Goal: Task Accomplishment & Management: Complete application form

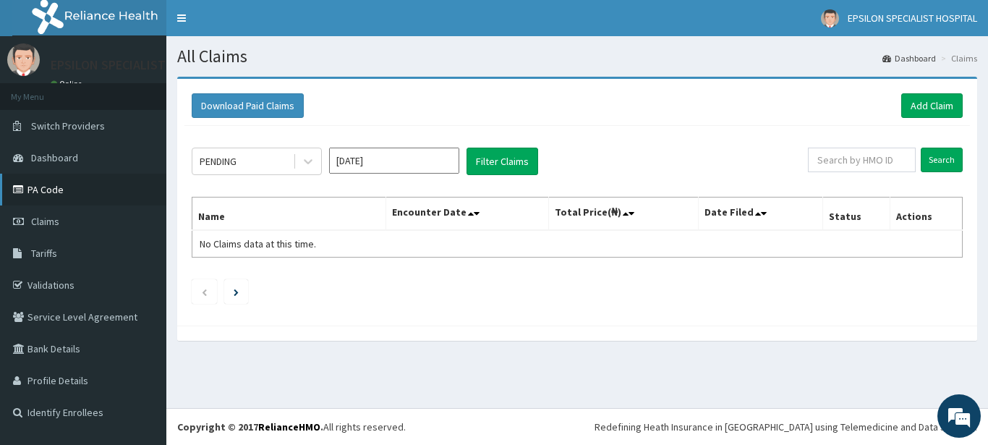
click at [52, 185] on link "PA Code" at bounding box center [83, 190] width 166 height 32
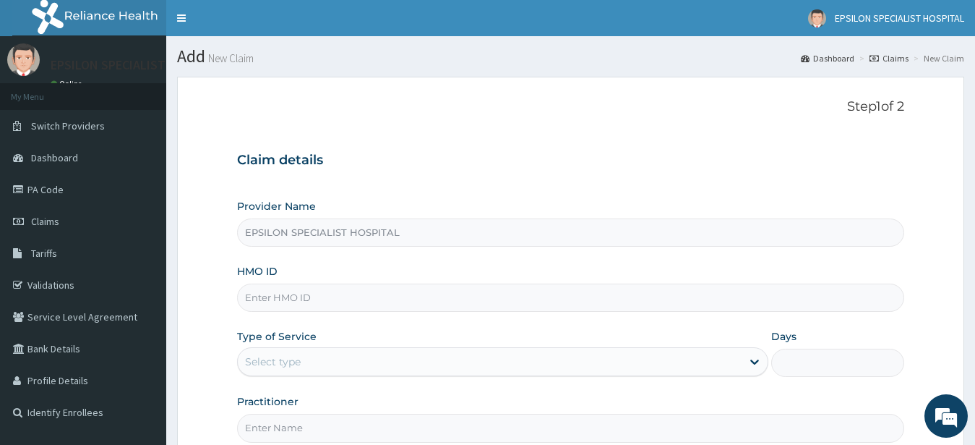
type input "EPSILON SPECIALIST HOSPITAL"
click at [362, 300] on input "HMO ID" at bounding box center [571, 297] width 668 height 28
click at [260, 300] on input "HMO ID" at bounding box center [571, 297] width 668 height 28
type input "ssv/10055/c"
click at [266, 358] on div "Select type" at bounding box center [273, 361] width 56 height 14
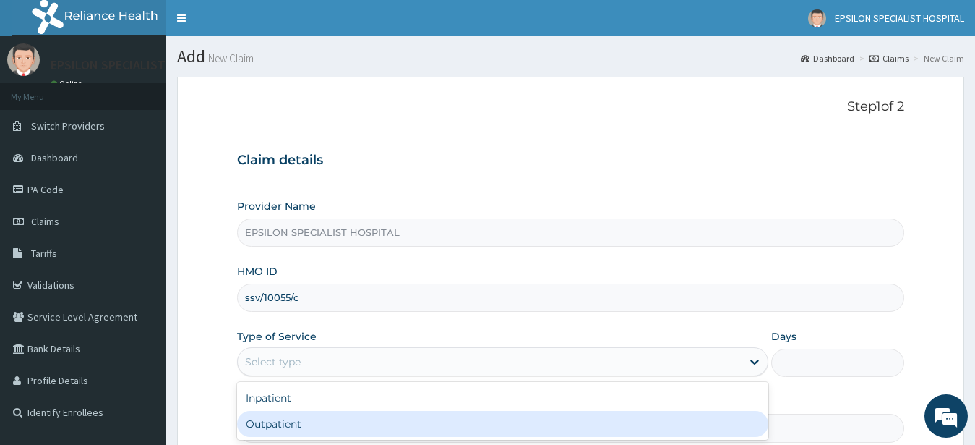
click at [309, 424] on div "Outpatient" at bounding box center [503, 424] width 532 height 26
type input "1"
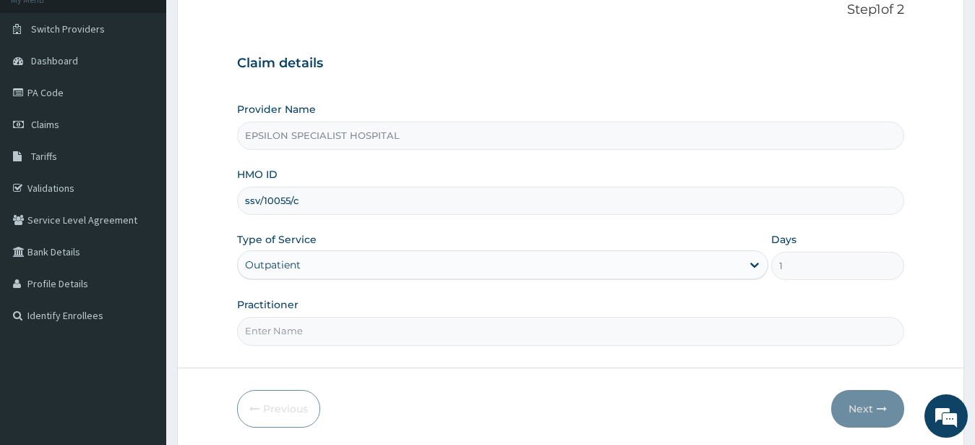
scroll to position [148, 0]
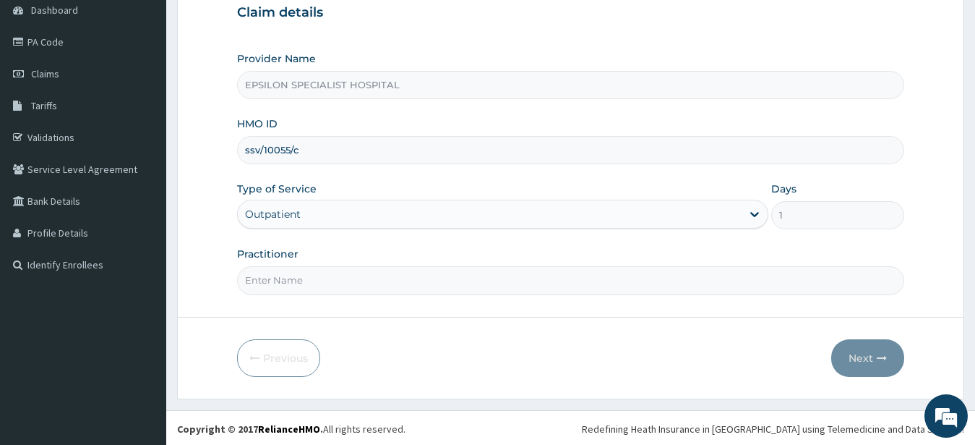
click at [364, 283] on input "Practitioner" at bounding box center [571, 280] width 668 height 28
type input "dr nasir"
click at [853, 354] on button "Next" at bounding box center [868, 358] width 73 height 38
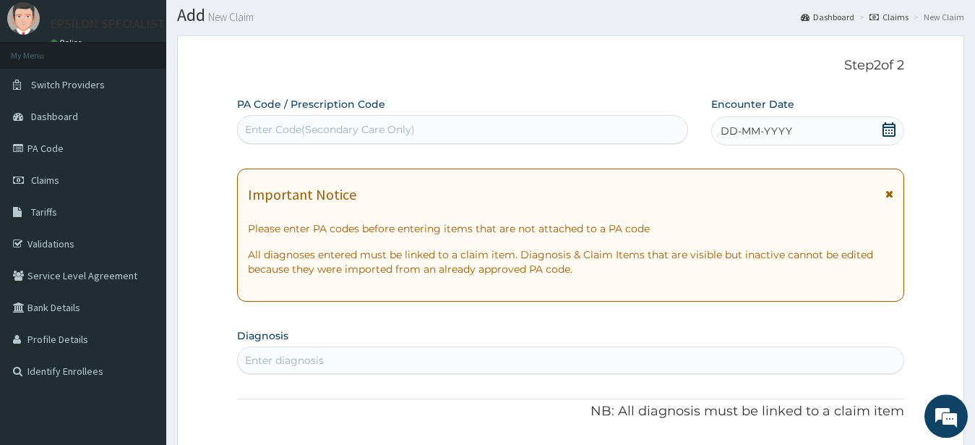
scroll to position [0, 0]
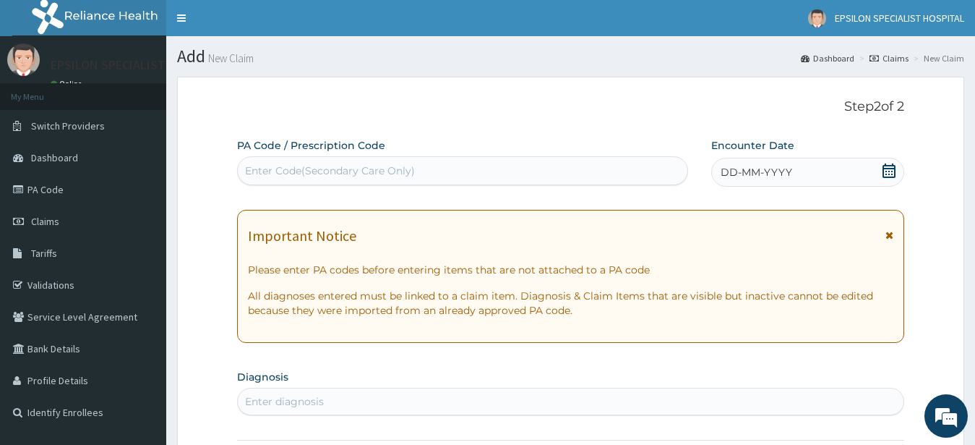
click at [286, 162] on div "Enter Code(Secondary Care Only)" at bounding box center [463, 170] width 450 height 23
click at [262, 173] on div "Enter Code(Secondary Care Only)" at bounding box center [330, 170] width 170 height 14
click at [273, 173] on div "Enter Code(Secondary Care Only)" at bounding box center [330, 170] width 170 height 14
type input "PA/"
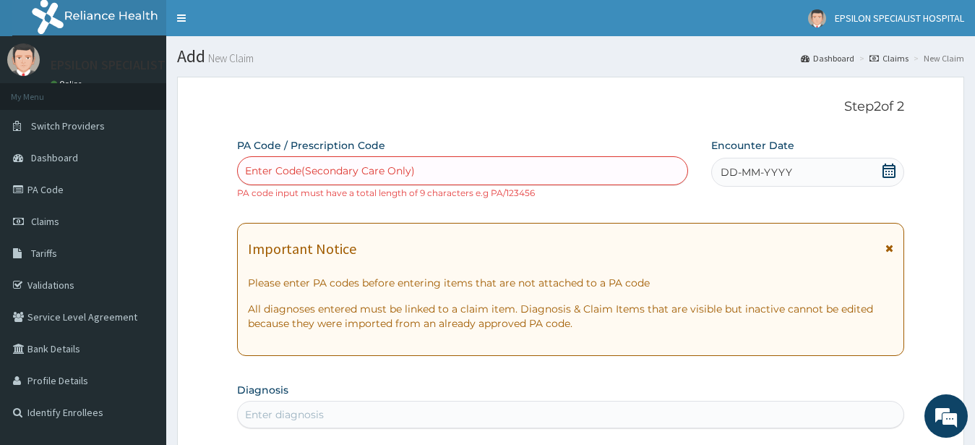
click at [443, 171] on div "Enter Code(Secondary Care Only)" at bounding box center [463, 170] width 450 height 23
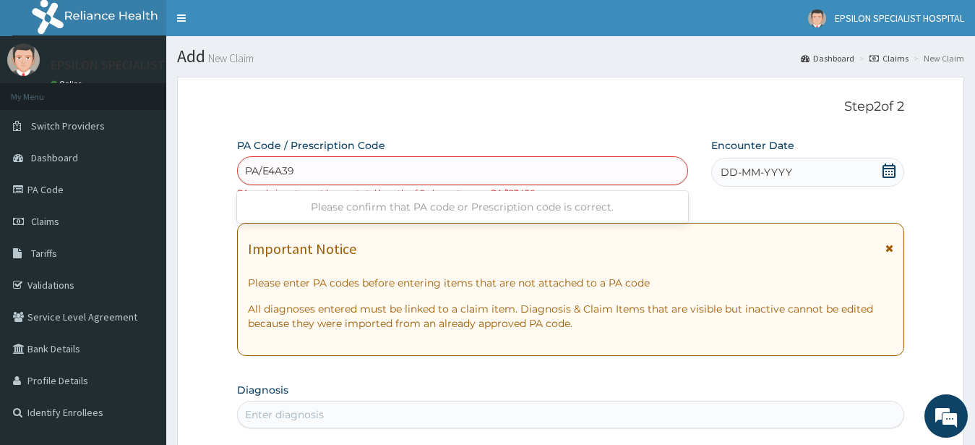
type input "PA/E4A393"
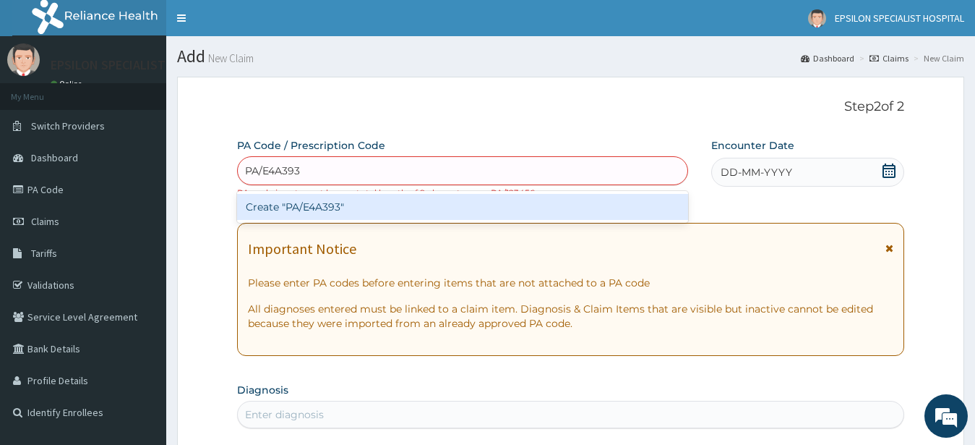
click at [430, 202] on div "Create "PA/E4A393"" at bounding box center [462, 207] width 451 height 26
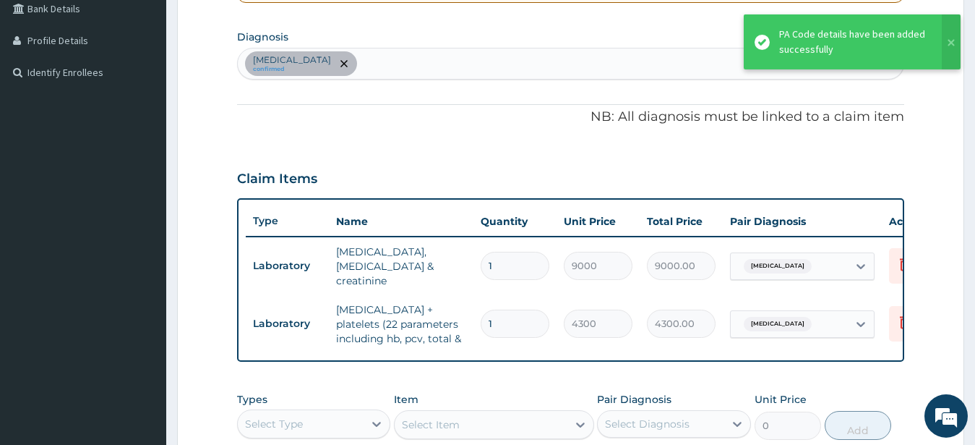
scroll to position [372, 0]
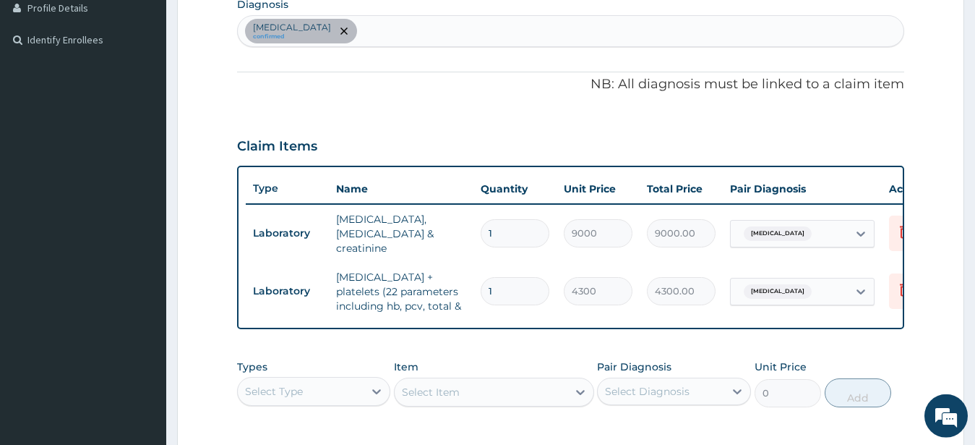
click at [518, 398] on div "Select Item" at bounding box center [494, 391] width 200 height 29
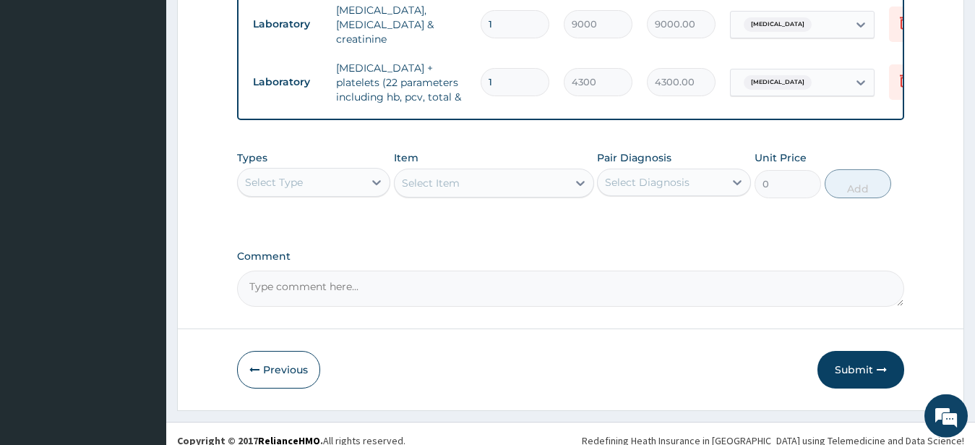
scroll to position [594, 0]
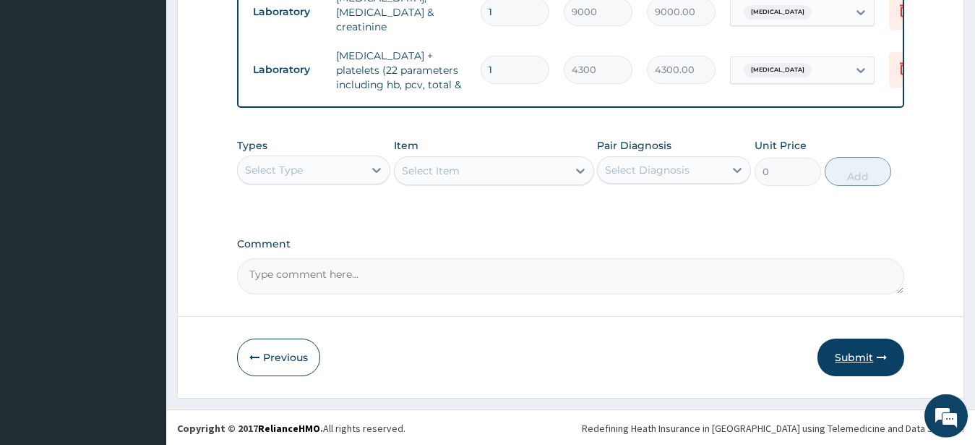
click at [884, 362] on icon "button" at bounding box center [882, 357] width 10 height 10
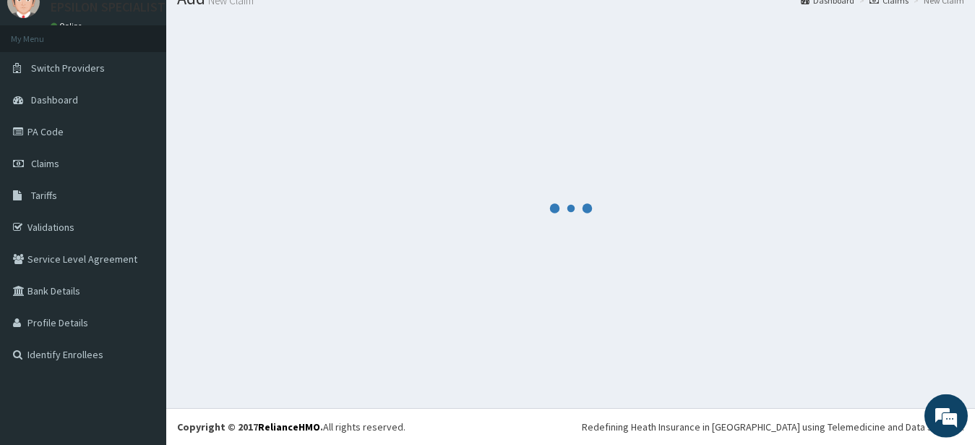
scroll to position [58, 0]
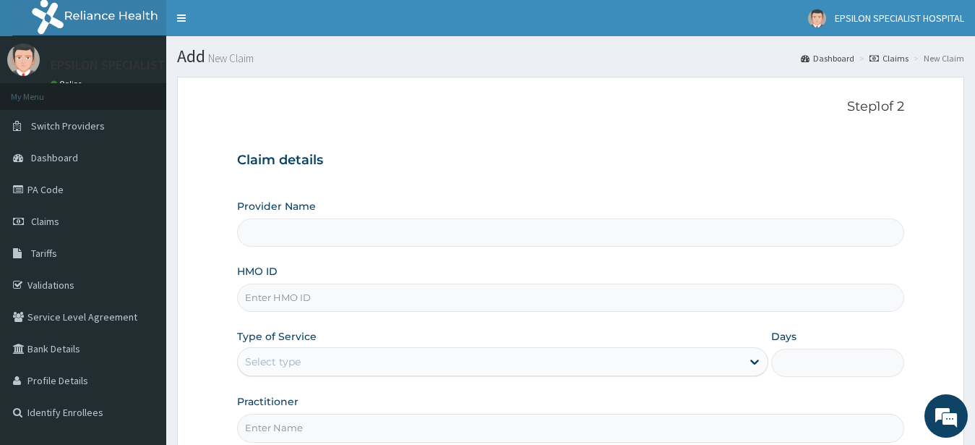
click at [471, 238] on input "Provider Name" at bounding box center [571, 232] width 668 height 28
type input "EPSILON SPECIALIST HOSPITAL"
click at [460, 302] on input "HMO ID" at bounding box center [571, 297] width 668 height 28
type input "ssv/10055/c"
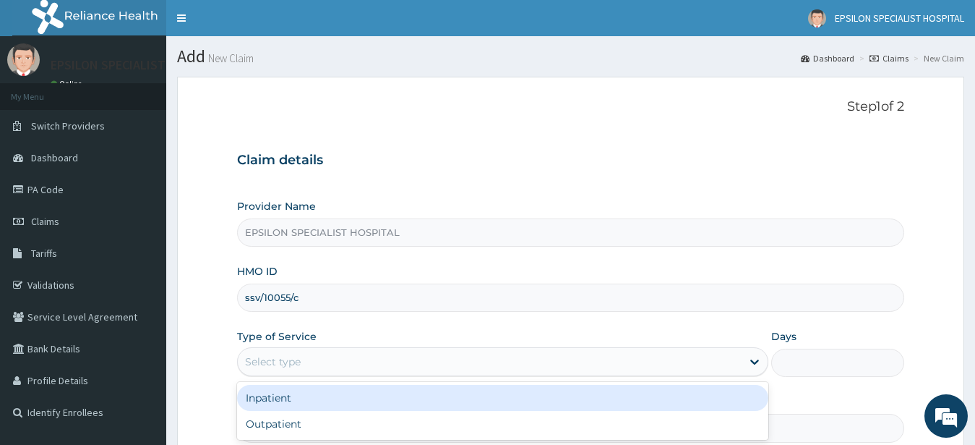
click at [359, 367] on div "Select type" at bounding box center [490, 361] width 505 height 23
click at [345, 396] on div "Inpatient" at bounding box center [503, 398] width 532 height 26
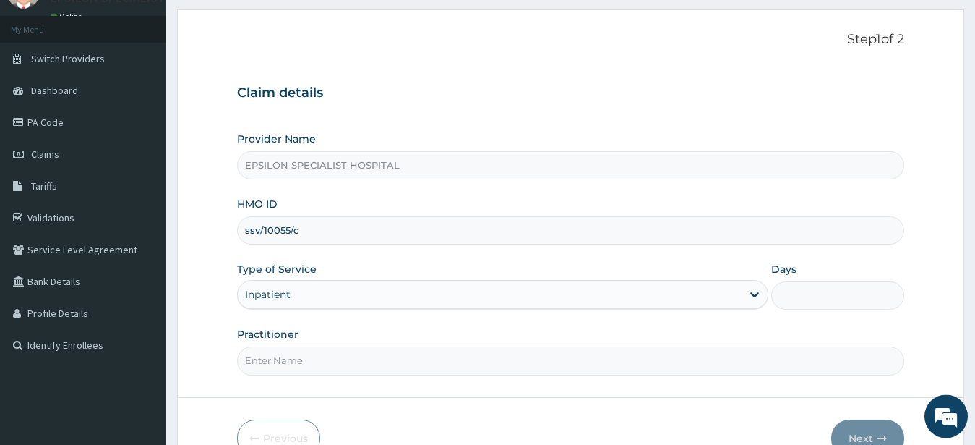
scroll to position [74, 0]
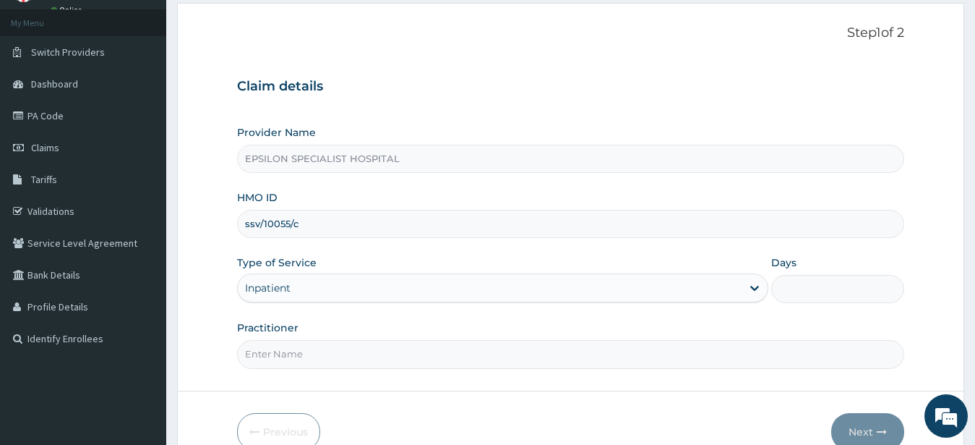
click at [866, 294] on input "Days" at bounding box center [838, 289] width 133 height 28
type input "2"
click at [543, 362] on input "Practitioner" at bounding box center [571, 354] width 668 height 28
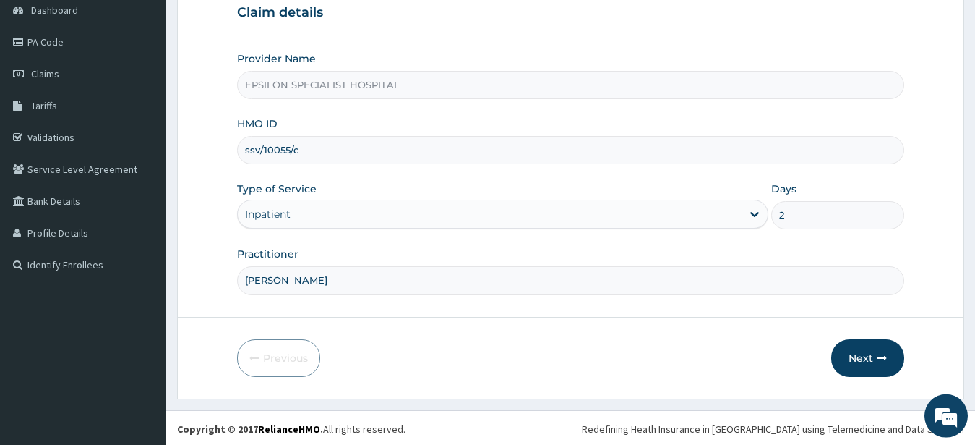
scroll to position [150, 0]
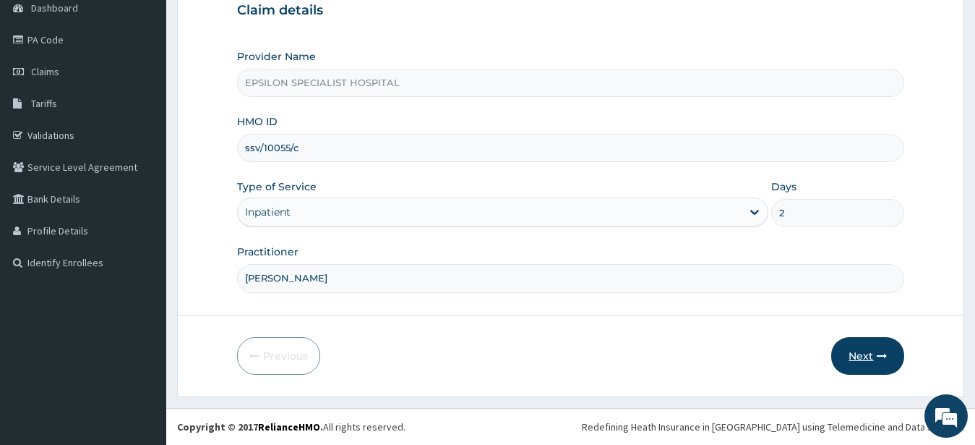
type input "Dr Nasir"
click at [868, 351] on button "Next" at bounding box center [868, 356] width 73 height 38
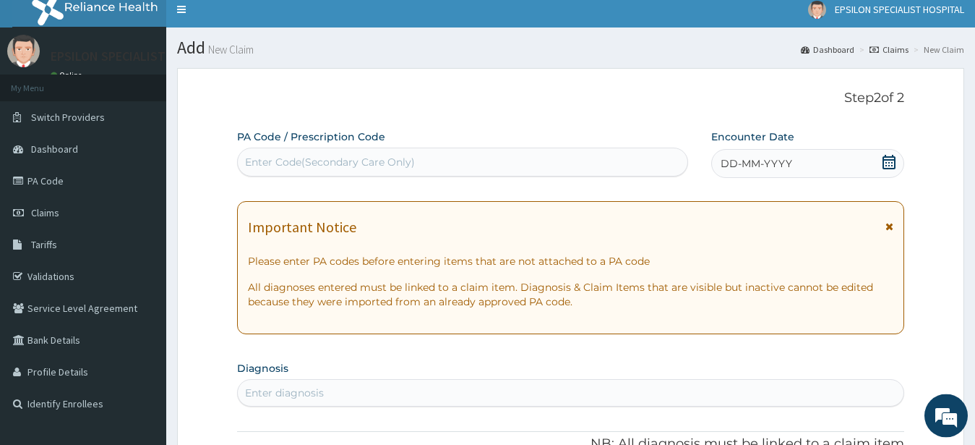
scroll to position [2, 0]
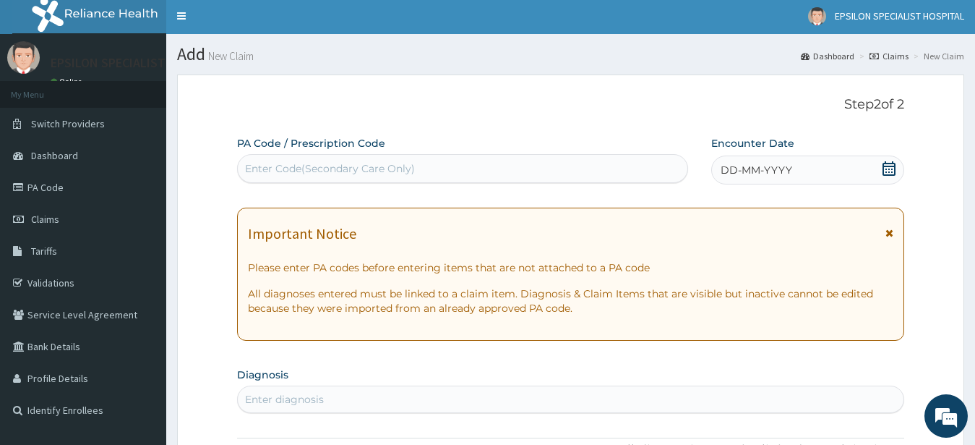
click at [596, 176] on div "Enter Code(Secondary Care Only)" at bounding box center [463, 168] width 450 height 23
type input "PA/F90646"
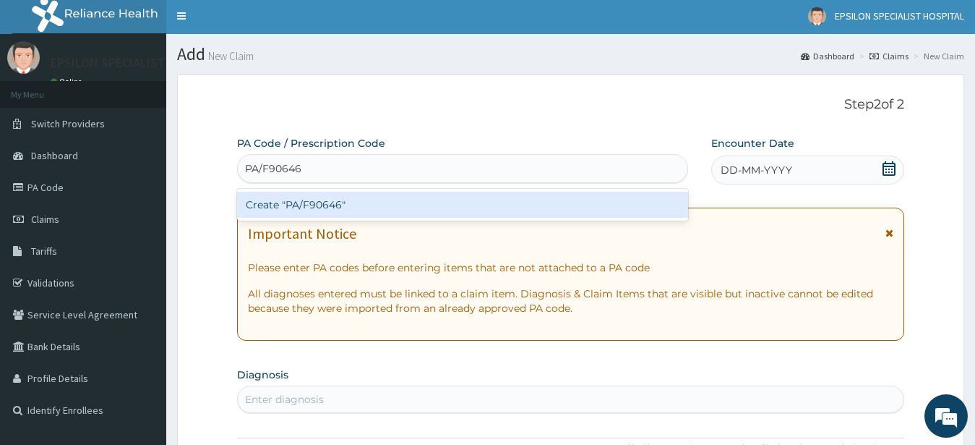
click at [538, 202] on div "Create "PA/F90646"" at bounding box center [462, 205] width 451 height 26
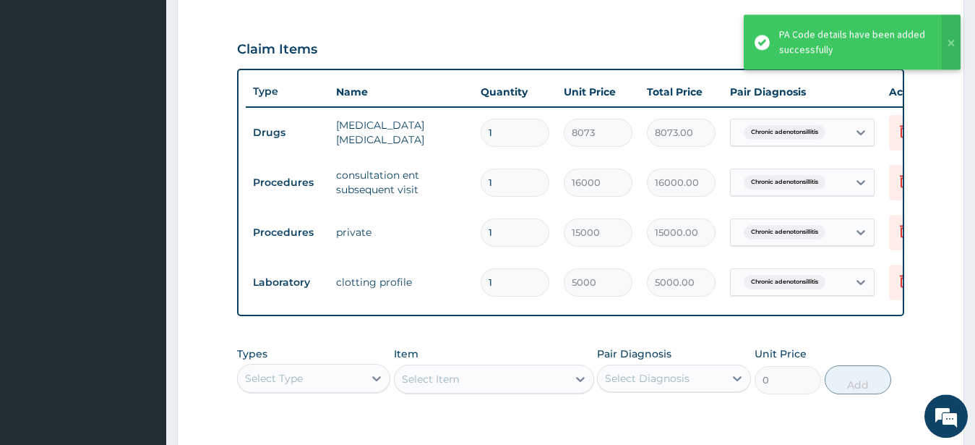
scroll to position [469, 0]
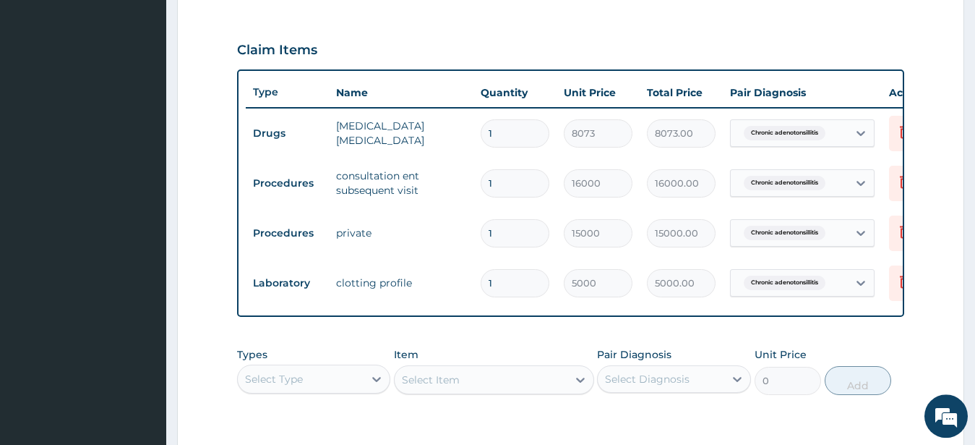
click at [508, 238] on input "1" at bounding box center [515, 233] width 69 height 28
type input "0.00"
type input "2"
type input "30000.00"
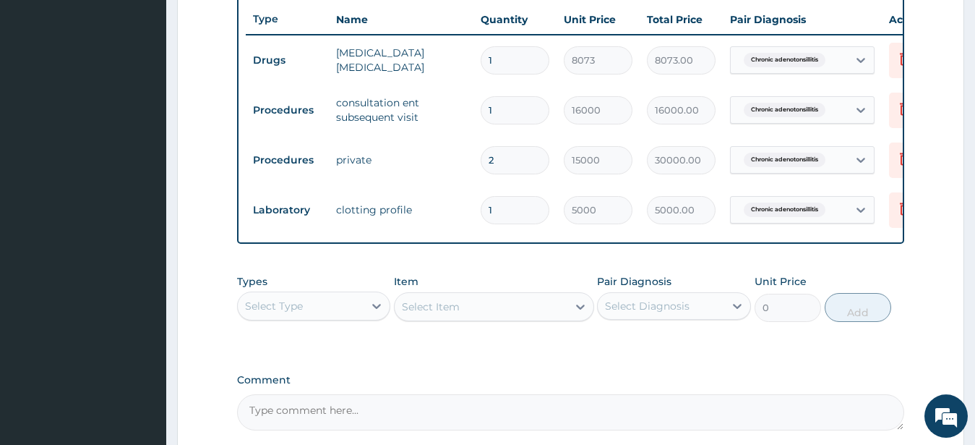
scroll to position [542, 0]
type input "2"
click at [503, 315] on div "Select Item" at bounding box center [494, 305] width 200 height 29
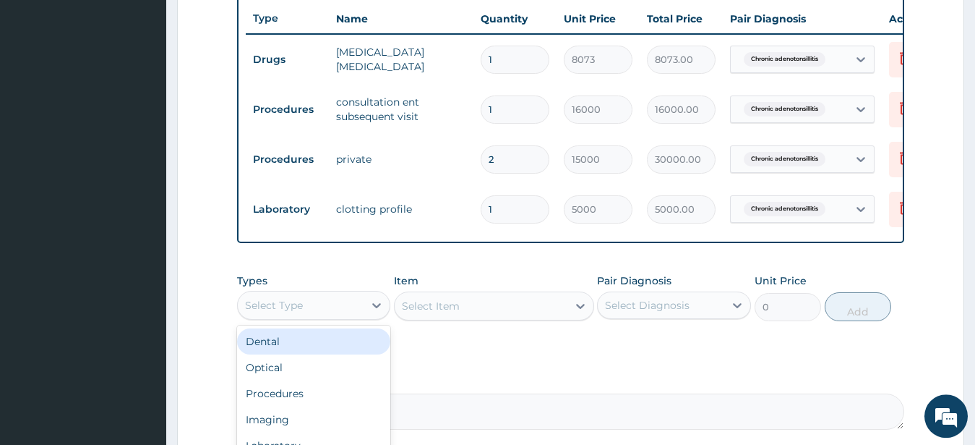
click at [341, 315] on div "Select Type" at bounding box center [301, 305] width 127 height 23
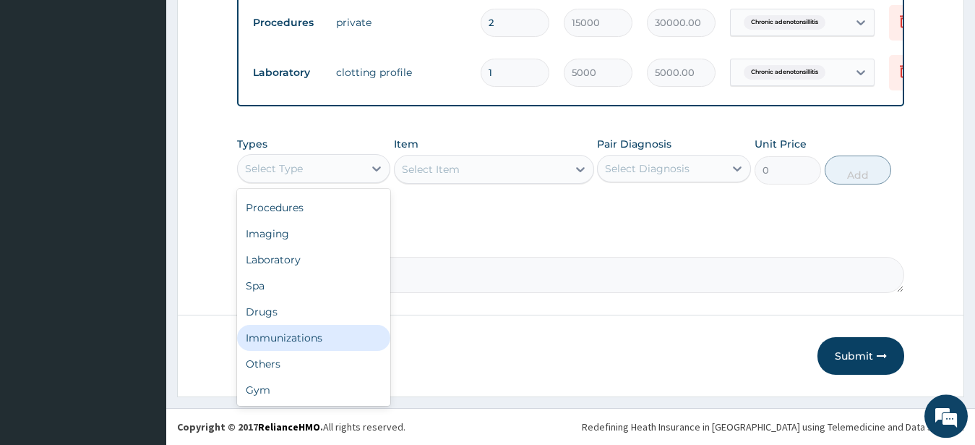
scroll to position [0, 0]
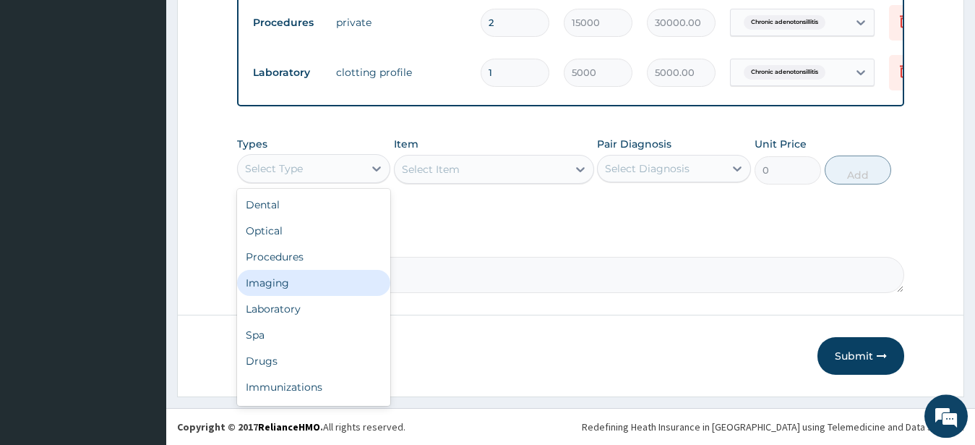
click at [307, 284] on div "Imaging" at bounding box center [314, 283] width 154 height 26
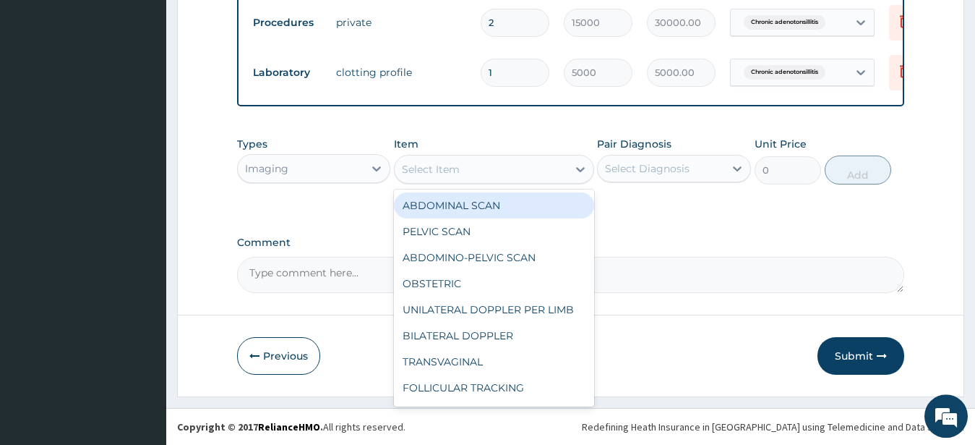
click at [446, 161] on div "Select Item" at bounding box center [481, 169] width 173 height 23
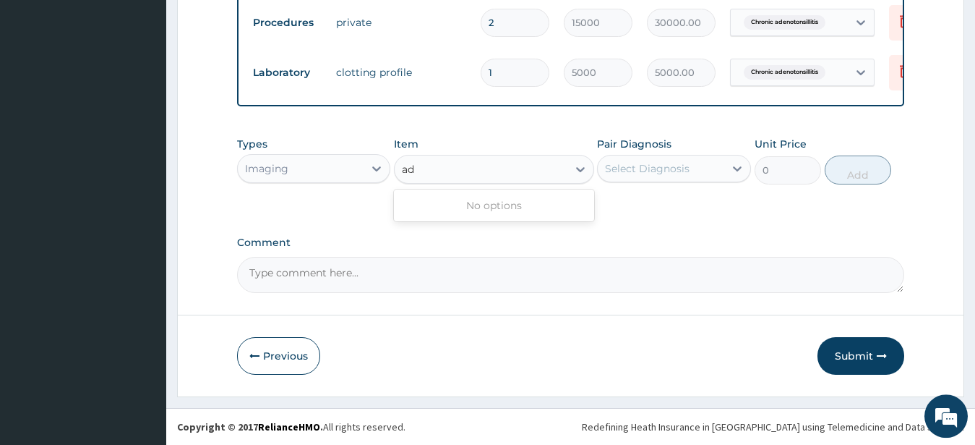
type input "a"
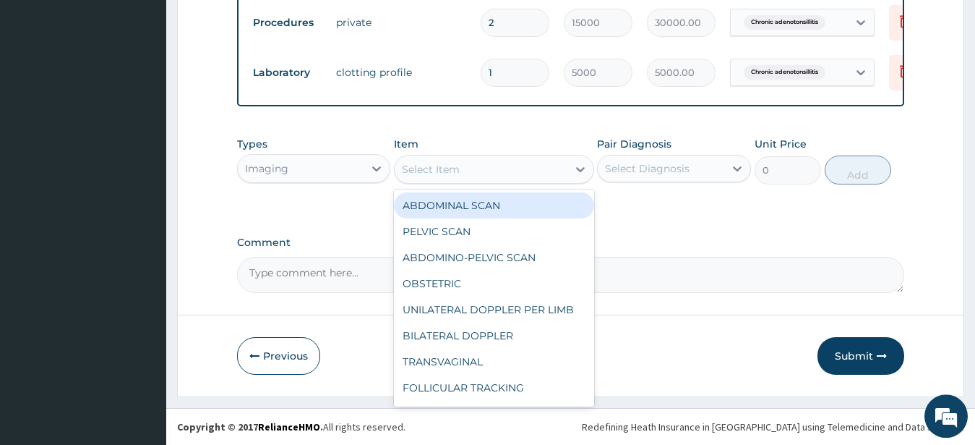
type input "t"
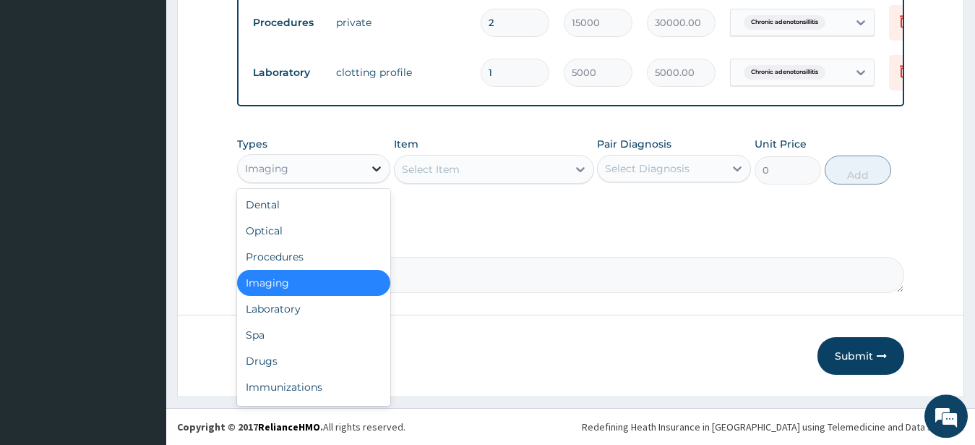
click at [379, 173] on icon at bounding box center [376, 168] width 14 height 14
click at [257, 363] on div "Drugs" at bounding box center [314, 361] width 154 height 26
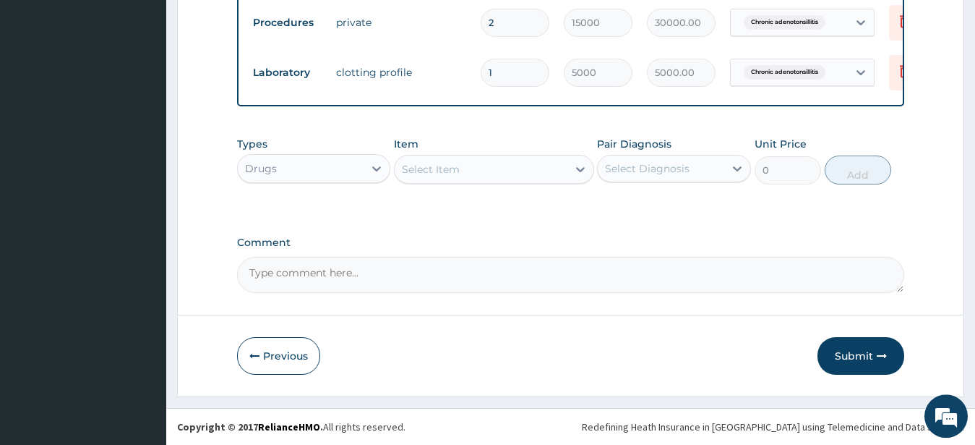
click at [419, 171] on div "Select Item" at bounding box center [431, 169] width 58 height 14
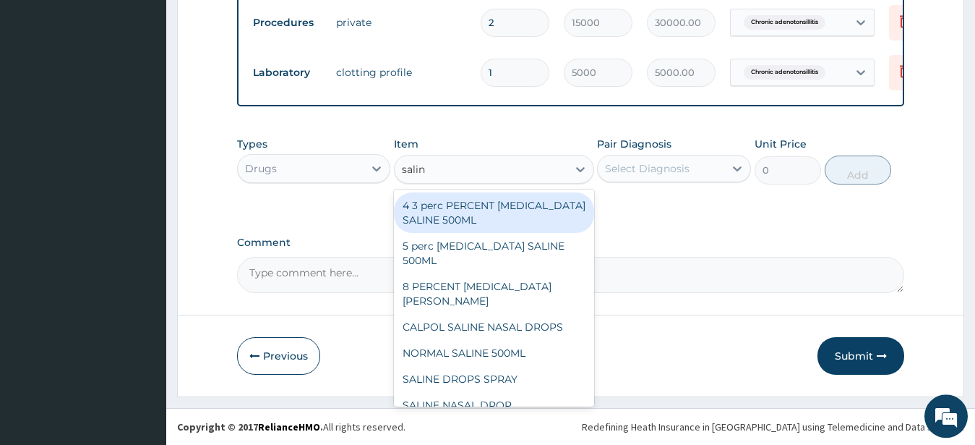
type input "saline"
click at [457, 215] on div "4 3 perc PERCENT DEXTROSE SALINE 500ML" at bounding box center [494, 212] width 200 height 40
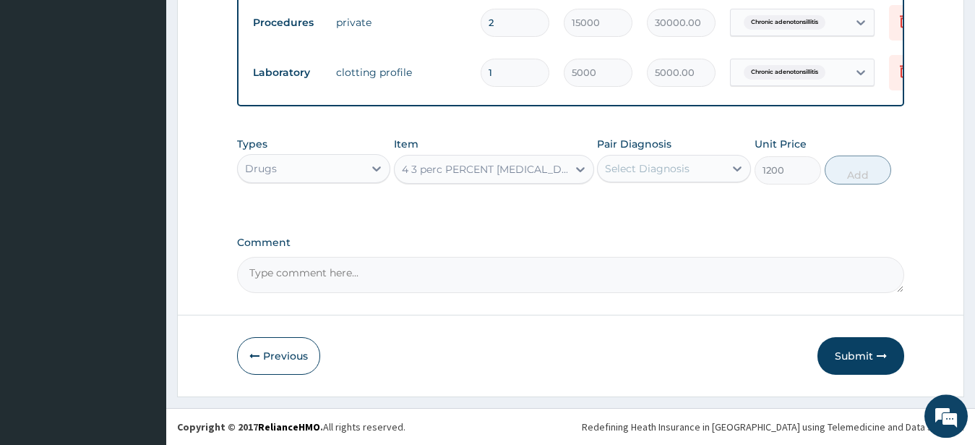
type input "1200"
click at [632, 171] on div "Select Diagnosis" at bounding box center [647, 168] width 85 height 14
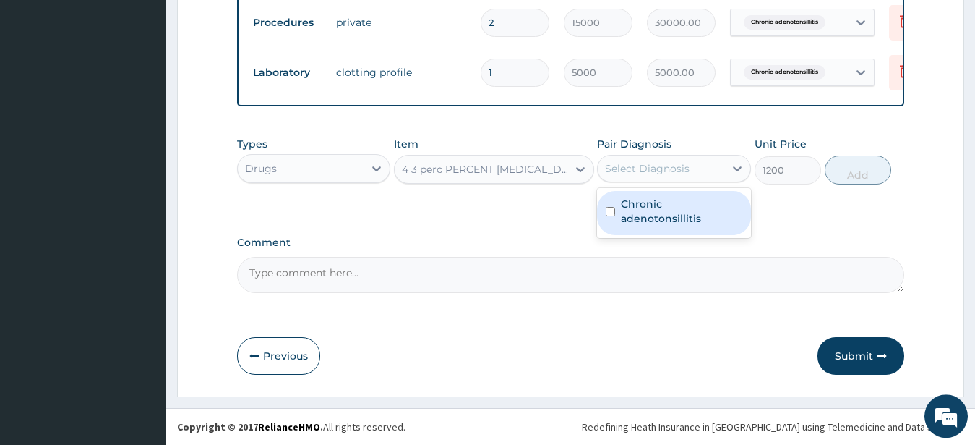
click at [610, 209] on input "checkbox" at bounding box center [610, 211] width 9 height 9
checkbox input "true"
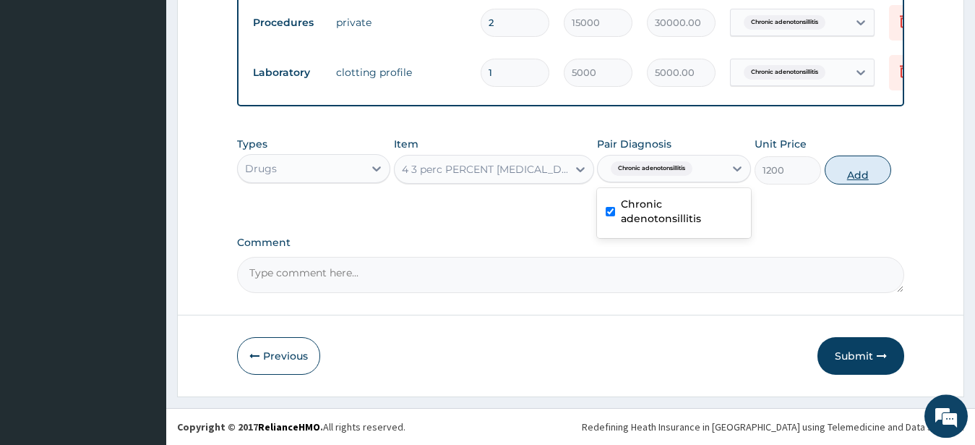
click at [840, 171] on button "Add" at bounding box center [858, 169] width 67 height 29
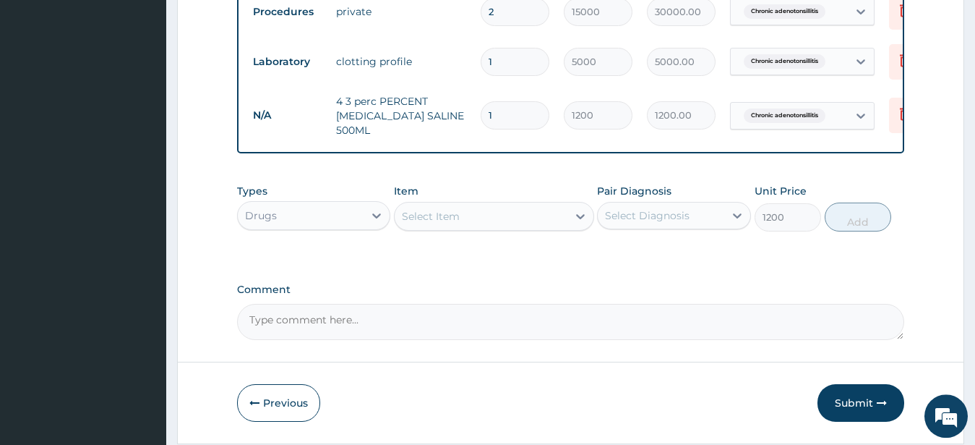
type input "0"
click at [506, 228] on div "Select Item" at bounding box center [481, 216] width 173 height 23
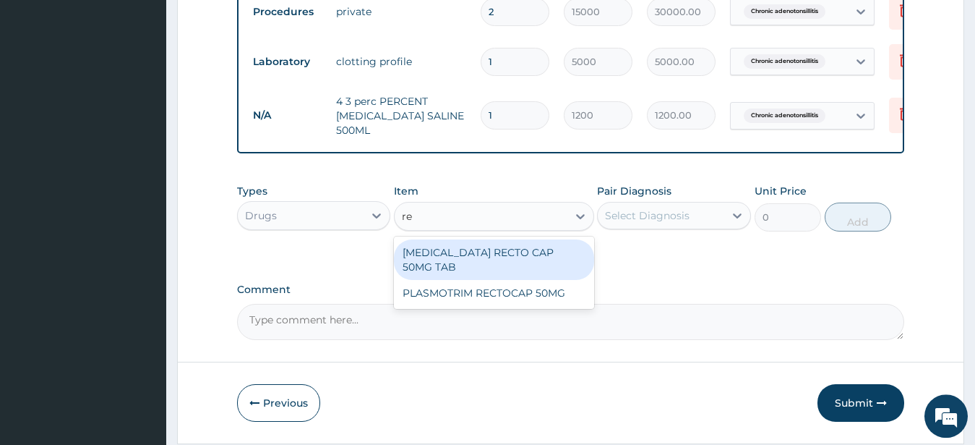
type input "r"
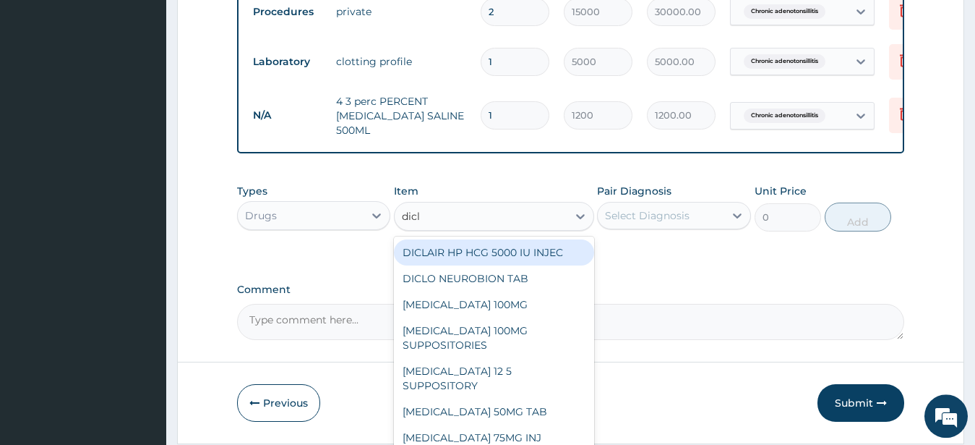
type input "diclo"
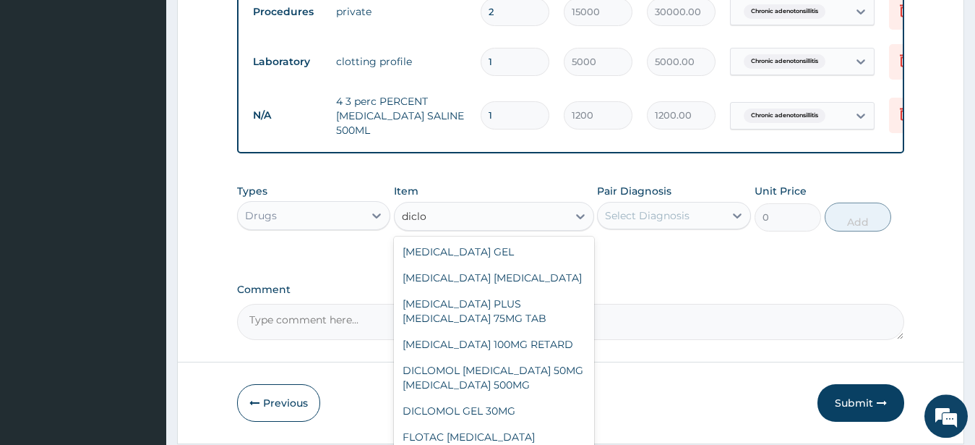
scroll to position [240, 0]
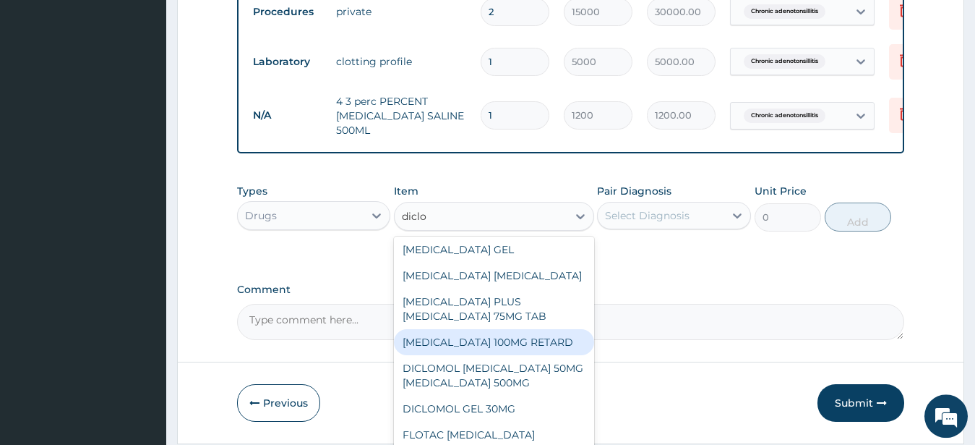
click at [430, 340] on div "DICLOFENAC SODIUM 100MG RETARD" at bounding box center [494, 342] width 200 height 26
type input "87.75"
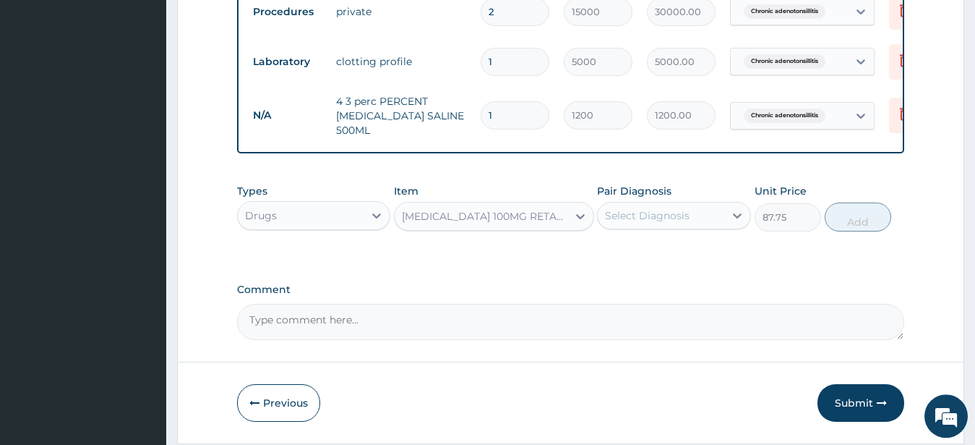
click at [490, 223] on div "DICLOFENAC SODIUM 100MG RETARD" at bounding box center [485, 216] width 167 height 14
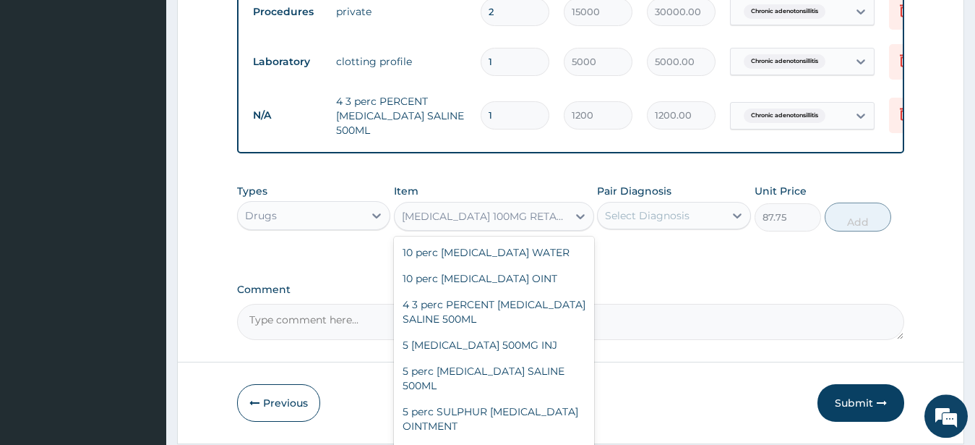
click at [490, 223] on div "DICLOFENAC SODIUM 100MG RETARD" at bounding box center [485, 216] width 167 height 14
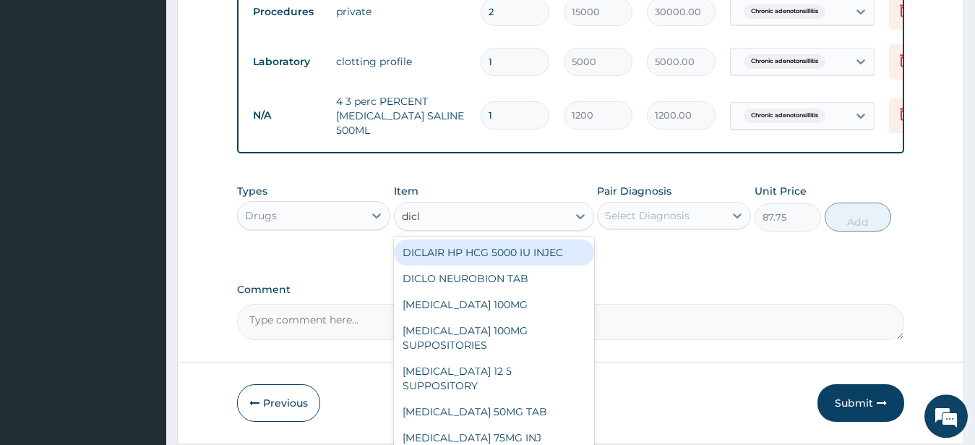
type input "diclo"
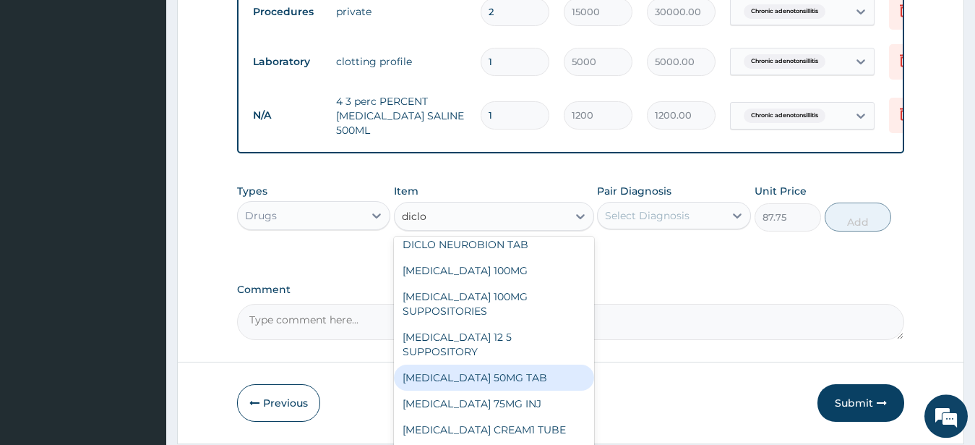
scroll to position [0, 0]
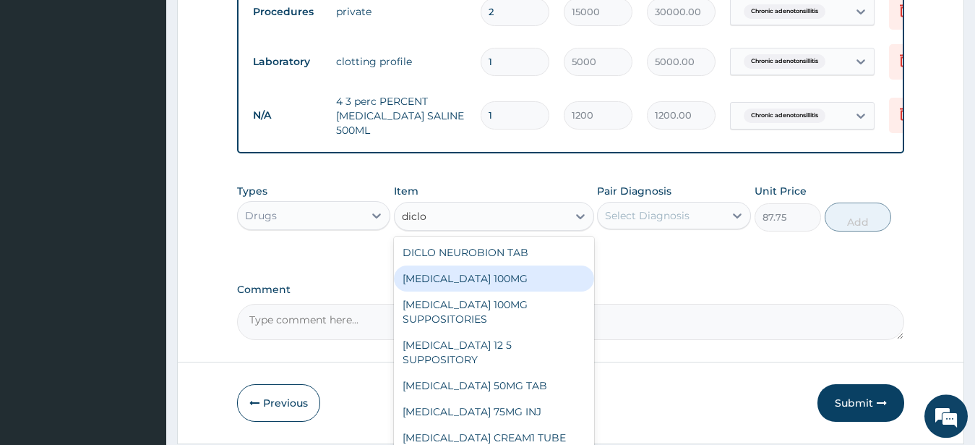
click at [432, 290] on div "DICLOFENAC 100MG" at bounding box center [494, 278] width 200 height 26
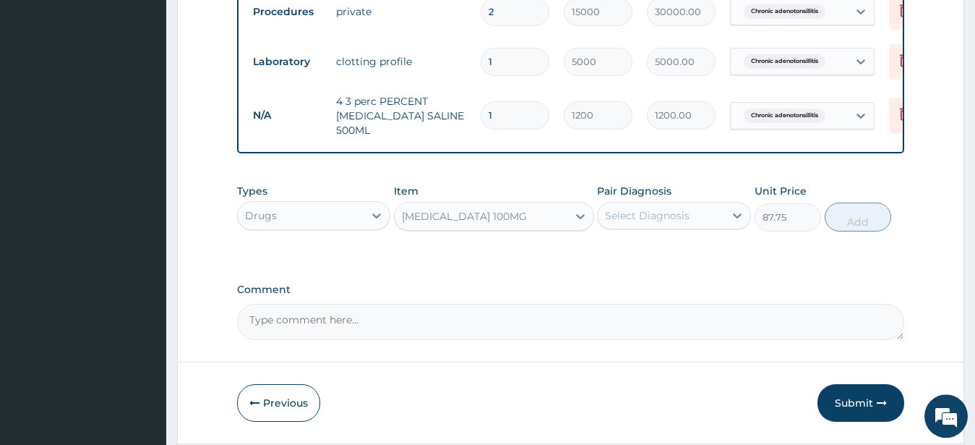
type input "17.55"
click at [490, 223] on div "DICLOFENAC 100MG" at bounding box center [464, 216] width 125 height 14
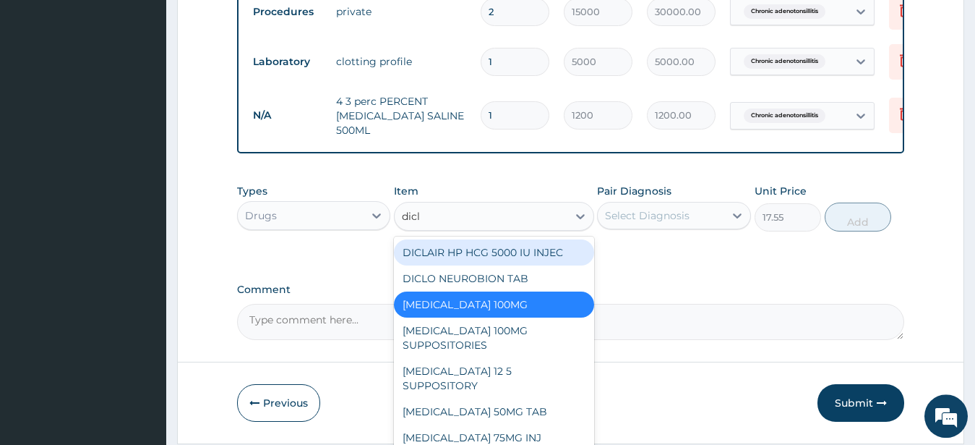
type input "diclo"
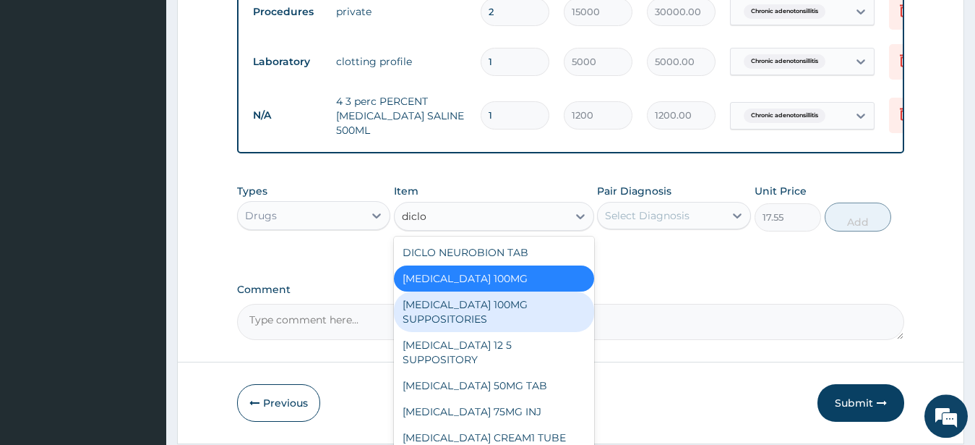
click at [437, 328] on div "DICLOFENAC 100MG SUPPOSITORIES" at bounding box center [494, 311] width 200 height 40
type input "263.25"
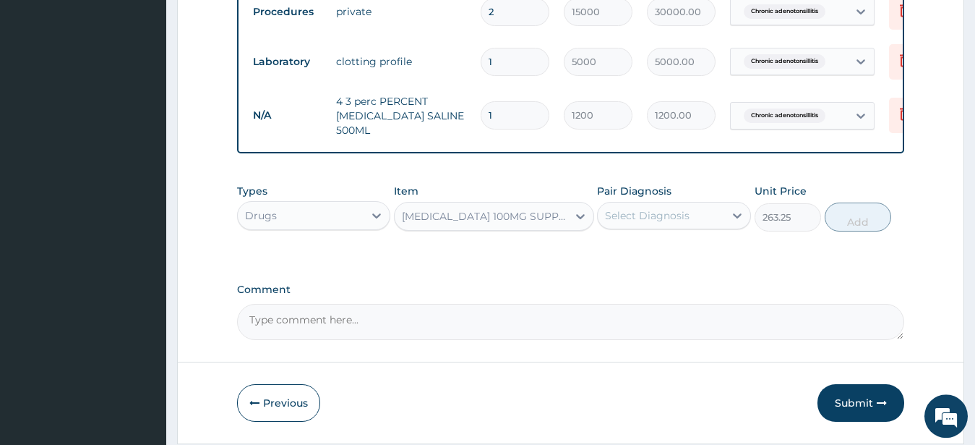
click at [458, 211] on div "Item DICLOFENAC 100MG SUPPOSITORIES" at bounding box center [494, 208] width 200 height 48
click at [469, 223] on div "DICLOFENAC 100MG SUPPOSITORIES" at bounding box center [485, 216] width 167 height 14
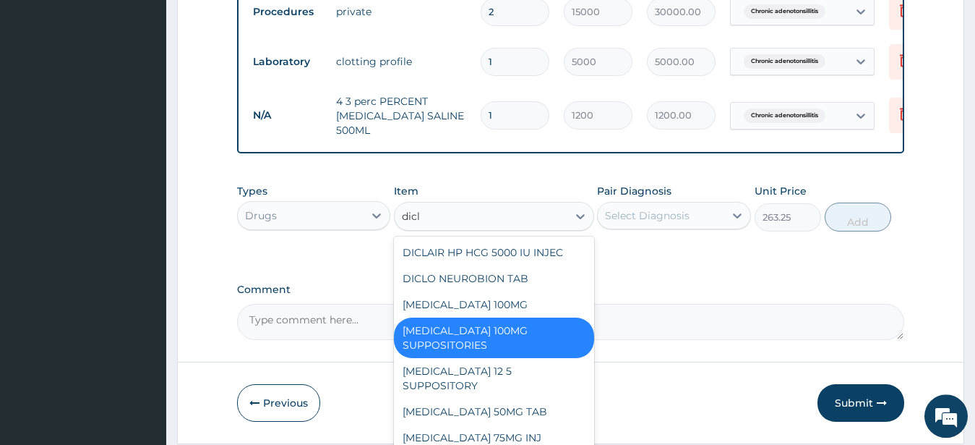
type input "diclo"
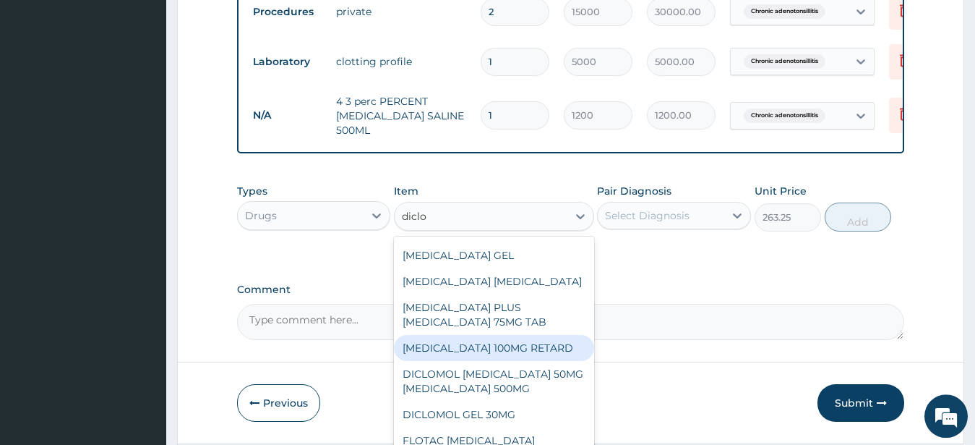
scroll to position [312, 0]
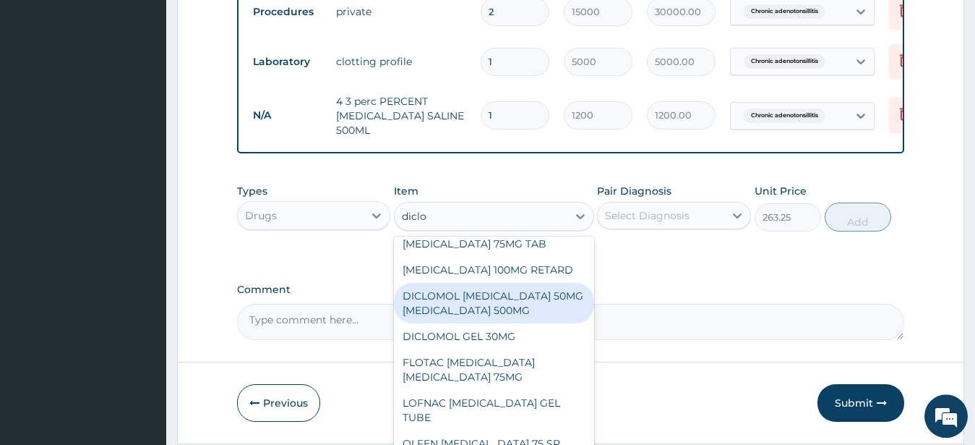
click at [455, 316] on div "DICLOMOL DICLOFENAC 50MG ACETAMINOPHEN 500MG" at bounding box center [494, 303] width 200 height 40
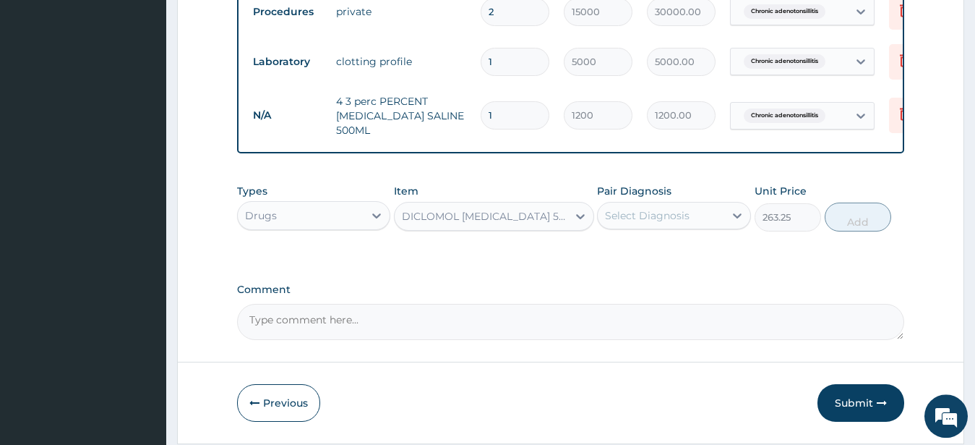
type input "26.325"
click at [461, 223] on div "DICLOMOL DICLOFENAC 50MG ACETAMINOPHEN 500MG" at bounding box center [485, 216] width 167 height 14
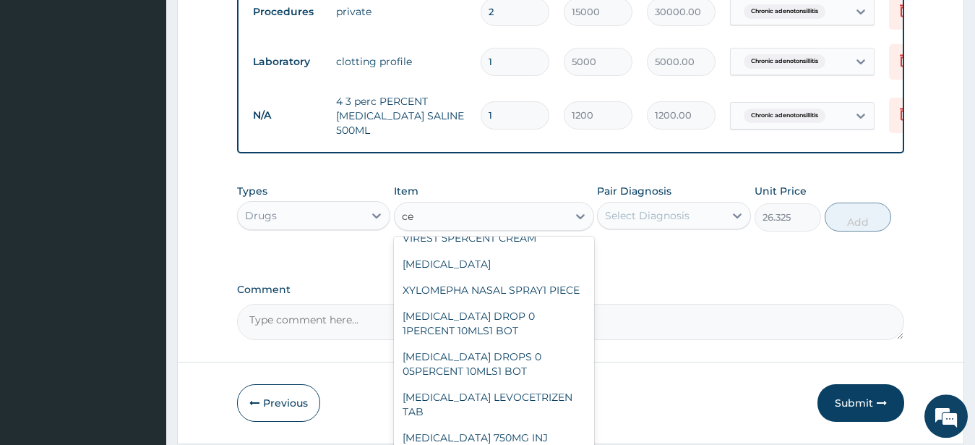
scroll to position [0, 0]
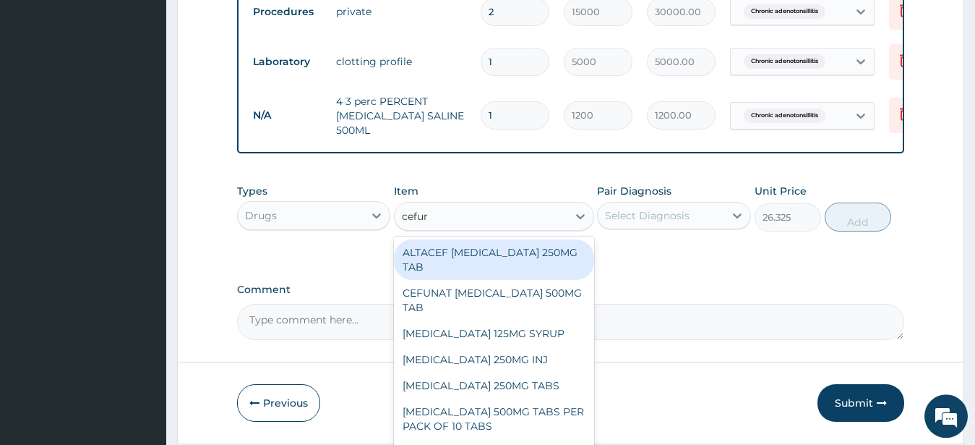
type input "cefuro"
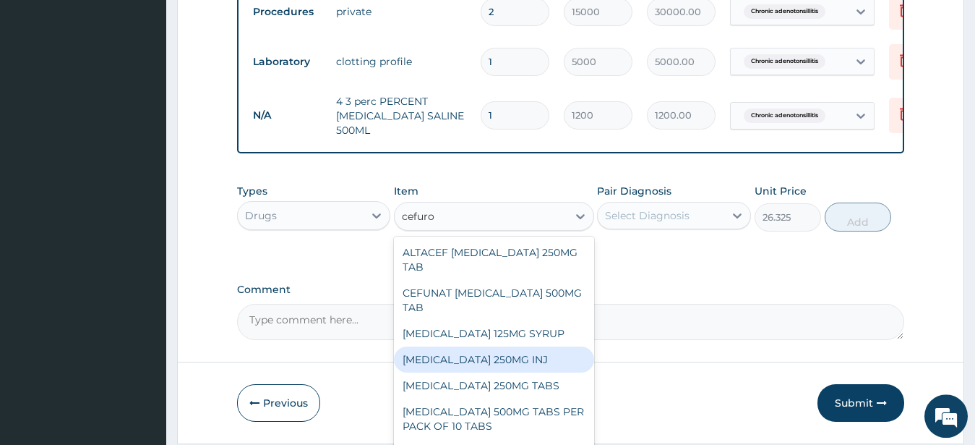
click at [478, 372] on div "CEFUROXIME 250MG INJ" at bounding box center [494, 359] width 200 height 26
type input "1579.5"
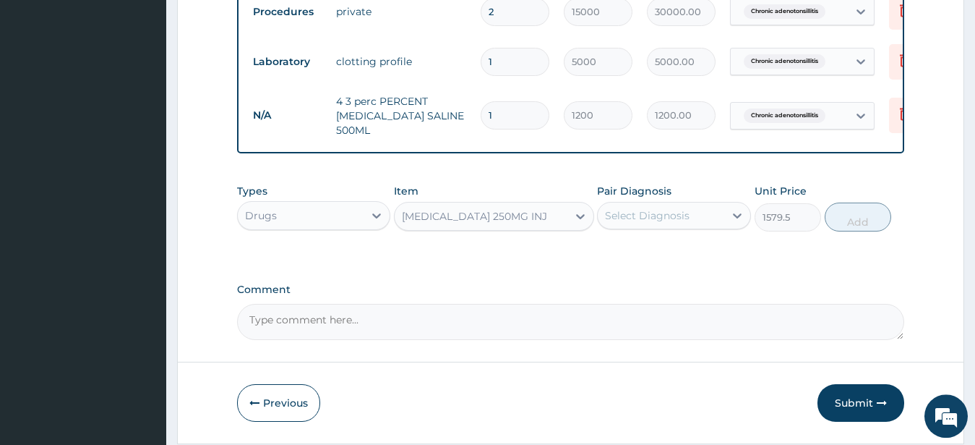
click at [495, 223] on div "CEFUROXIME 250MG INJ" at bounding box center [474, 216] width 145 height 14
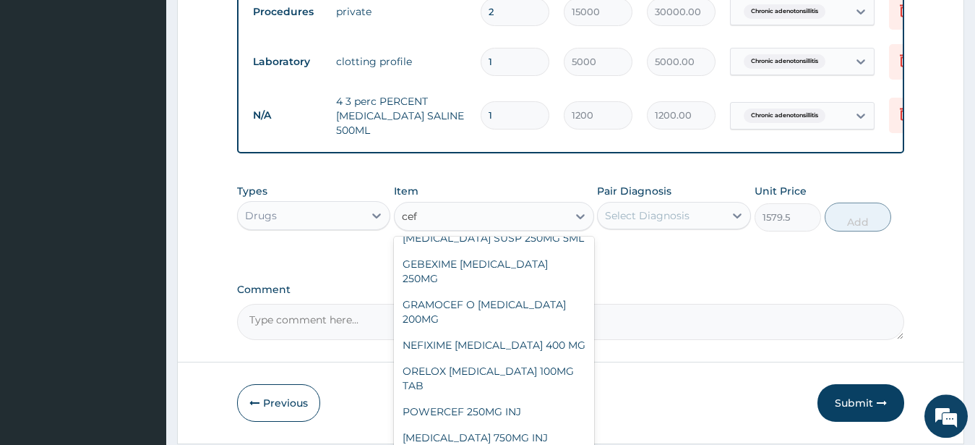
scroll to position [477, 0]
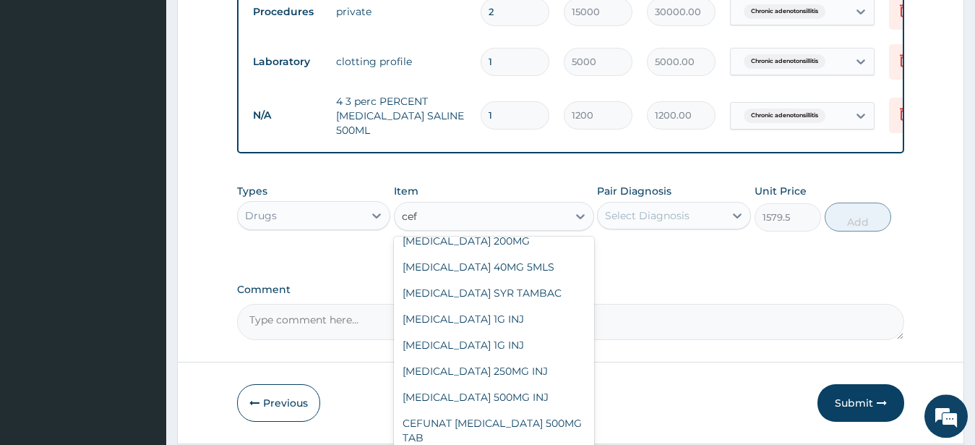
type input "cefu"
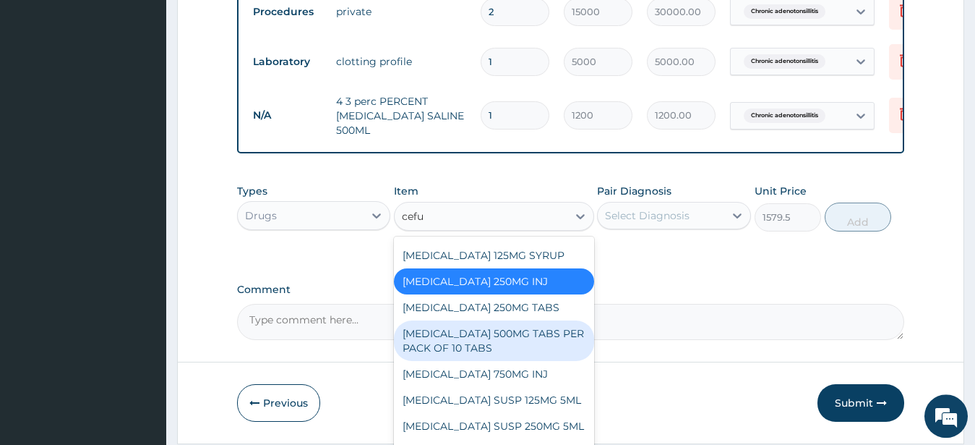
scroll to position [93, 0]
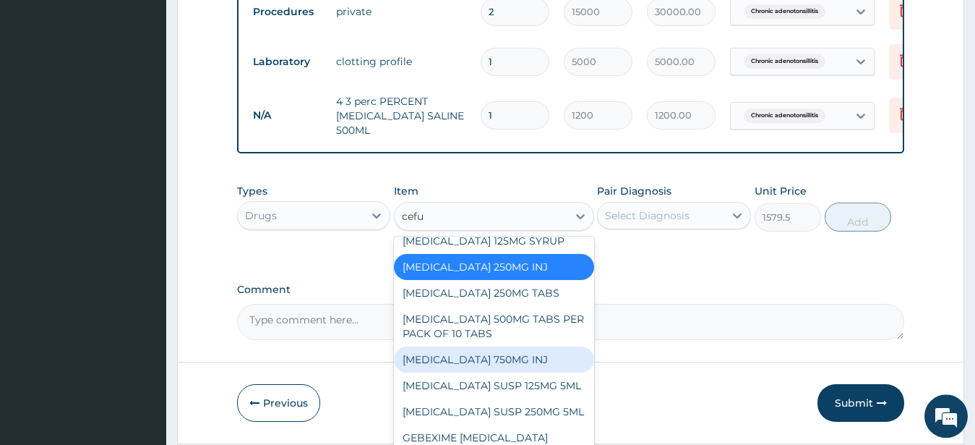
click at [469, 372] on div "CEFUROXIME 750MG INJ" at bounding box center [494, 359] width 200 height 26
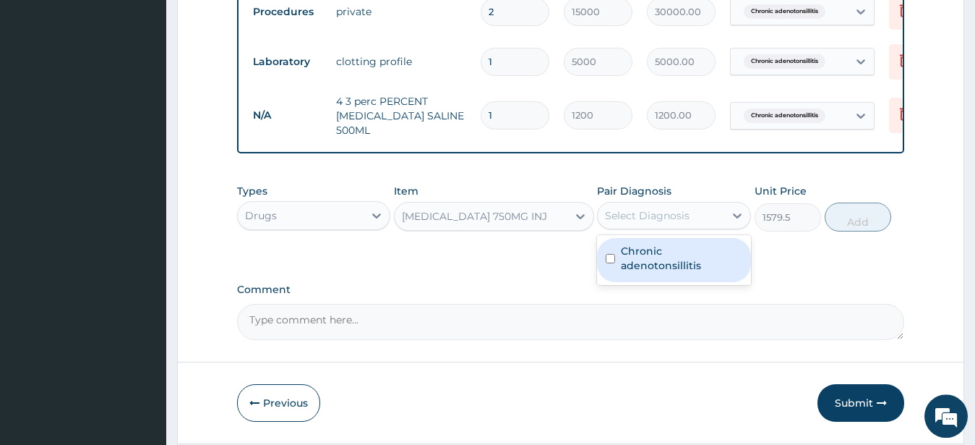
click at [662, 223] on div "Select Diagnosis" at bounding box center [647, 215] width 85 height 14
click at [773, 260] on div "Types Drugs Item CEFUROXIME 750MG INJ Pair Diagnosis option Chronic adenotonsil…" at bounding box center [571, 218] width 668 height 84
click at [665, 223] on div "Select Diagnosis" at bounding box center [647, 215] width 85 height 14
click at [605, 267] on div "Chronic adenotonsillitis" at bounding box center [674, 260] width 154 height 44
checkbox input "true"
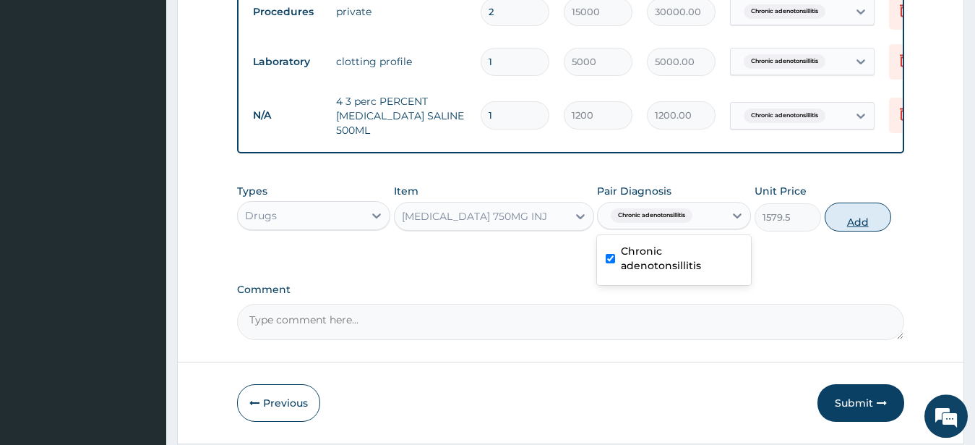
click at [851, 227] on button "Add" at bounding box center [858, 216] width 67 height 29
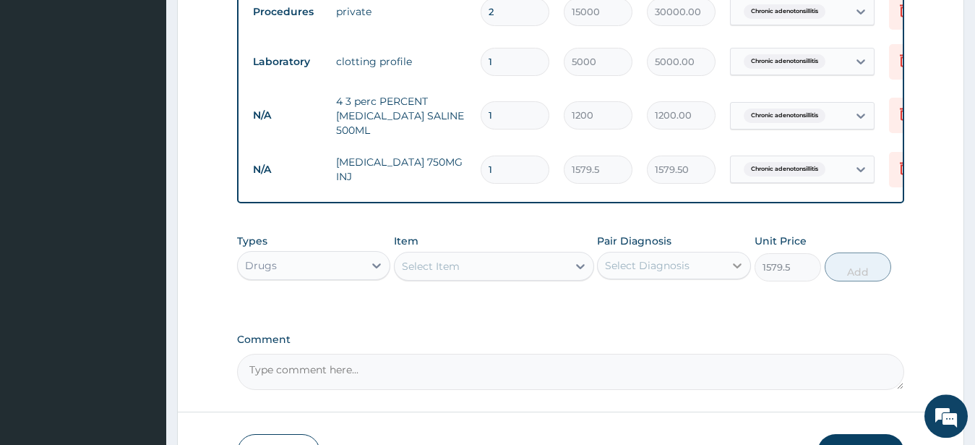
type input "0"
click at [509, 278] on div "Select Item" at bounding box center [481, 266] width 173 height 23
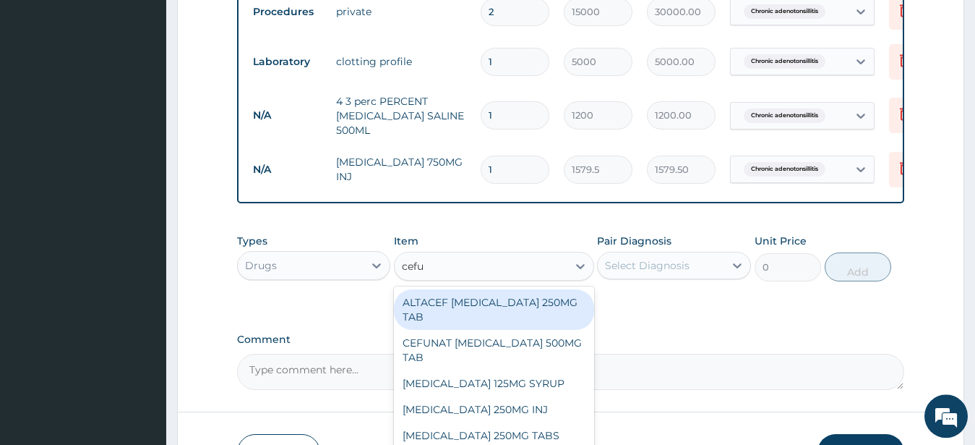
type input "cefur"
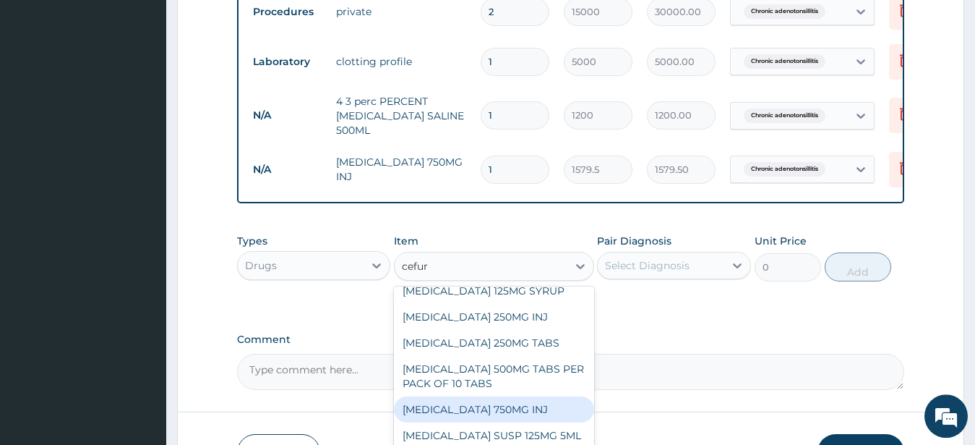
click at [474, 415] on div "CEFUROXIME 750MG INJ" at bounding box center [494, 409] width 200 height 26
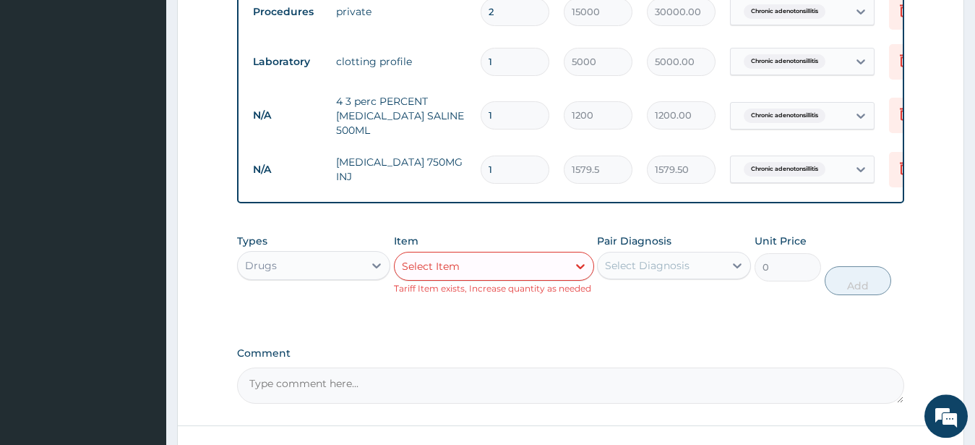
click at [505, 278] on div "Select Item" at bounding box center [481, 266] width 173 height 23
type input "cefu"
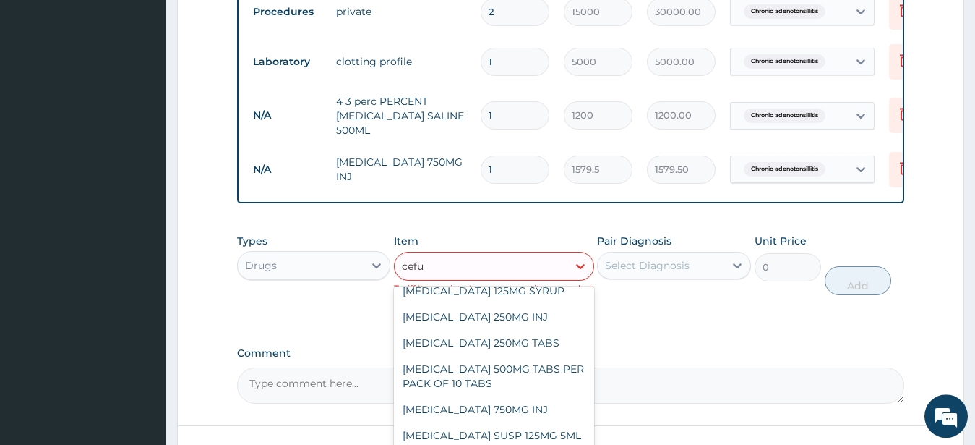
scroll to position [14, 0]
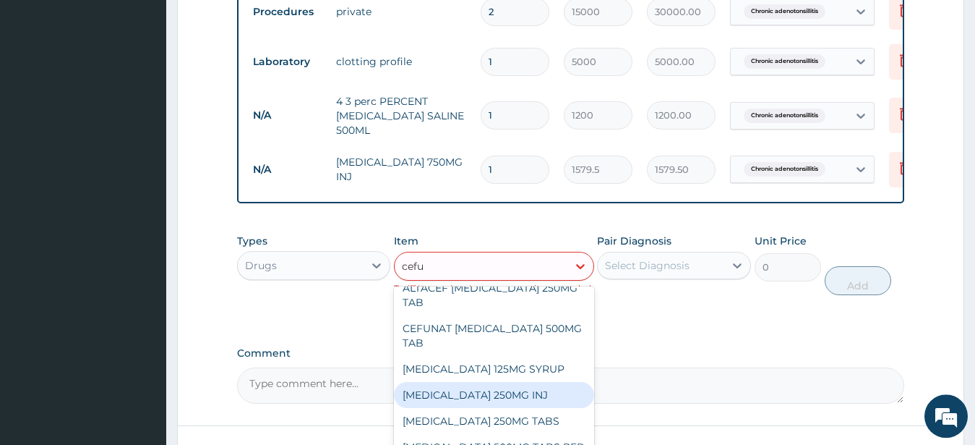
click at [458, 407] on div "CEFUROXIME 250MG INJ" at bounding box center [494, 395] width 200 height 26
type input "1579.5"
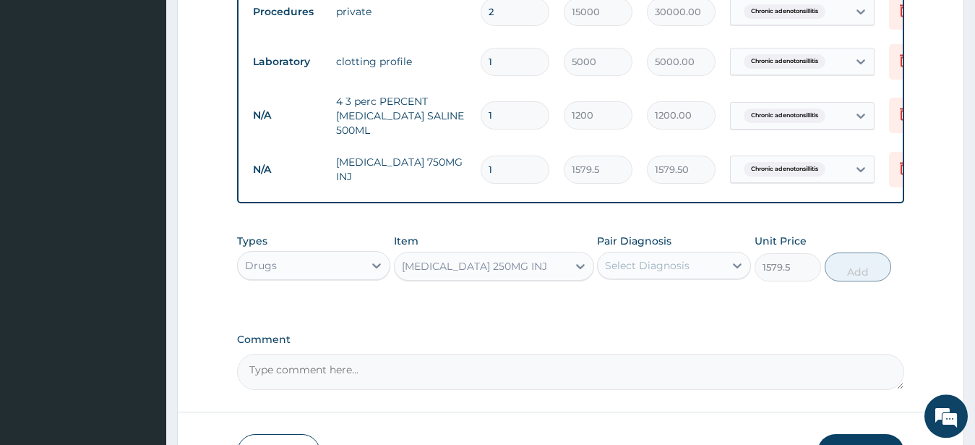
click at [563, 278] on div "CEFUROXIME 250MG INJ" at bounding box center [481, 266] width 173 height 23
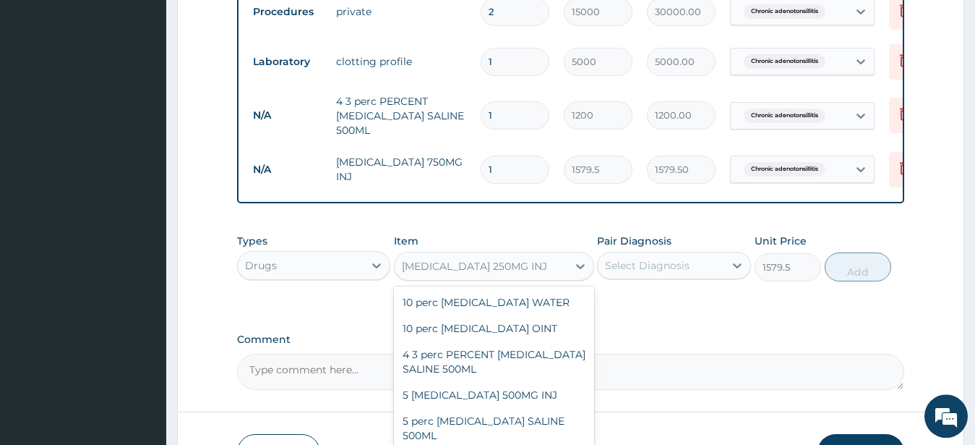
scroll to position [12211, 0]
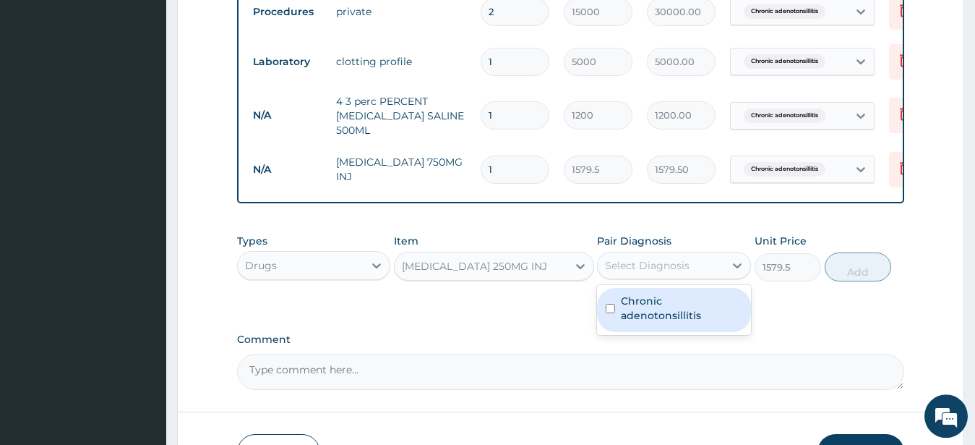
click at [644, 277] on div "Select Diagnosis" at bounding box center [661, 265] width 127 height 23
click at [607, 313] on input "checkbox" at bounding box center [610, 308] width 9 height 9
checkbox input "true"
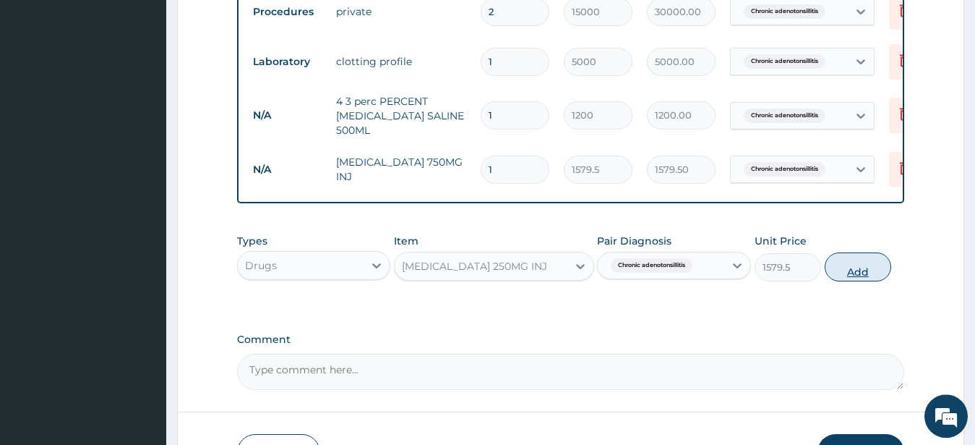
click at [841, 281] on button "Add" at bounding box center [858, 266] width 67 height 29
type input "0"
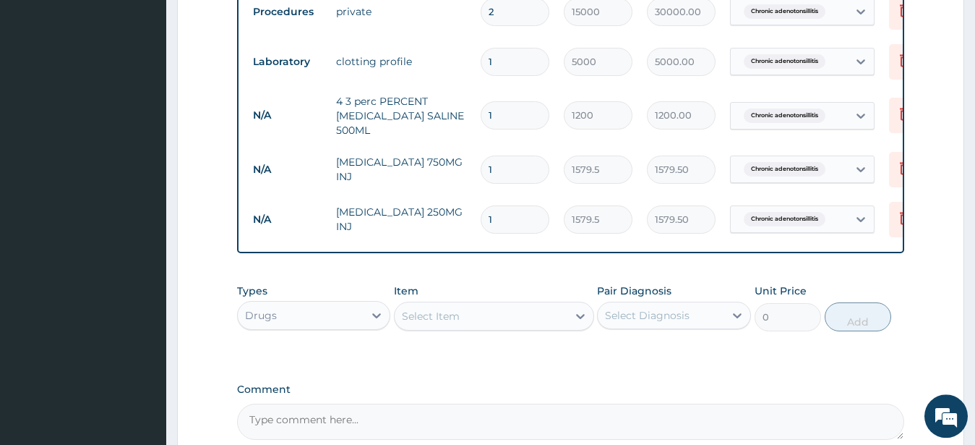
type input "0.00"
type input "2"
type input "3159.00"
type input "2"
click at [902, 165] on icon at bounding box center [905, 167] width 10 height 13
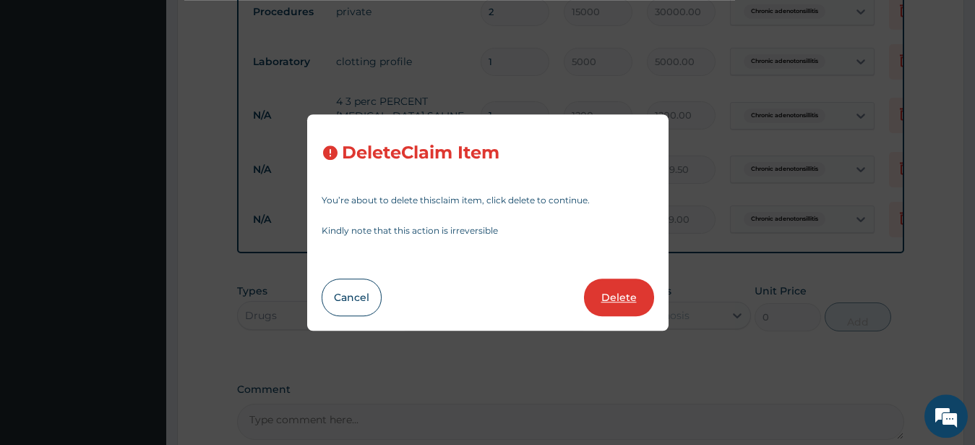
click at [625, 294] on button "Delete" at bounding box center [619, 297] width 70 height 38
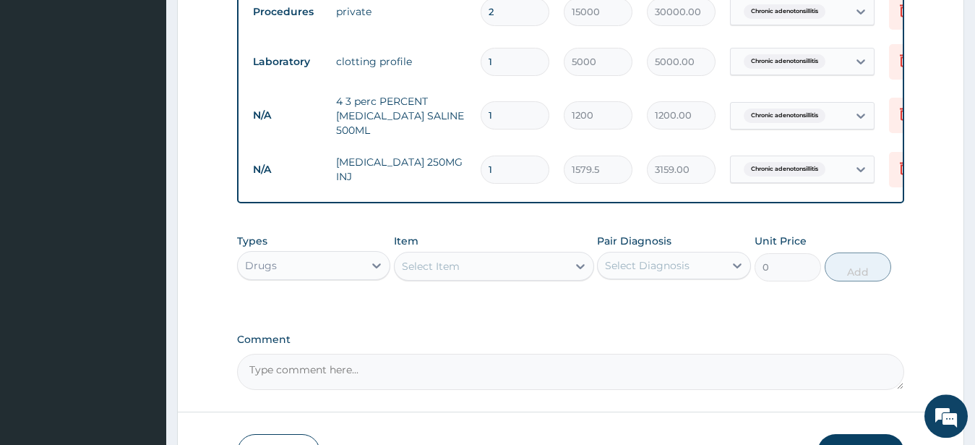
type input "2"
type input "3159.00"
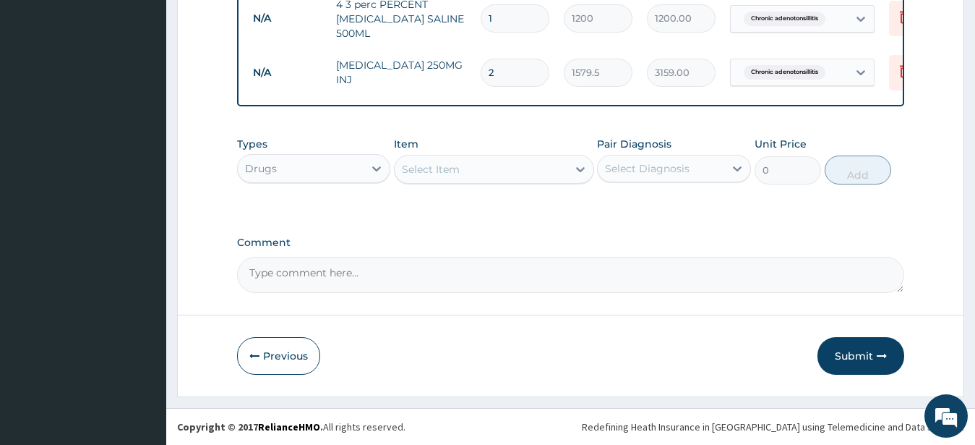
scroll to position [799, 0]
click at [474, 169] on div "Select Item" at bounding box center [481, 169] width 173 height 23
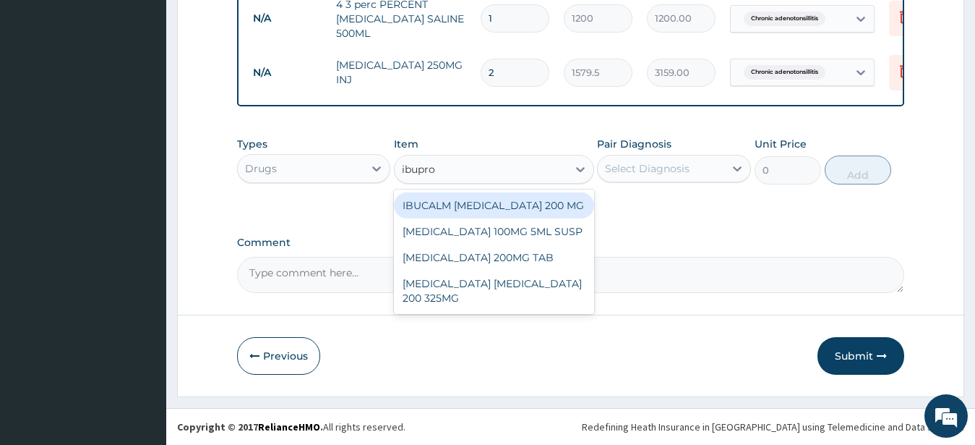
type input "ibuprof"
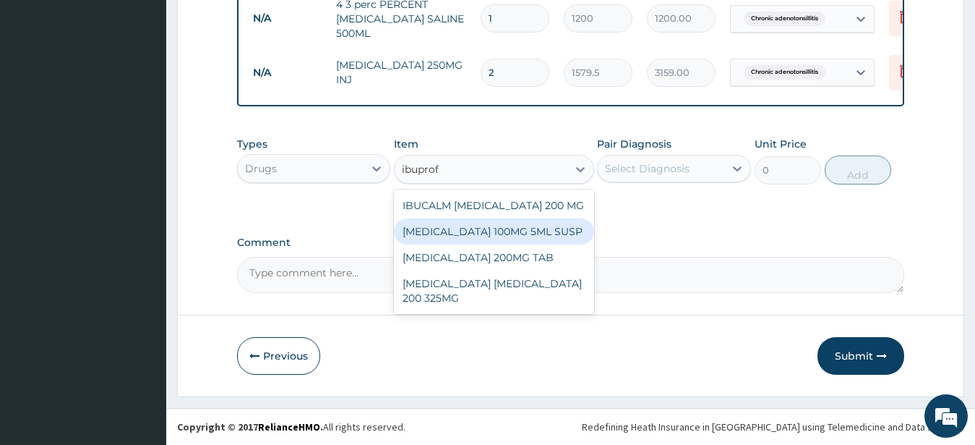
click at [468, 222] on div "IBUPROFEN 100MG 5ML SUSP" at bounding box center [494, 231] width 200 height 26
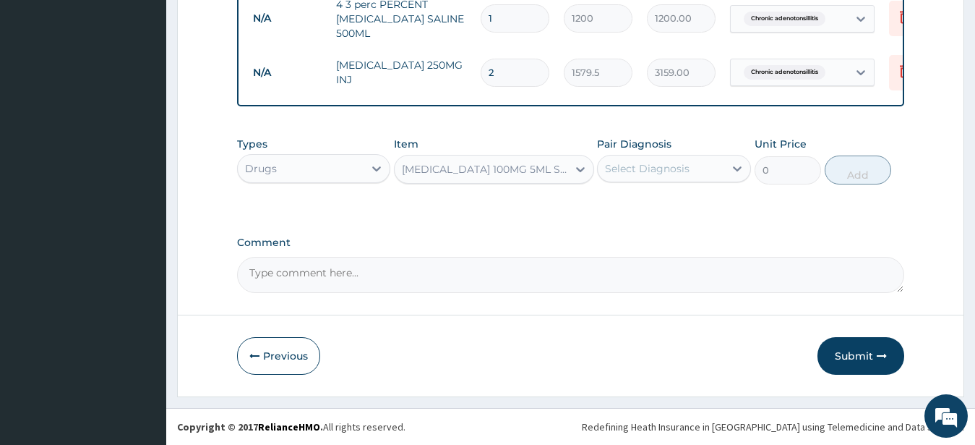
type input "403.65"
click at [518, 171] on div "IBUPROFEN 100MG 5ML SUSP" at bounding box center [485, 169] width 167 height 14
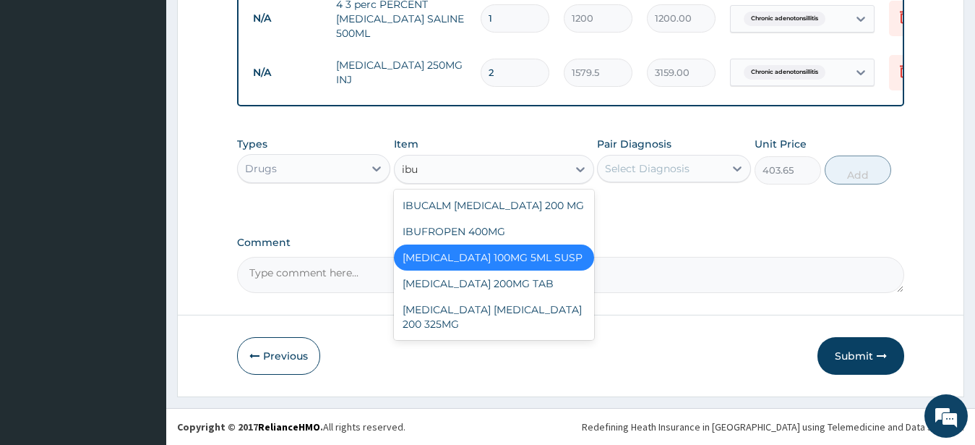
scroll to position [0, 0]
type input "ibup"
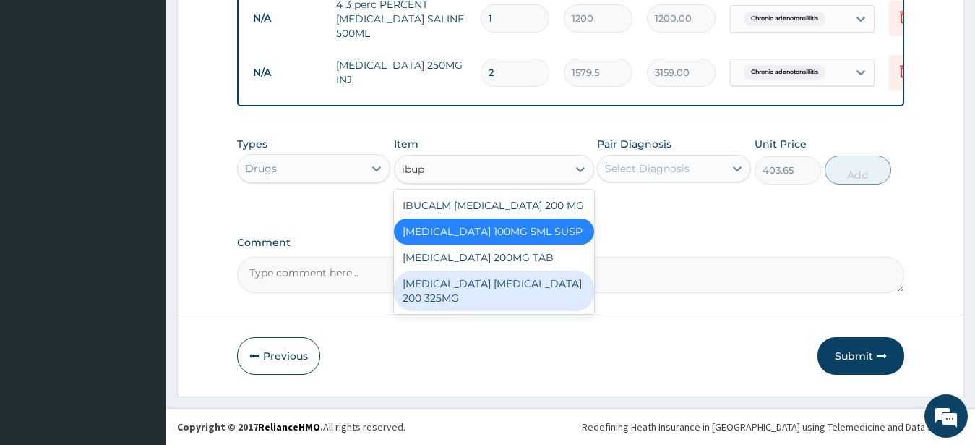
click at [463, 286] on div "IBUPROFEN PARACETAMOL 200 325MG" at bounding box center [494, 290] width 200 height 40
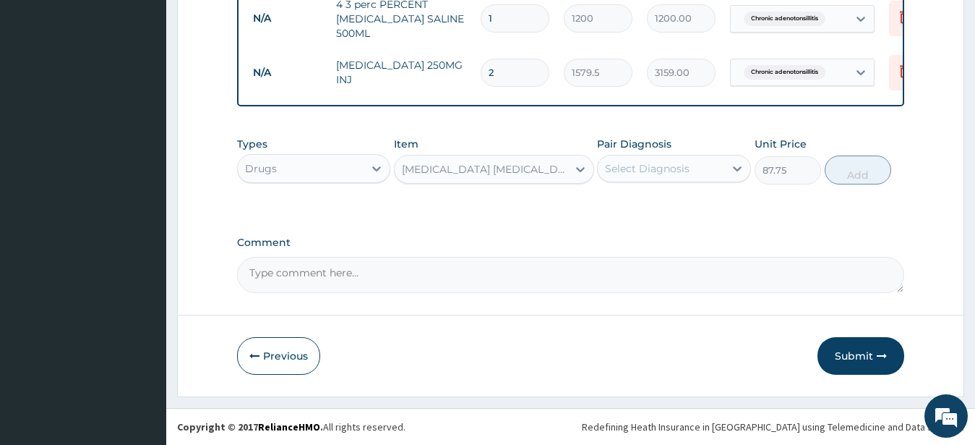
click at [450, 168] on div "IBUPROFEN PARACETAMOL 200 325MG" at bounding box center [485, 169] width 167 height 14
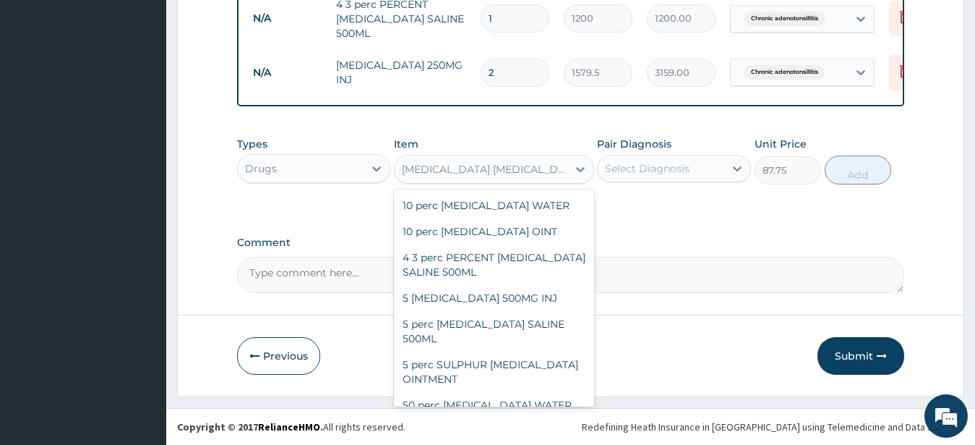
scroll to position [29471, 0]
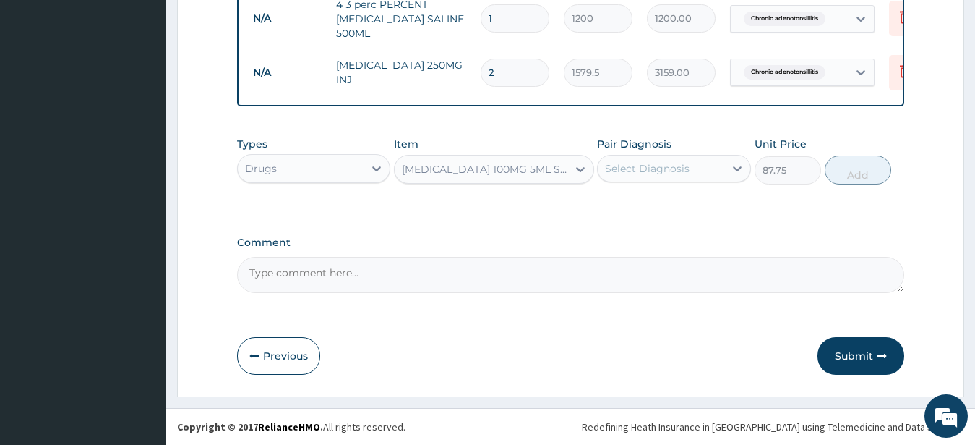
type input "403.65"
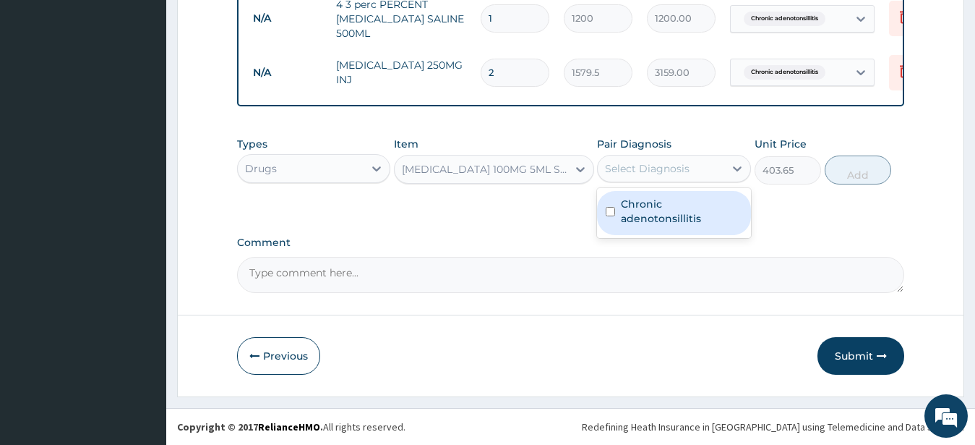
click at [694, 168] on div "Select Diagnosis" at bounding box center [661, 168] width 127 height 23
click at [608, 212] on input "checkbox" at bounding box center [610, 211] width 9 height 9
checkbox input "true"
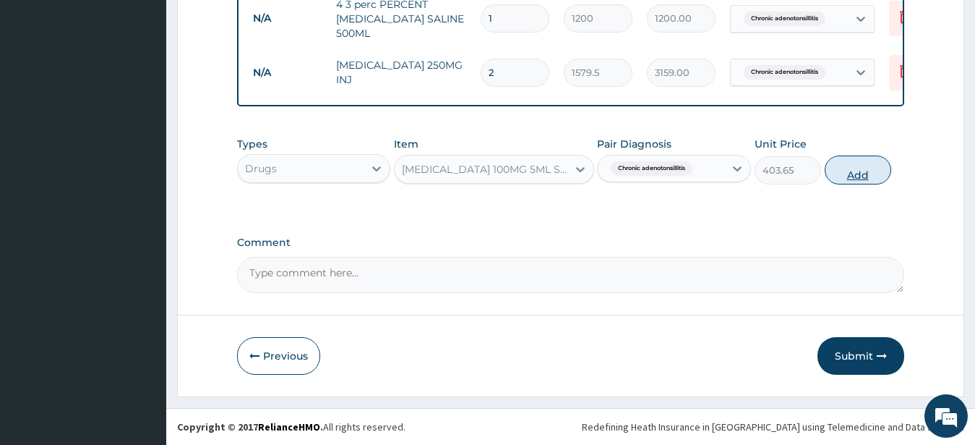
click at [860, 174] on button "Add" at bounding box center [858, 169] width 67 height 29
type input "0"
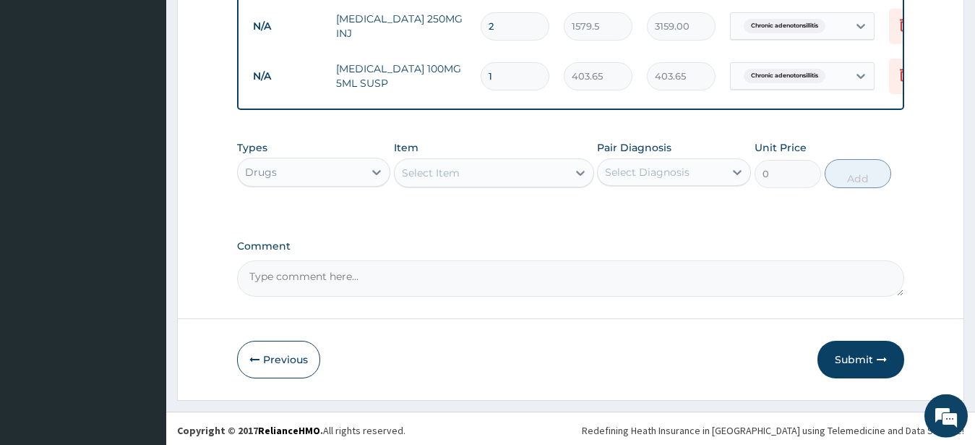
scroll to position [849, 0]
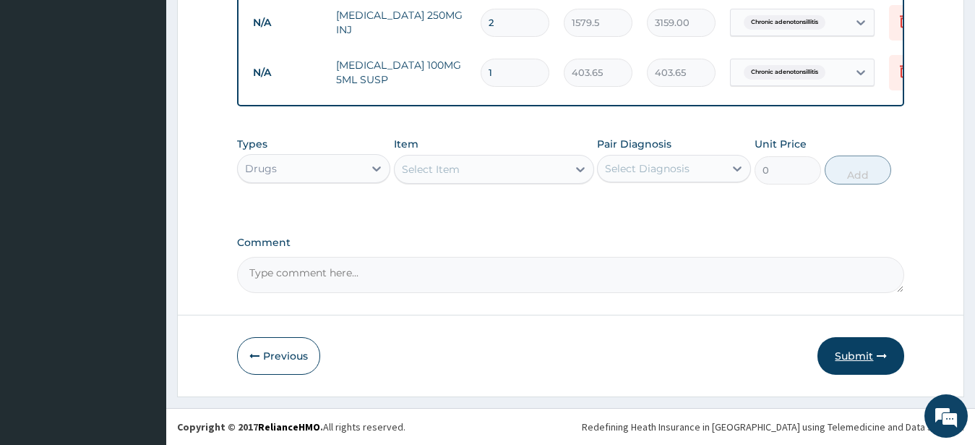
click at [851, 353] on button "Submit" at bounding box center [861, 356] width 87 height 38
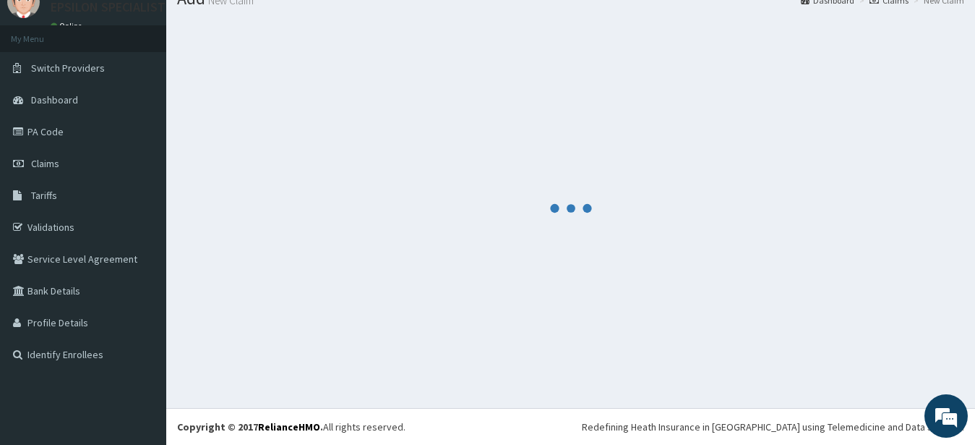
scroll to position [58, 0]
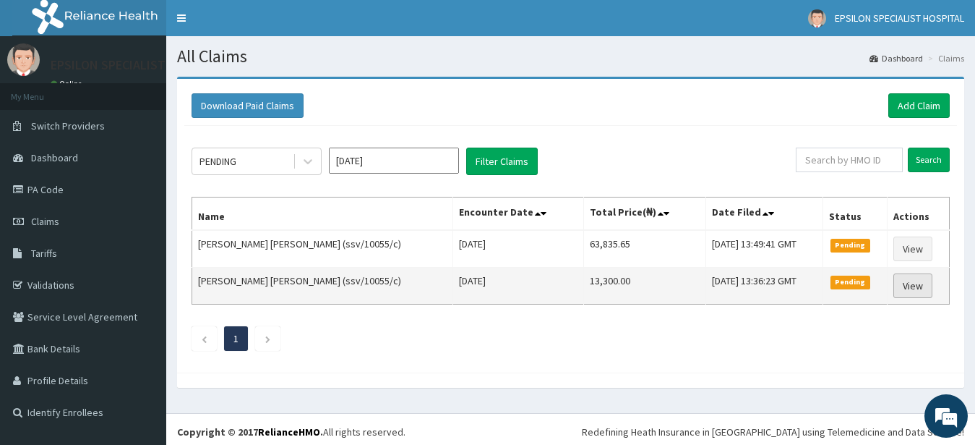
click at [913, 286] on link "View" at bounding box center [913, 285] width 39 height 25
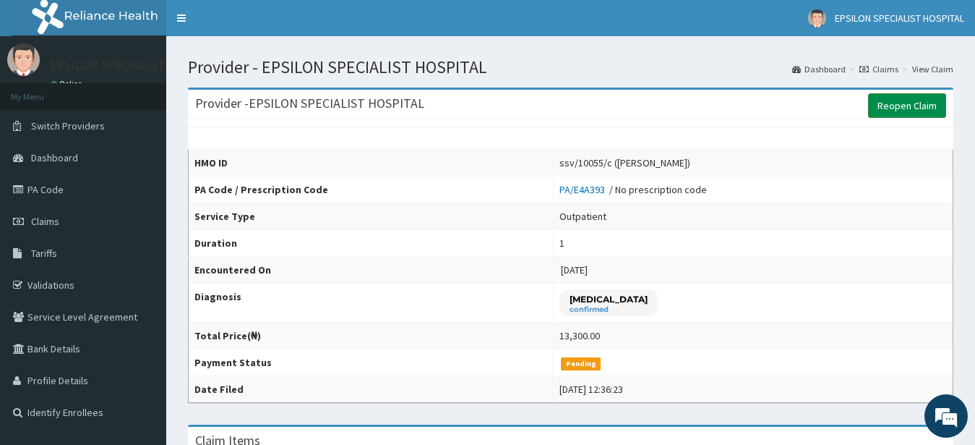
click at [894, 98] on link "Reopen Claim" at bounding box center [907, 105] width 78 height 25
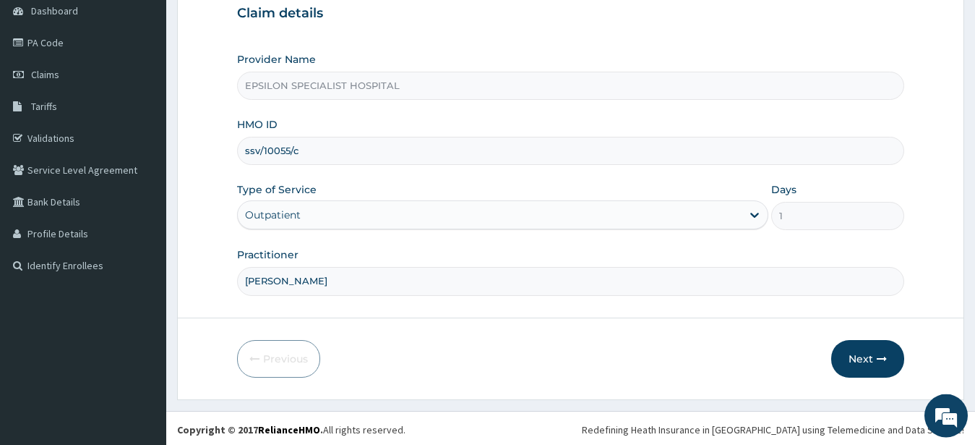
scroll to position [150, 0]
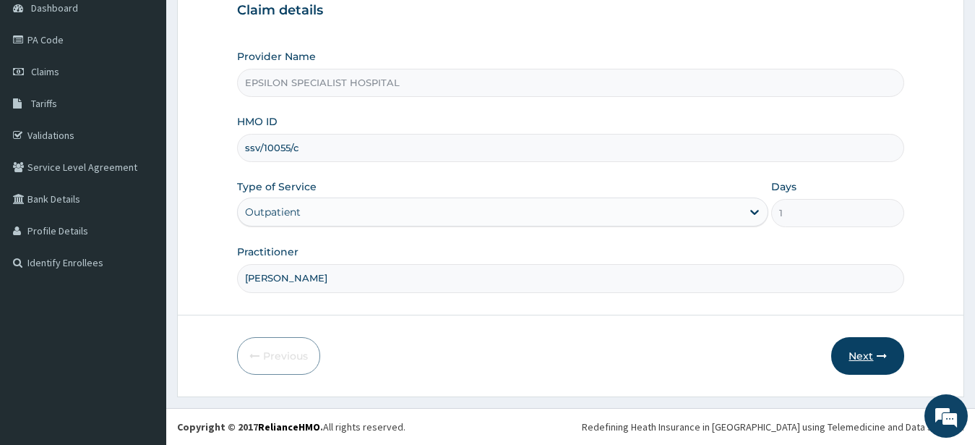
click at [843, 352] on button "Next" at bounding box center [868, 356] width 73 height 38
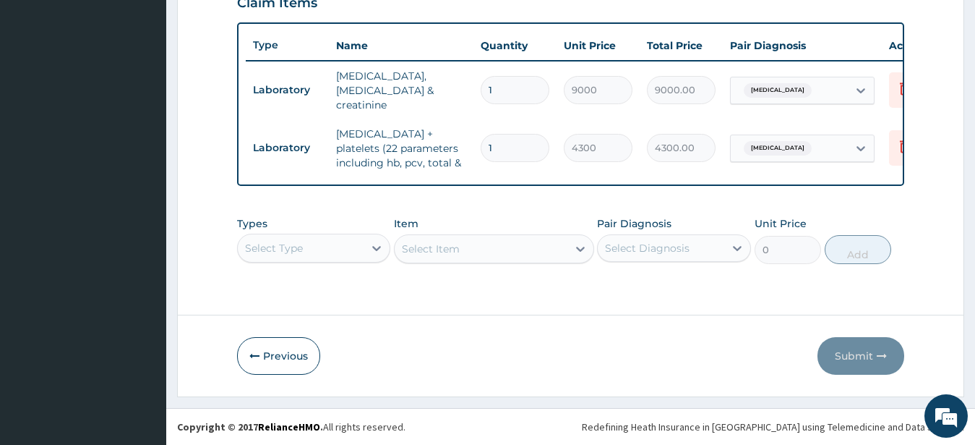
scroll to position [0, 0]
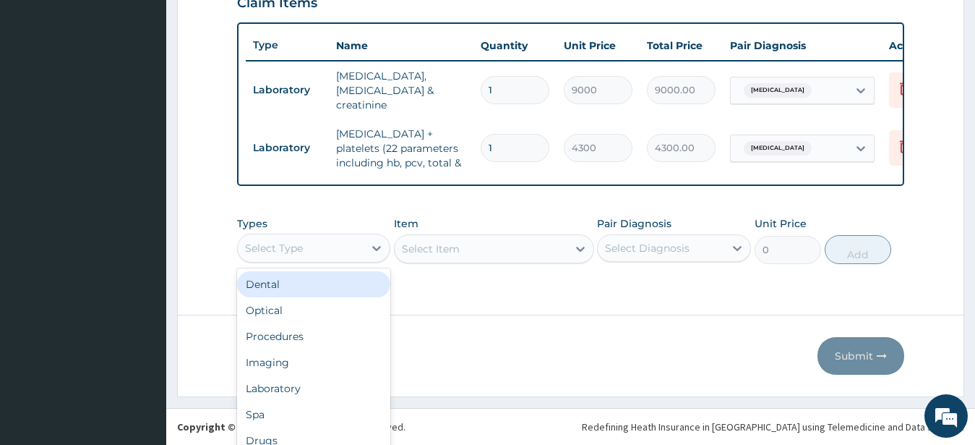
click at [323, 253] on div "option Dental focused, 1 of 10. 10 results available. Use Up and Down to choose…" at bounding box center [314, 248] width 154 height 29
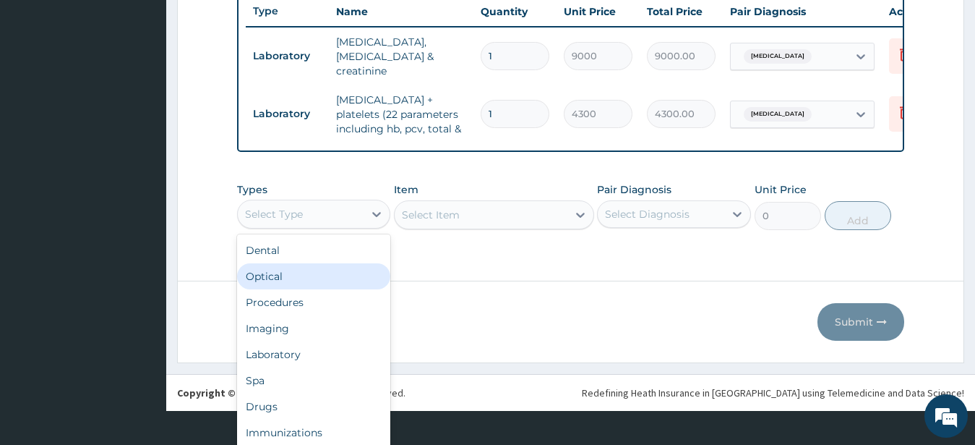
scroll to position [40, 0]
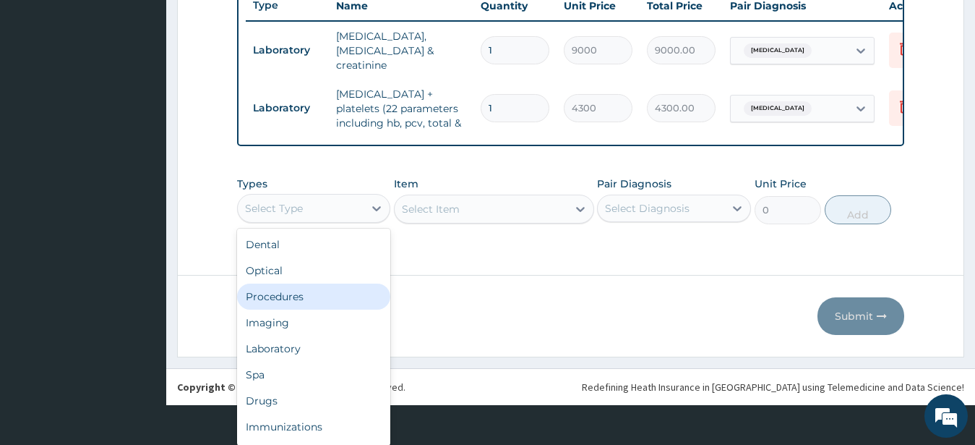
click at [309, 301] on div "Procedures" at bounding box center [314, 296] width 154 height 26
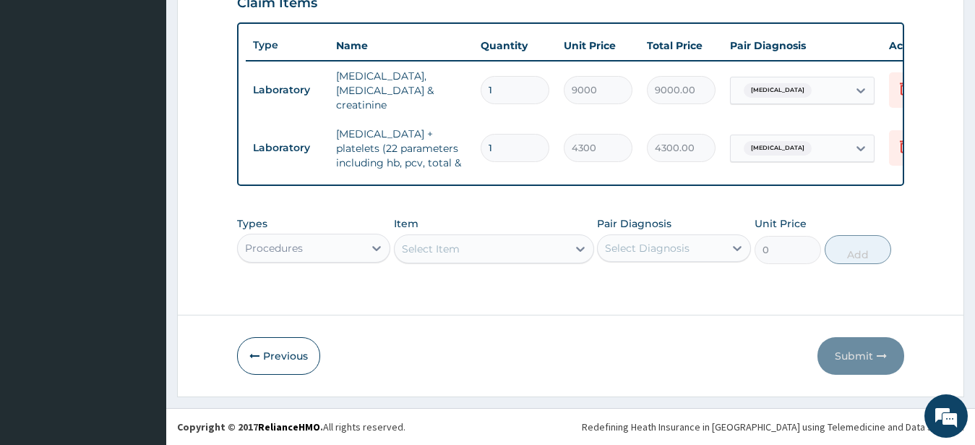
scroll to position [0, 0]
click at [479, 250] on div "Select Item" at bounding box center [494, 248] width 200 height 29
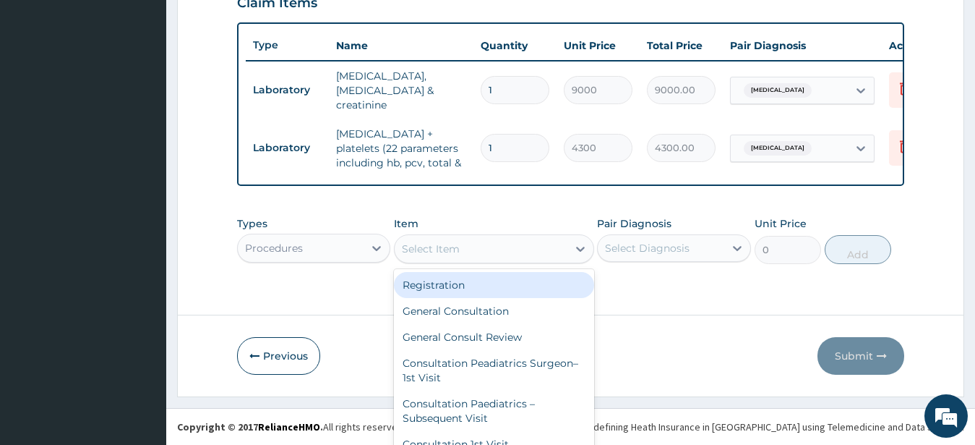
click at [482, 252] on div "Types Procedures Item option Registration focused, 1 of 251. 251 results availa…" at bounding box center [571, 240] width 668 height 62
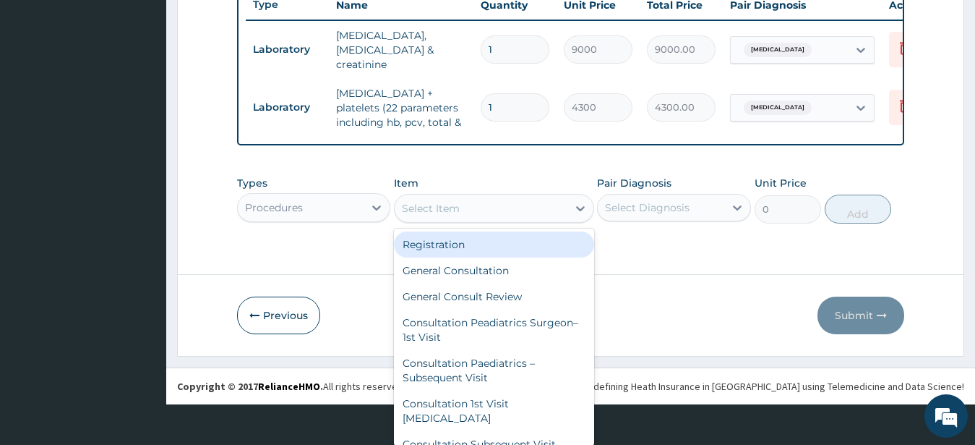
scroll to position [41, 0]
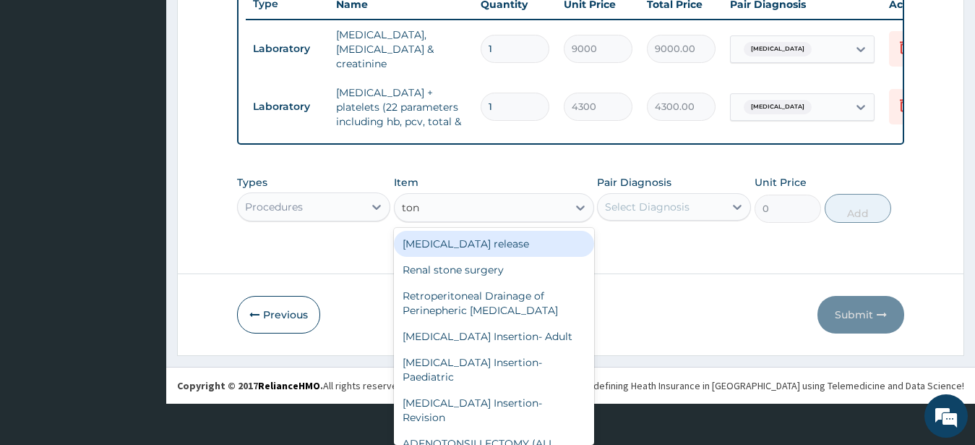
type input "tons"
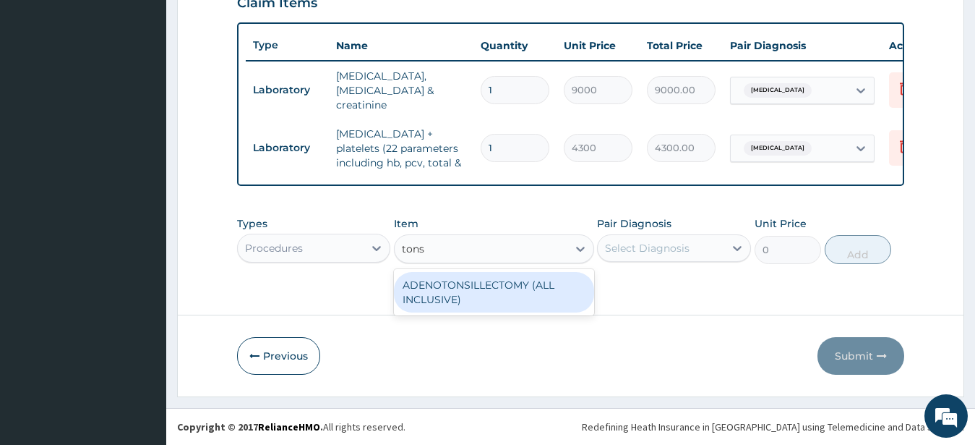
scroll to position [0, 0]
click at [483, 297] on div "ADENOTONSILLECTOMY (ALL INCLUSIVE)" at bounding box center [494, 292] width 200 height 40
type input "370000"
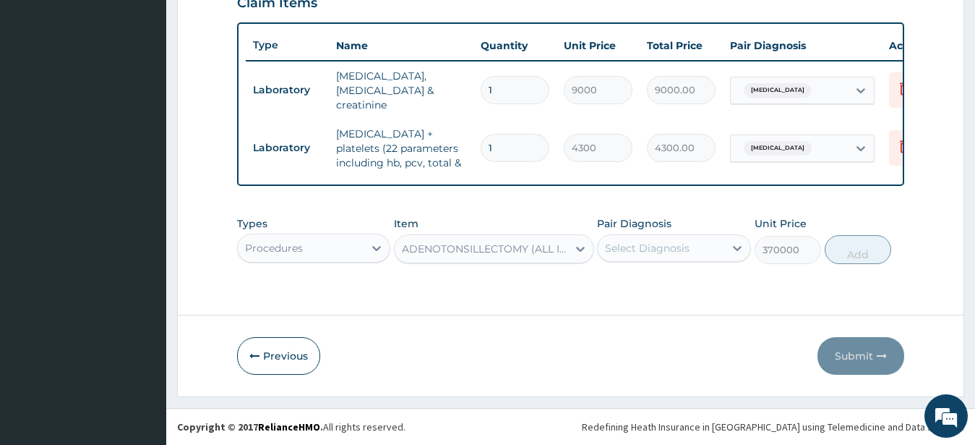
click at [667, 243] on div "Select Diagnosis" at bounding box center [647, 248] width 85 height 14
click at [610, 281] on input "checkbox" at bounding box center [610, 283] width 9 height 9
checkbox input "true"
click at [860, 248] on button "Add" at bounding box center [858, 249] width 67 height 29
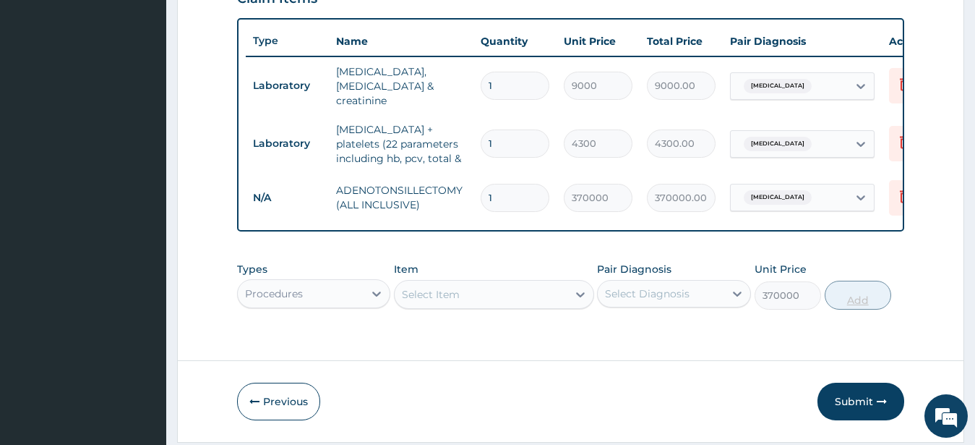
type input "0"
click at [876, 411] on button "Submit" at bounding box center [861, 402] width 87 height 38
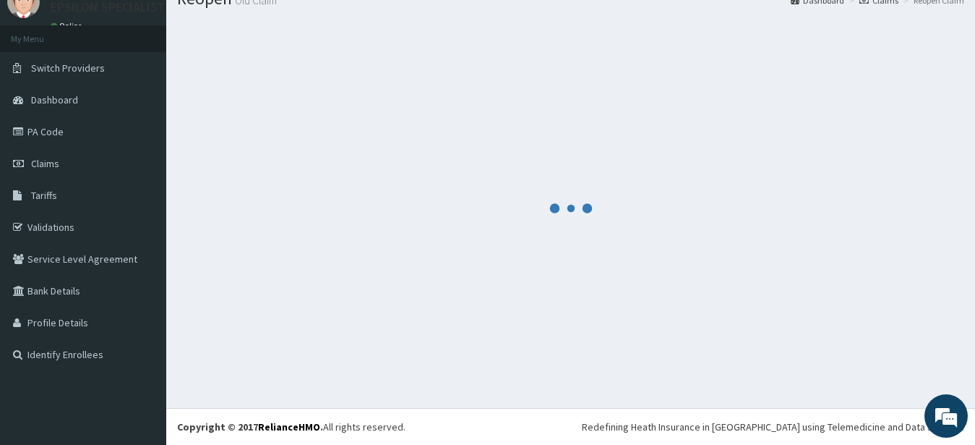
scroll to position [58, 0]
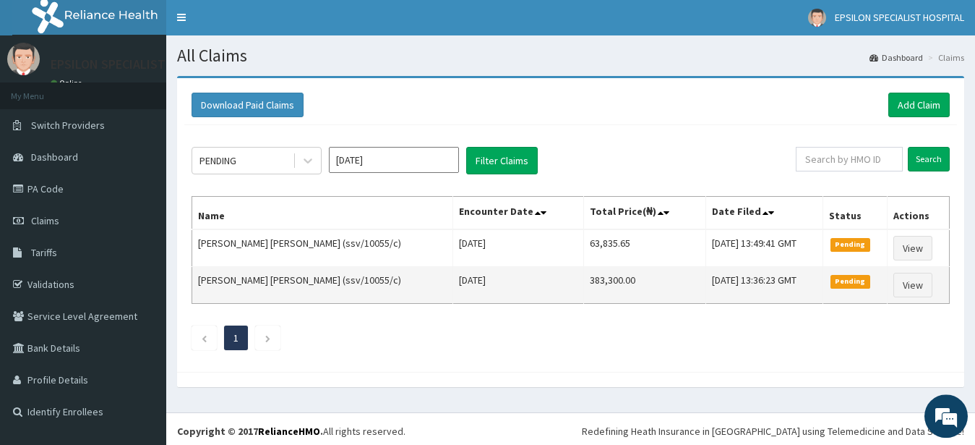
scroll to position [5, 0]
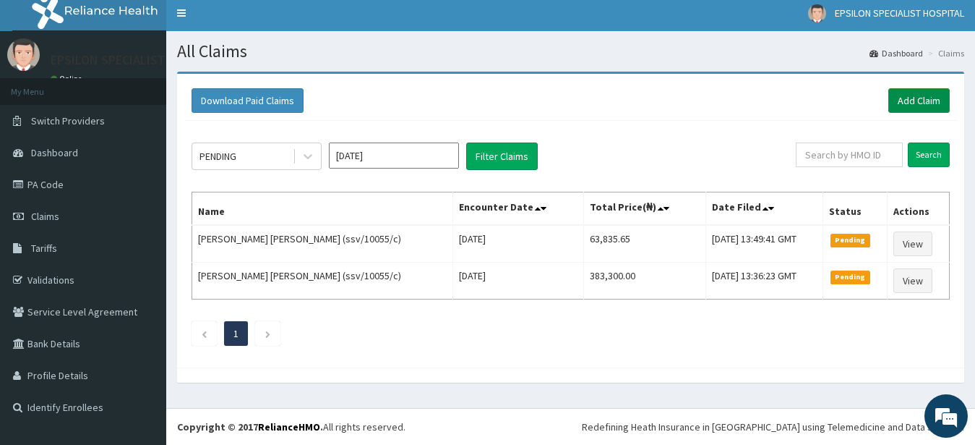
click at [910, 93] on link "Add Claim" at bounding box center [919, 100] width 61 height 25
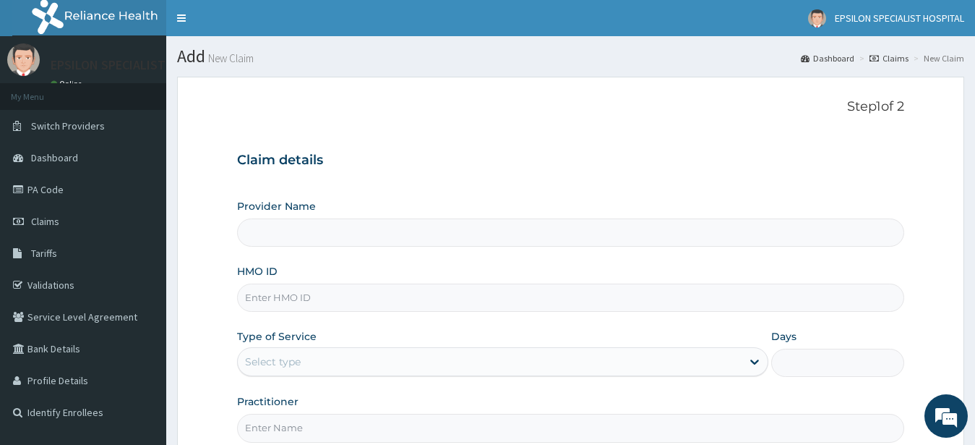
type input "EPSILON SPECIALIST HOSPITAL"
click at [372, 297] on input "HMO ID" at bounding box center [571, 297] width 668 height 28
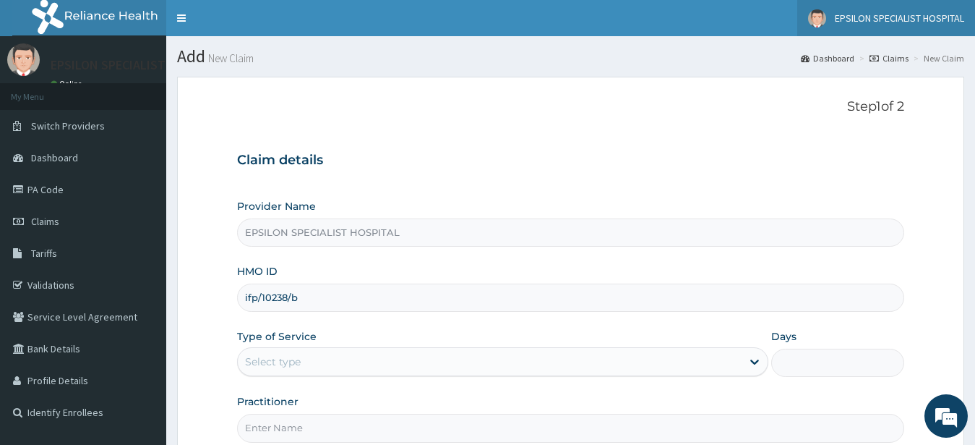
type input "ifp/10238/b"
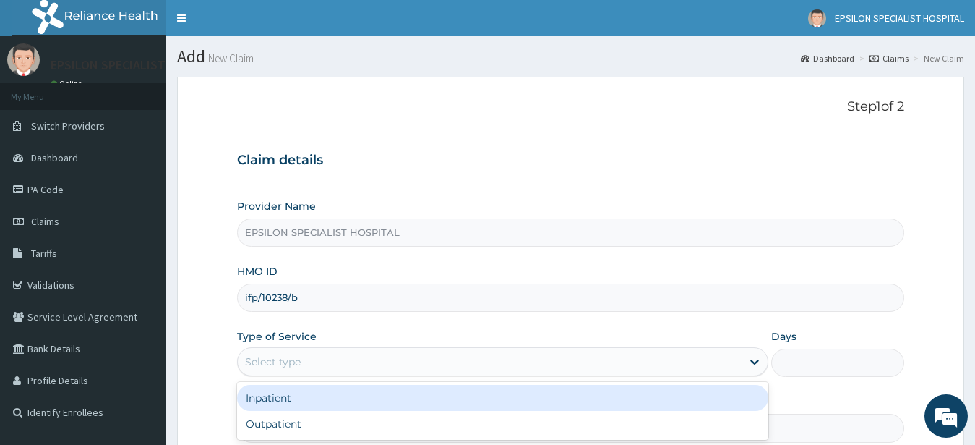
click at [391, 358] on div "Select type" at bounding box center [490, 361] width 505 height 23
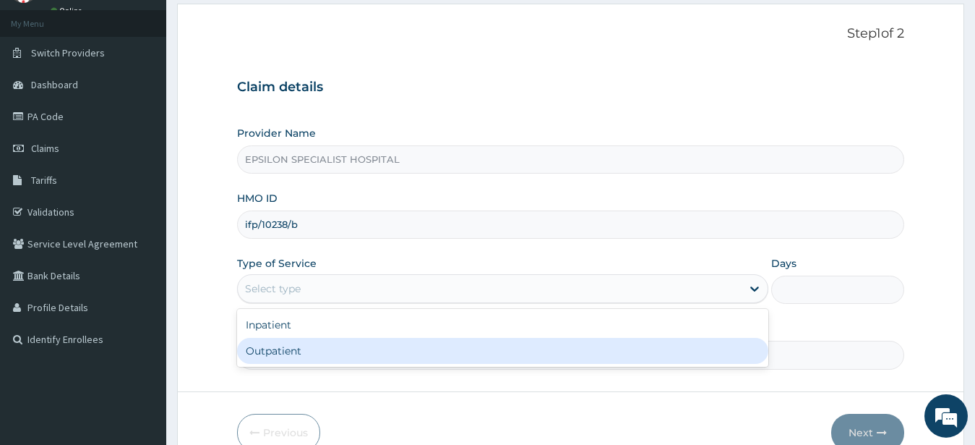
scroll to position [74, 0]
drag, startPoint x: 391, startPoint y: 359, endPoint x: 650, endPoint y: 275, distance: 272.3
click at [392, 359] on div "Outpatient" at bounding box center [503, 350] width 532 height 26
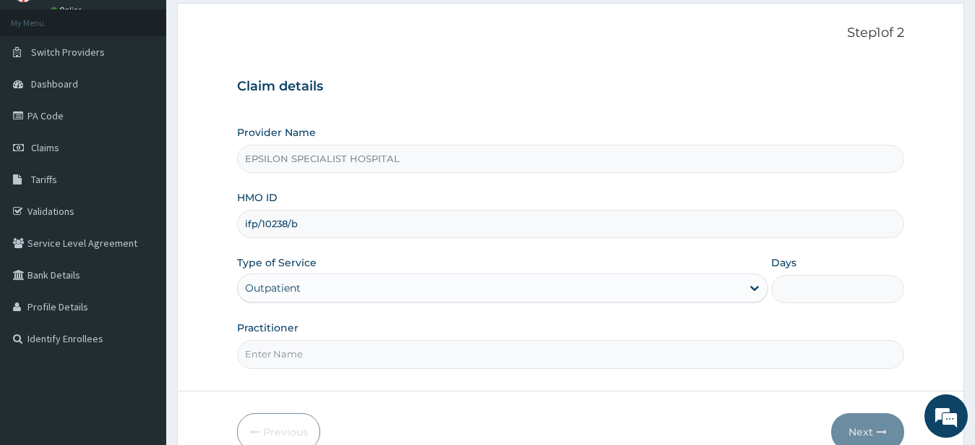
type input "1"
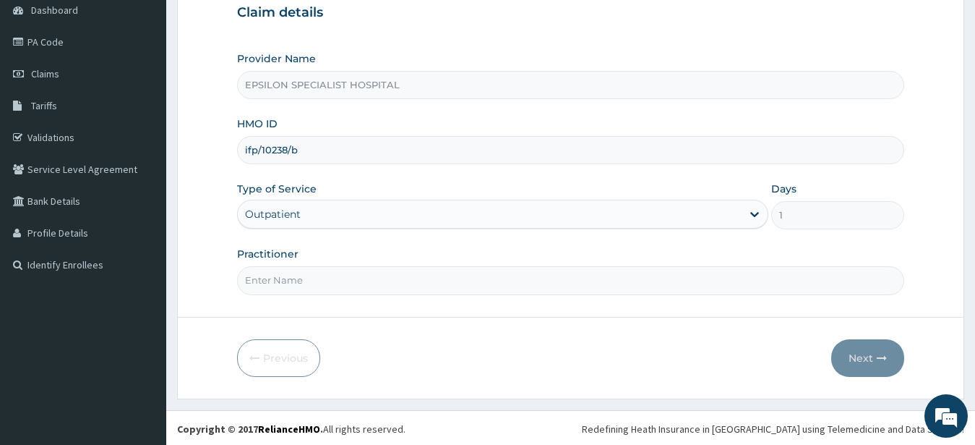
click at [756, 286] on input "Practitioner" at bounding box center [571, 280] width 668 height 28
type input "[PERSON_NAME]"
click at [854, 361] on button "Next" at bounding box center [868, 358] width 73 height 38
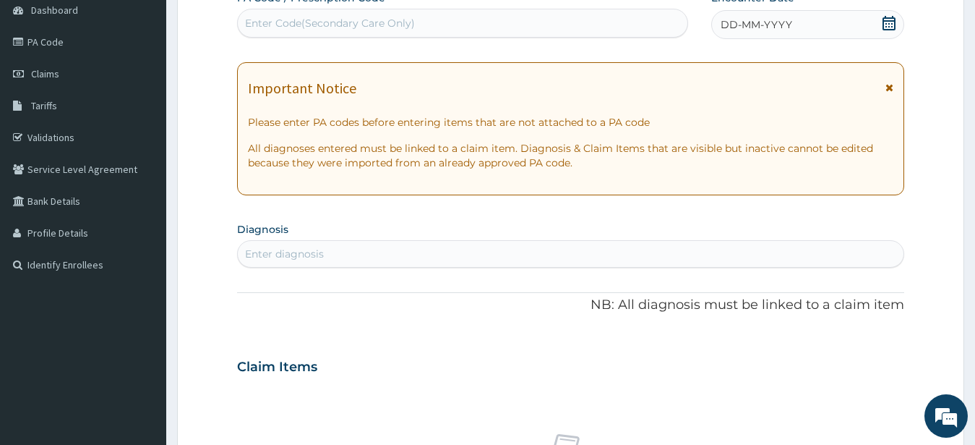
scroll to position [0, 0]
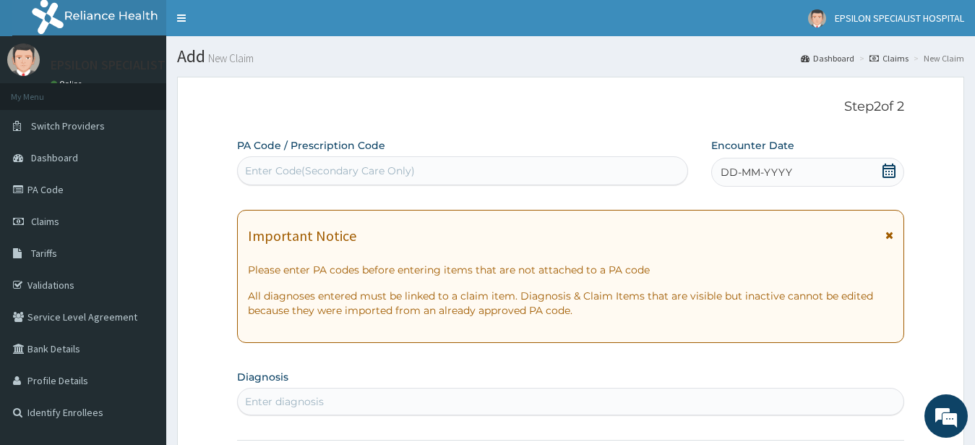
click at [412, 165] on div "Enter Code(Secondary Care Only)" at bounding box center [330, 170] width 170 height 14
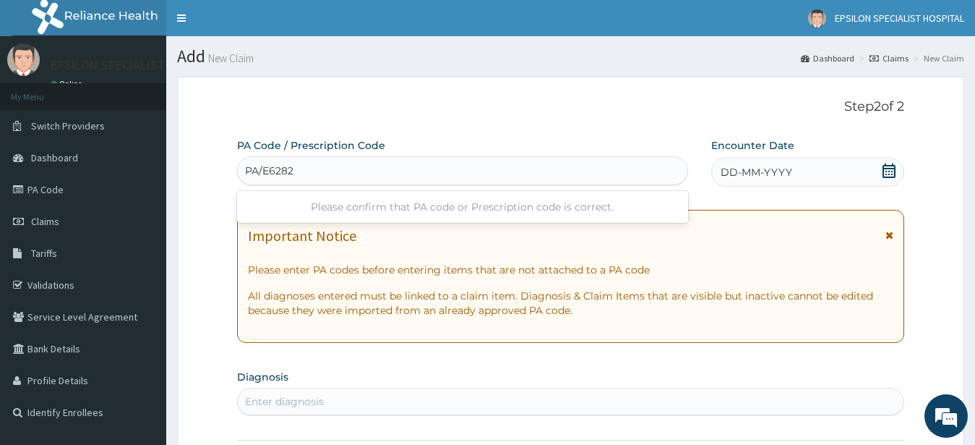
type input "PA/E6282B"
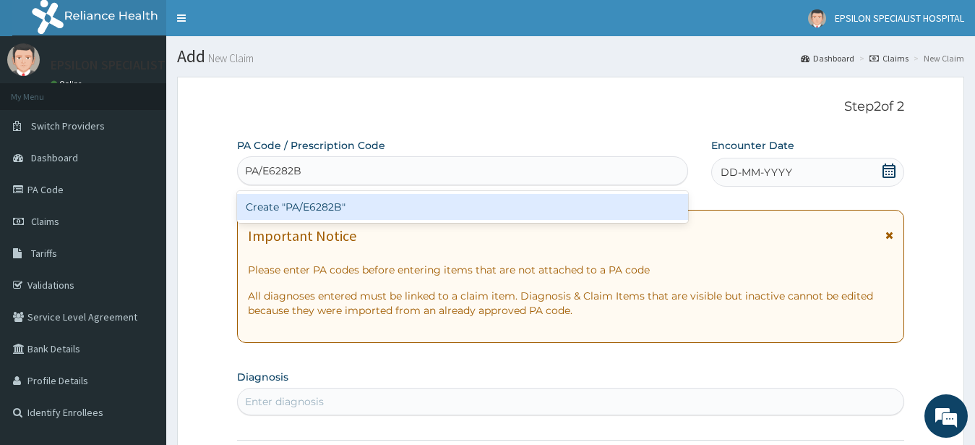
click at [408, 209] on div "Create "PA/E6282B"" at bounding box center [462, 207] width 451 height 26
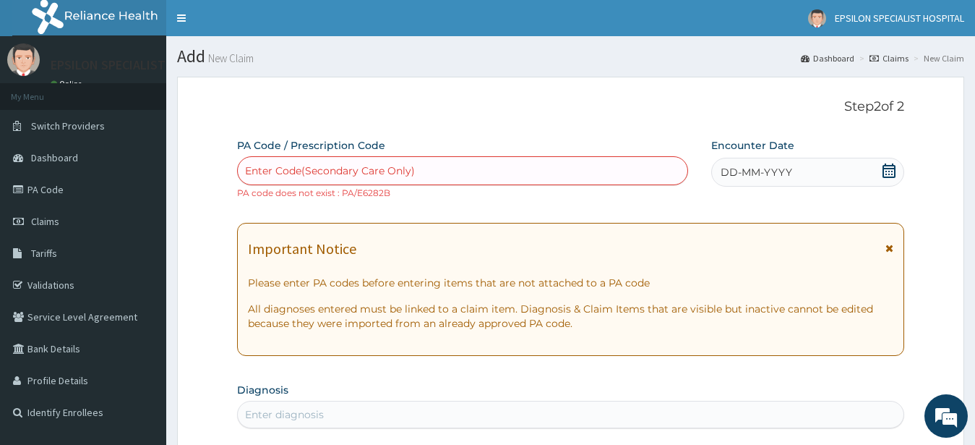
click at [440, 175] on div "Enter Code(Secondary Care Only)" at bounding box center [463, 170] width 450 height 23
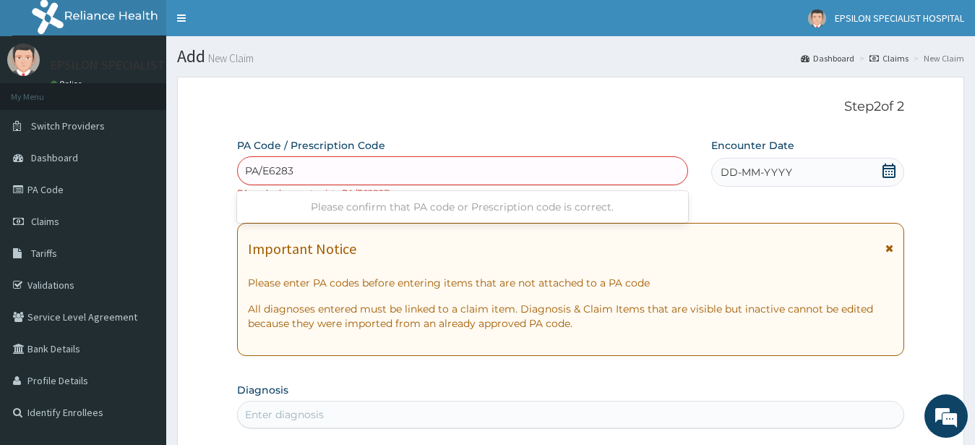
type input "PA/E6283B"
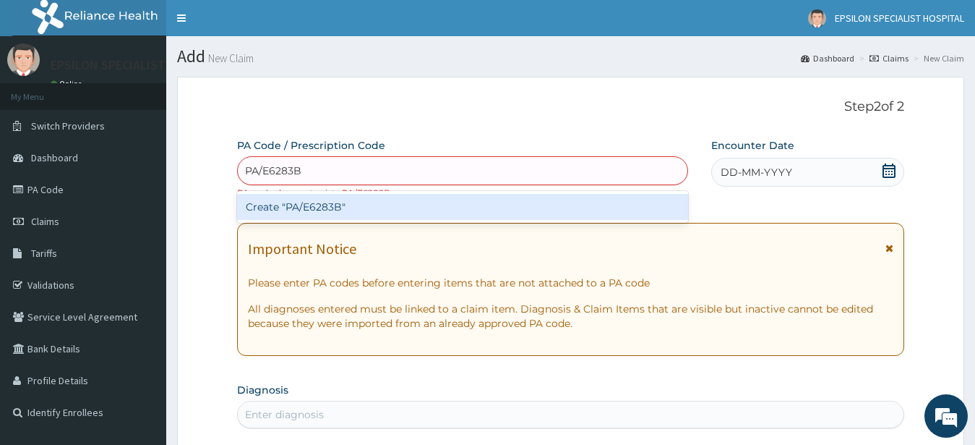
click at [450, 197] on div "Create "PA/E6283B"" at bounding box center [462, 207] width 451 height 26
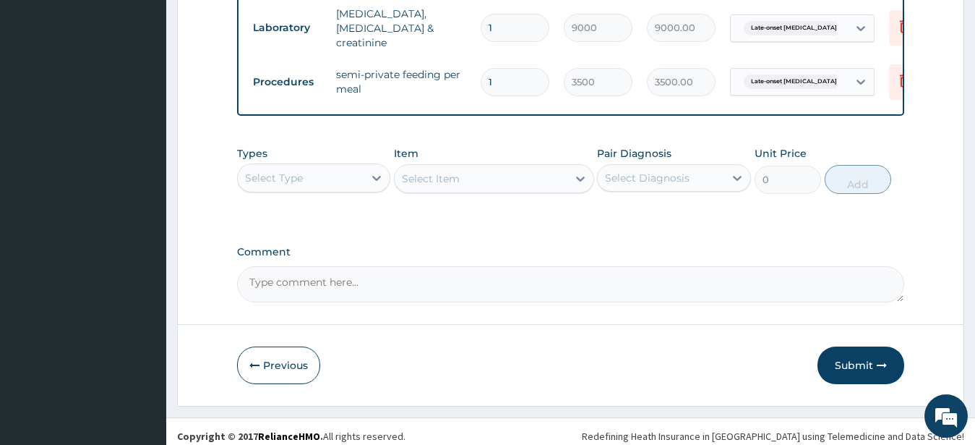
scroll to position [899, 0]
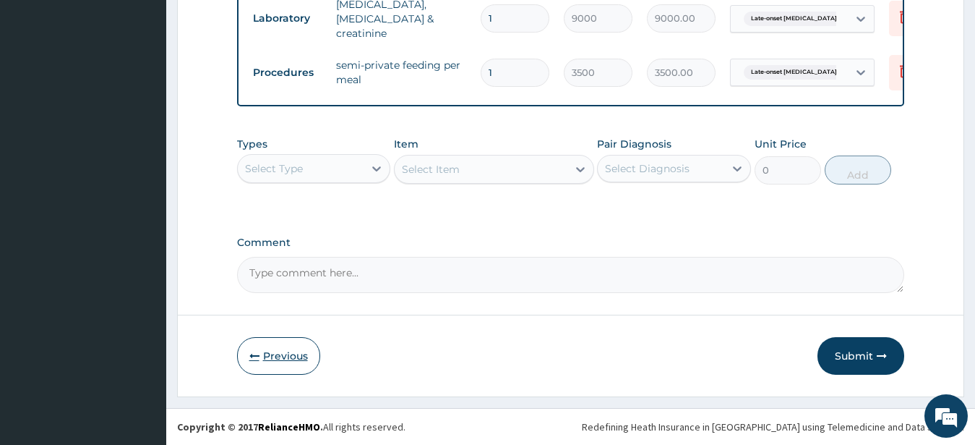
click at [252, 356] on icon "button" at bounding box center [254, 356] width 10 height 10
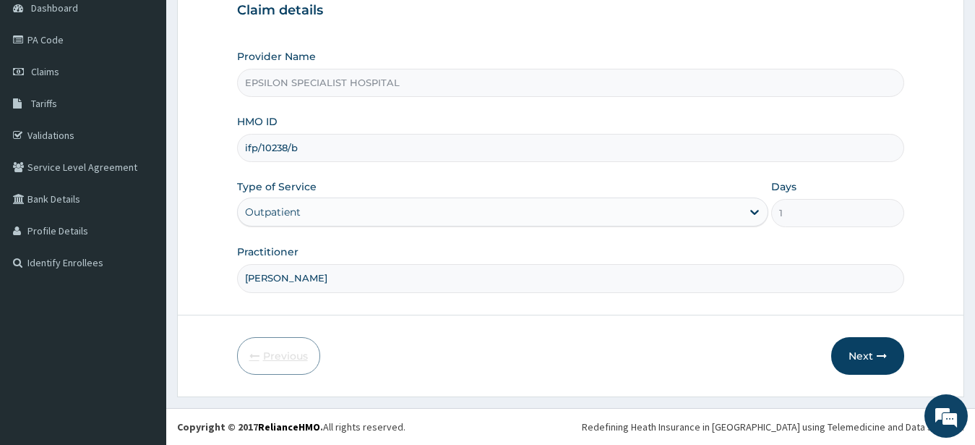
scroll to position [150, 0]
click at [530, 218] on div "Outpatient" at bounding box center [490, 211] width 505 height 23
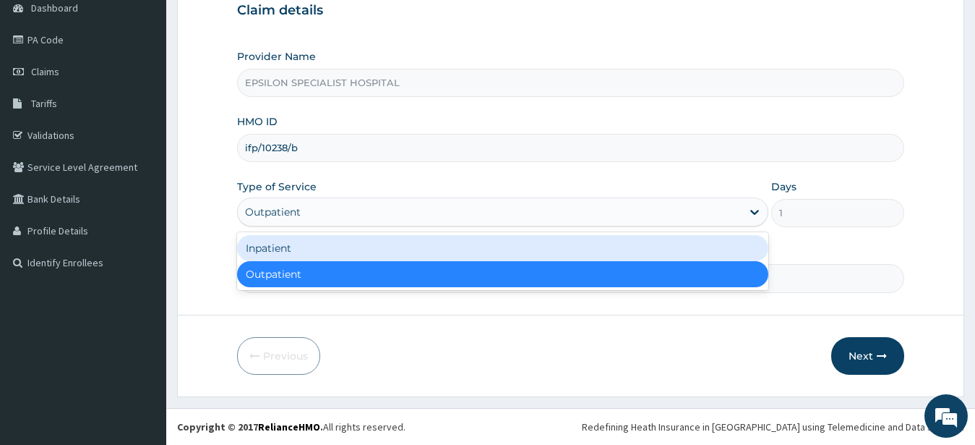
click at [512, 249] on div "Inpatient" at bounding box center [503, 248] width 532 height 26
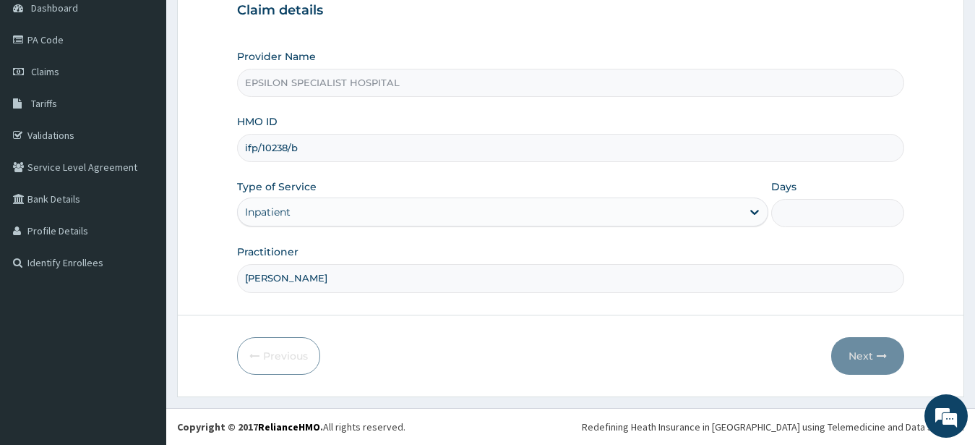
click at [789, 214] on input "Days" at bounding box center [838, 213] width 133 height 28
type input "2"
click at [876, 351] on button "Next" at bounding box center [868, 356] width 73 height 38
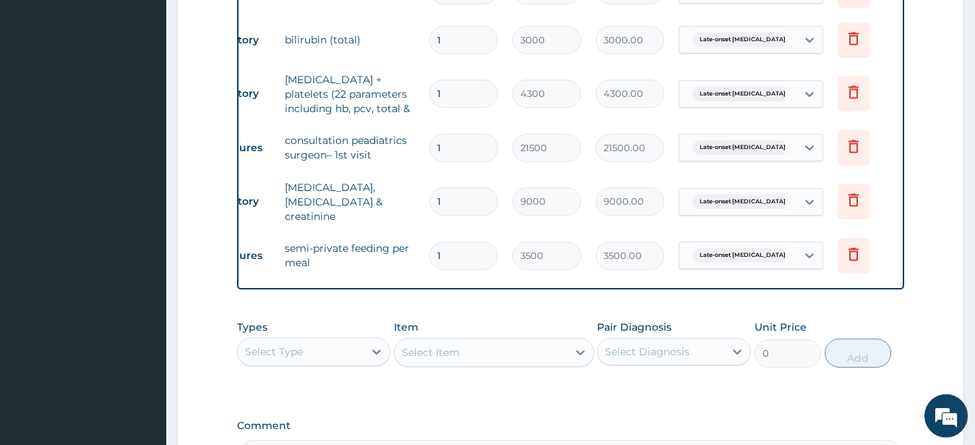
scroll to position [740, 0]
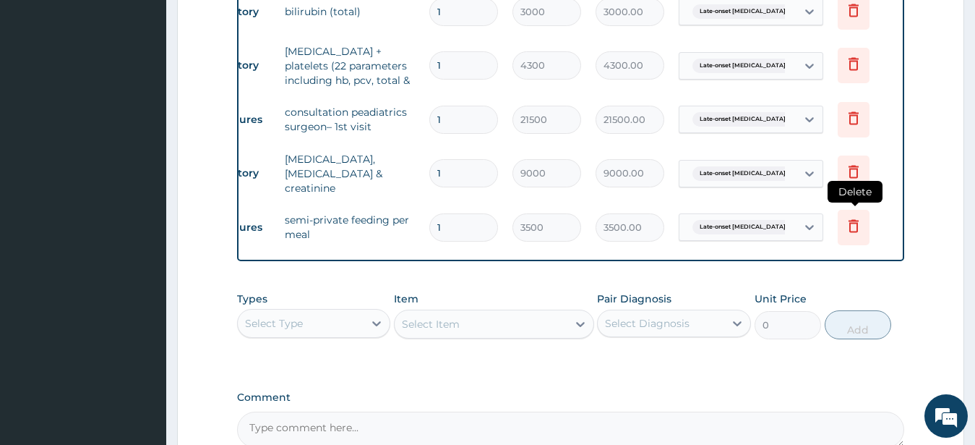
click at [853, 223] on icon at bounding box center [853, 225] width 17 height 17
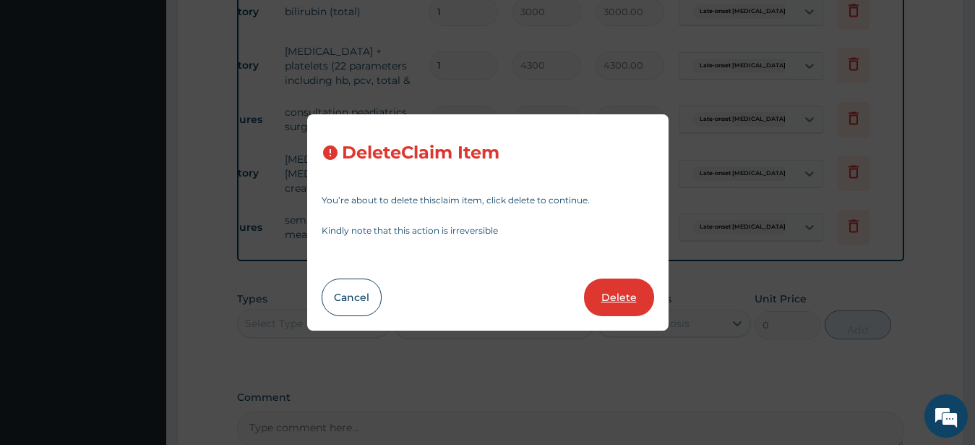
click at [622, 290] on button "Delete" at bounding box center [619, 297] width 70 height 38
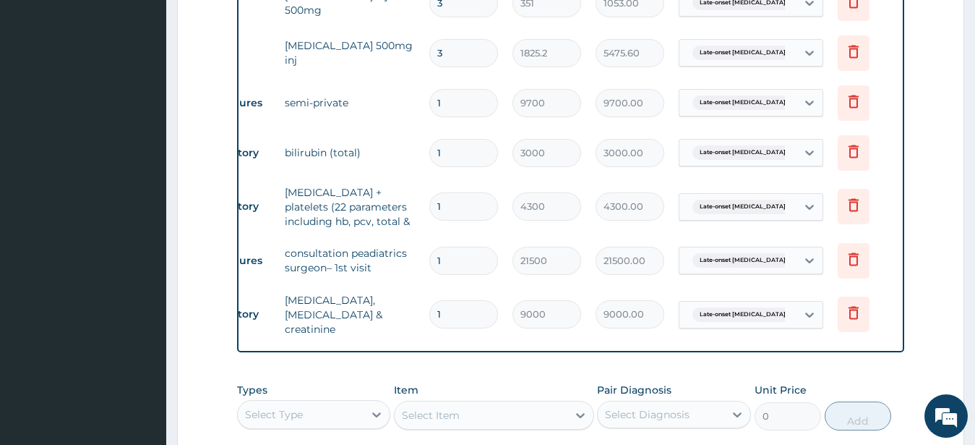
scroll to position [666, 0]
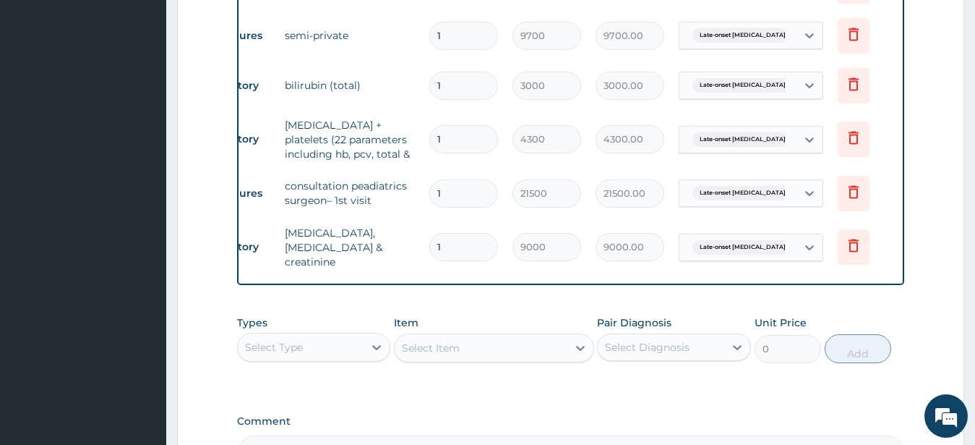
drag, startPoint x: 474, startPoint y: 355, endPoint x: 320, endPoint y: 361, distance: 154.1
click at [464, 355] on div "Select Item" at bounding box center [494, 347] width 200 height 29
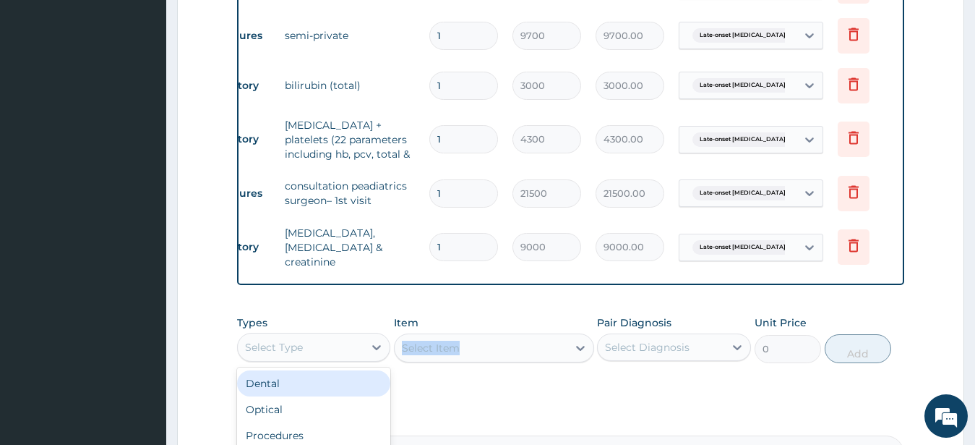
click at [288, 351] on div "Select Type" at bounding box center [274, 347] width 58 height 14
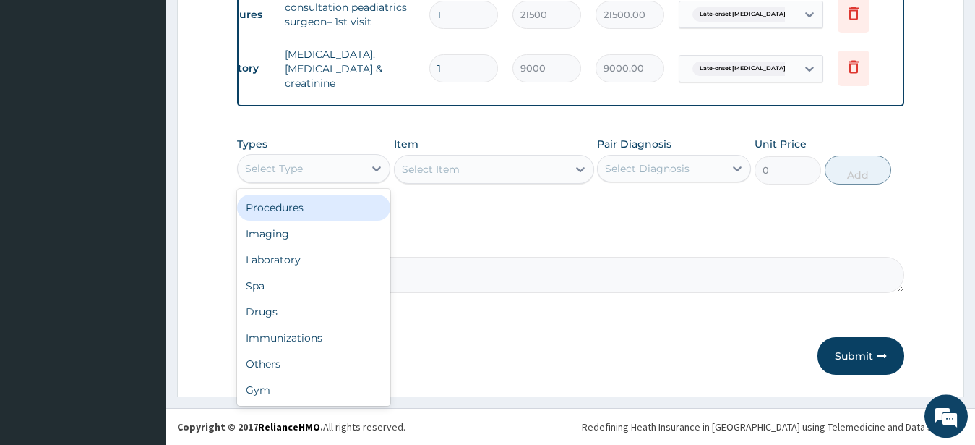
scroll to position [849, 0]
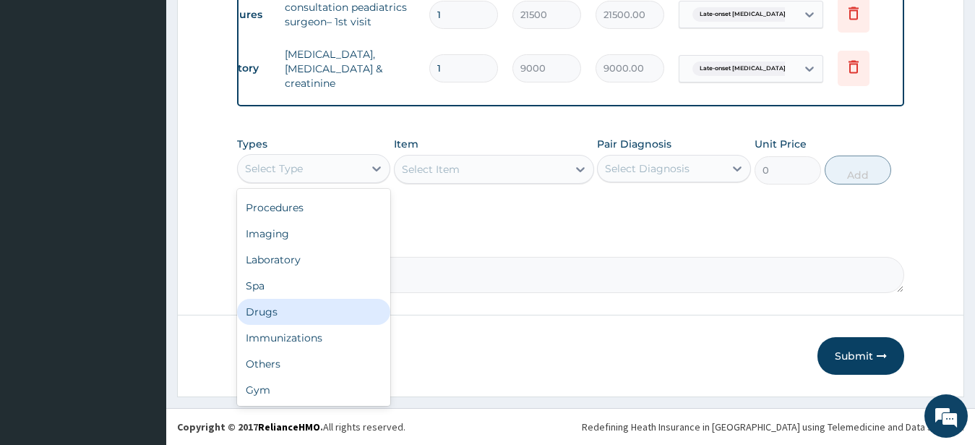
drag, startPoint x: 260, startPoint y: 319, endPoint x: 471, endPoint y: 244, distance: 224.1
click at [262, 318] on div "Drugs" at bounding box center [314, 312] width 154 height 26
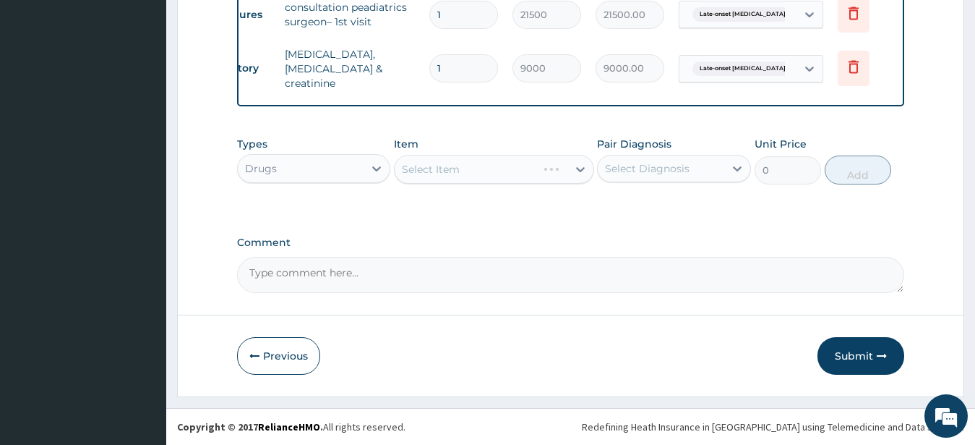
click at [518, 167] on div "Select Item" at bounding box center [494, 169] width 200 height 29
click at [474, 166] on div "Select Item" at bounding box center [494, 169] width 200 height 29
click at [470, 166] on div "Select Item" at bounding box center [494, 169] width 200 height 29
click at [576, 167] on div "Select Item" at bounding box center [494, 169] width 200 height 29
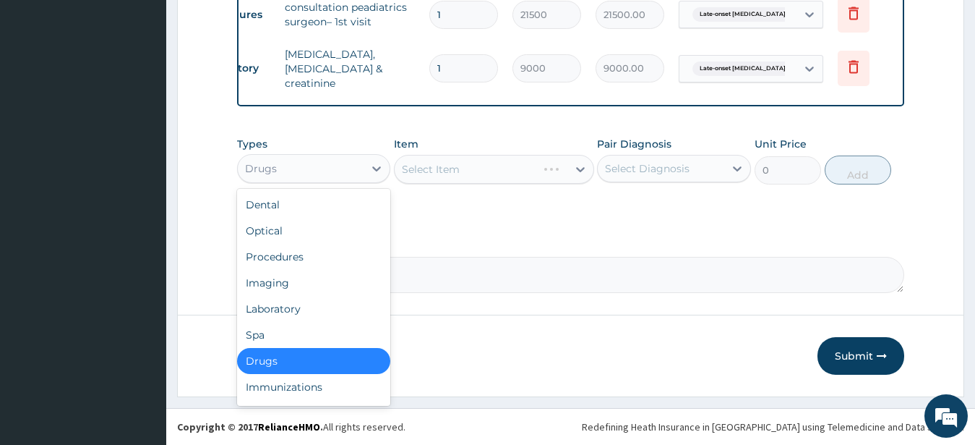
click at [327, 165] on div "Drugs" at bounding box center [301, 168] width 127 height 23
drag, startPoint x: 287, startPoint y: 304, endPoint x: 514, endPoint y: 101, distance: 304.2
click at [300, 296] on div "Laboratory" at bounding box center [314, 309] width 154 height 26
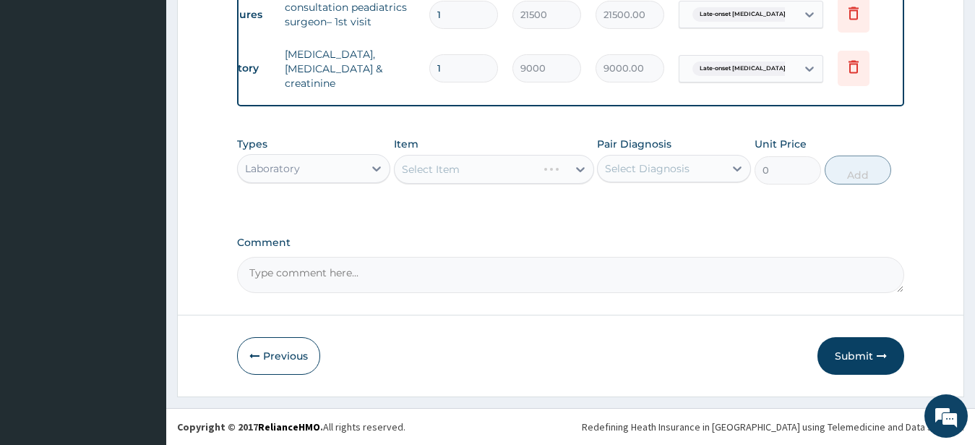
click at [497, 171] on div "Select Item" at bounding box center [494, 169] width 200 height 29
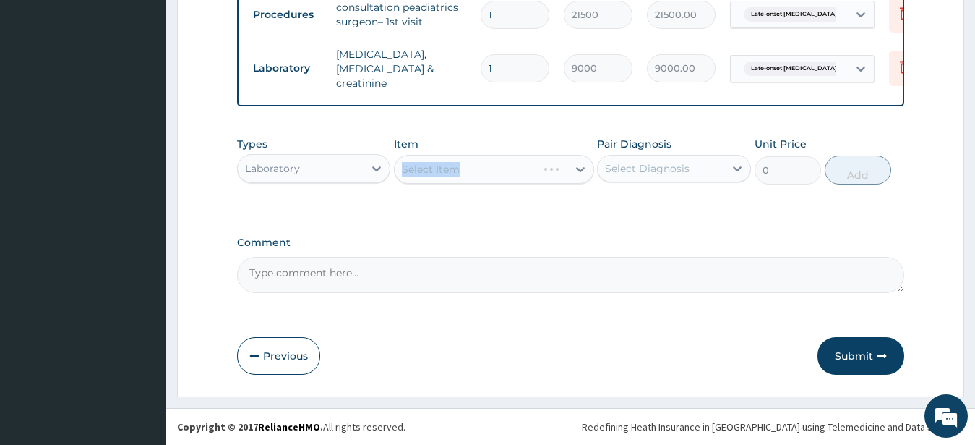
click at [452, 169] on div "Select Item" at bounding box center [494, 169] width 200 height 29
click at [525, 187] on div "Types Laboratory Item Select Item Pair Diagnosis Select Diagnosis Unit Price 0 …" at bounding box center [571, 160] width 668 height 62
click at [498, 170] on div "Select Item" at bounding box center [494, 169] width 200 height 29
click at [487, 163] on div "Select Item" at bounding box center [494, 169] width 200 height 29
click at [488, 171] on div "Select Item" at bounding box center [494, 169] width 200 height 29
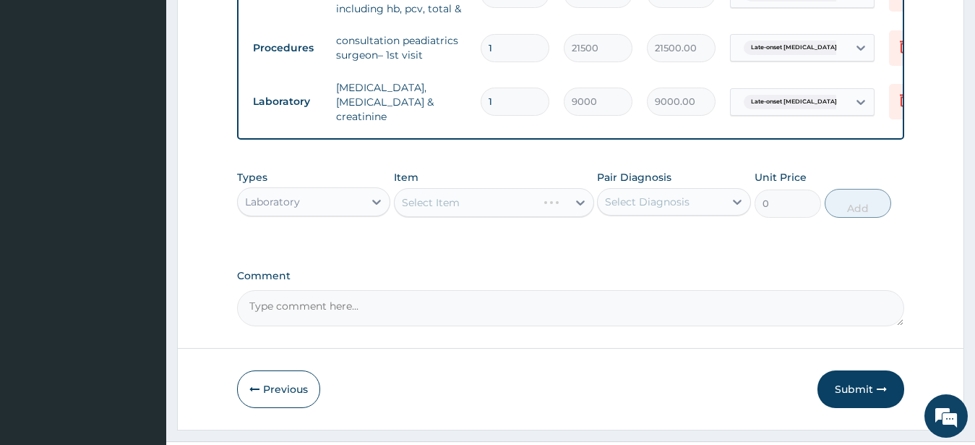
scroll to position [849, 0]
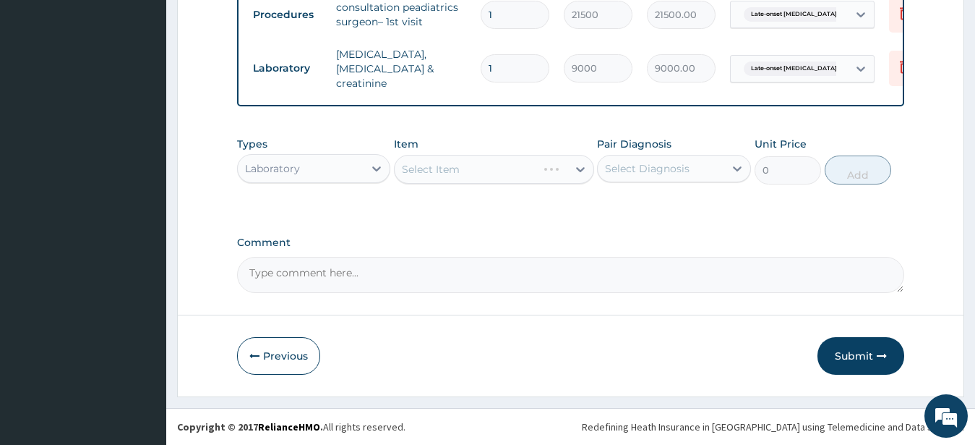
click at [506, 175] on div "Select Item" at bounding box center [494, 169] width 200 height 29
click at [479, 165] on div "Select Item" at bounding box center [494, 169] width 200 height 29
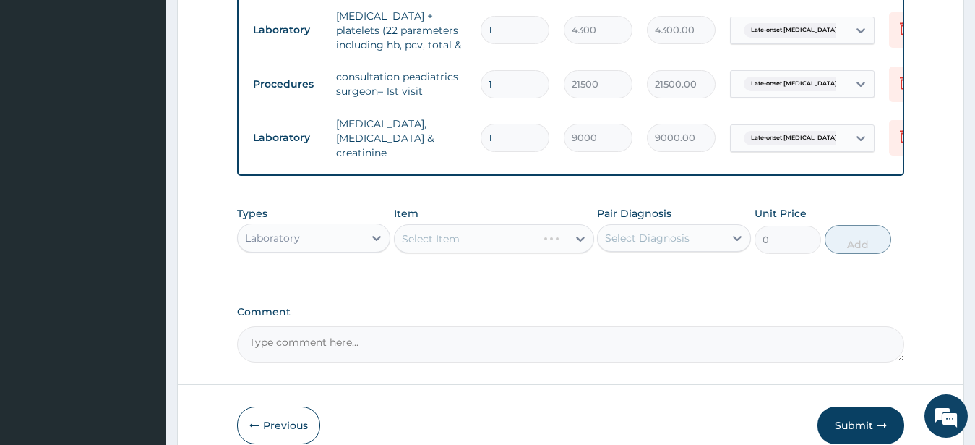
scroll to position [701, 0]
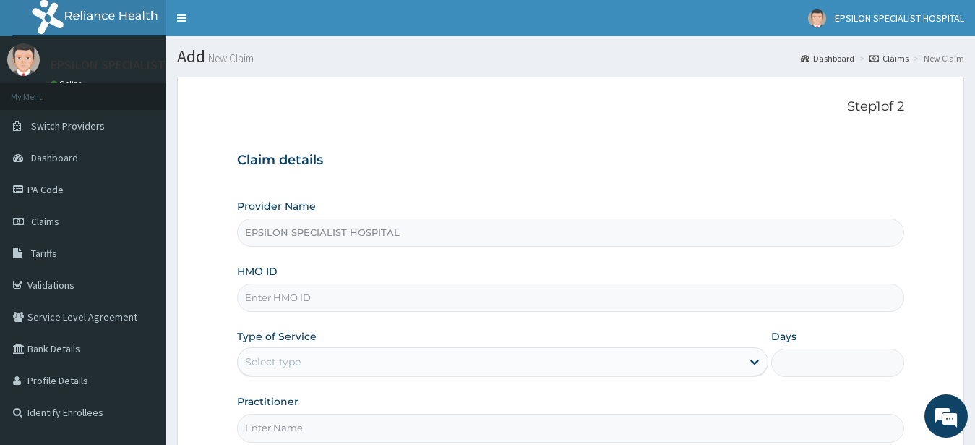
click at [479, 303] on input "HMO ID" at bounding box center [571, 297] width 668 height 28
type input "ifp/10238/b"
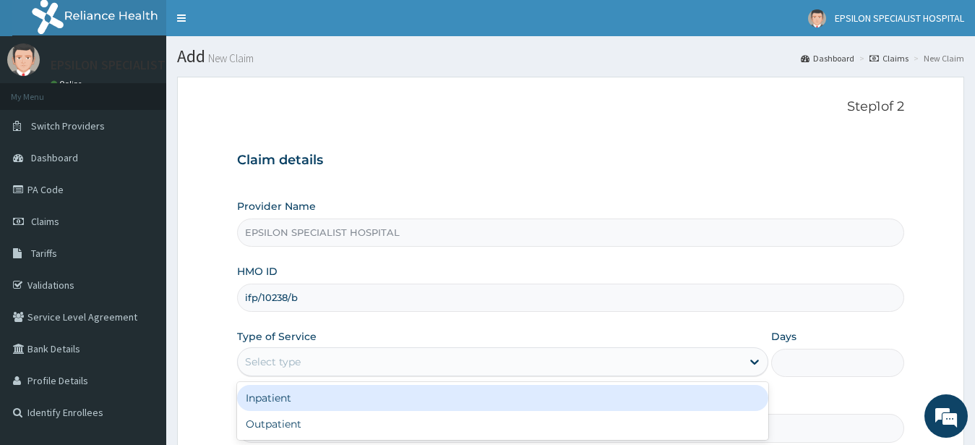
click at [329, 359] on div "Select type" at bounding box center [490, 361] width 505 height 23
click at [294, 393] on div "Inpatient" at bounding box center [503, 398] width 532 height 26
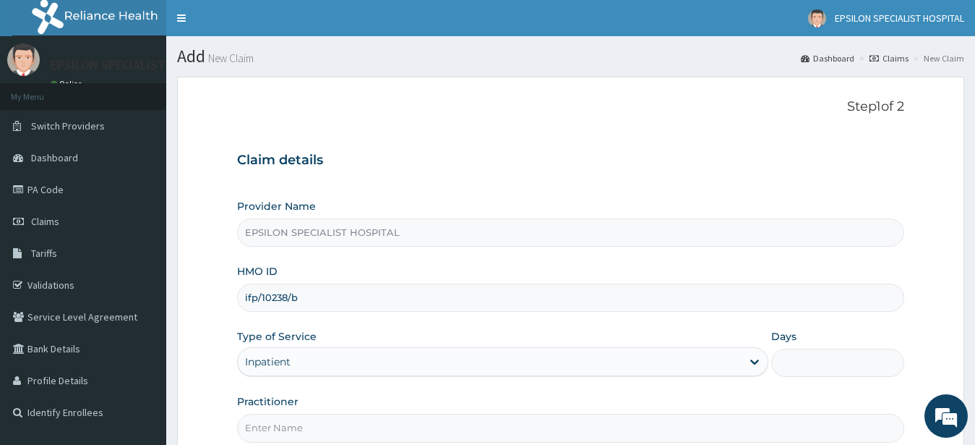
click at [803, 364] on input "Days" at bounding box center [838, 363] width 133 height 28
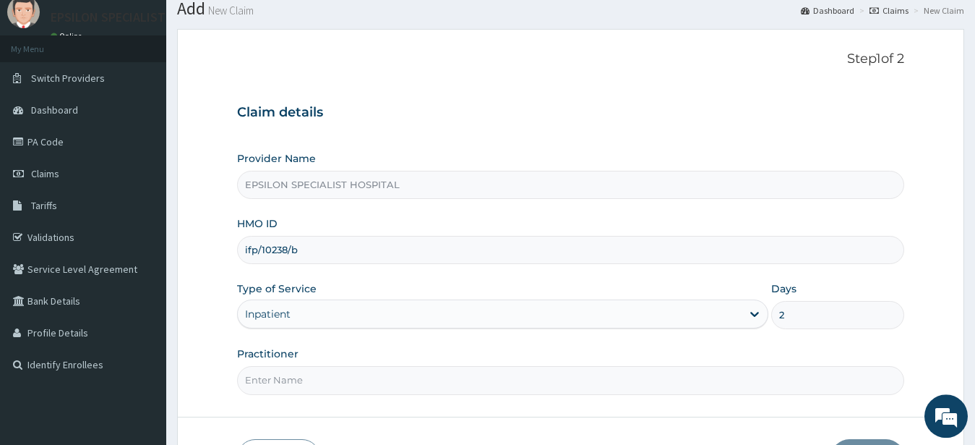
scroll to position [74, 0]
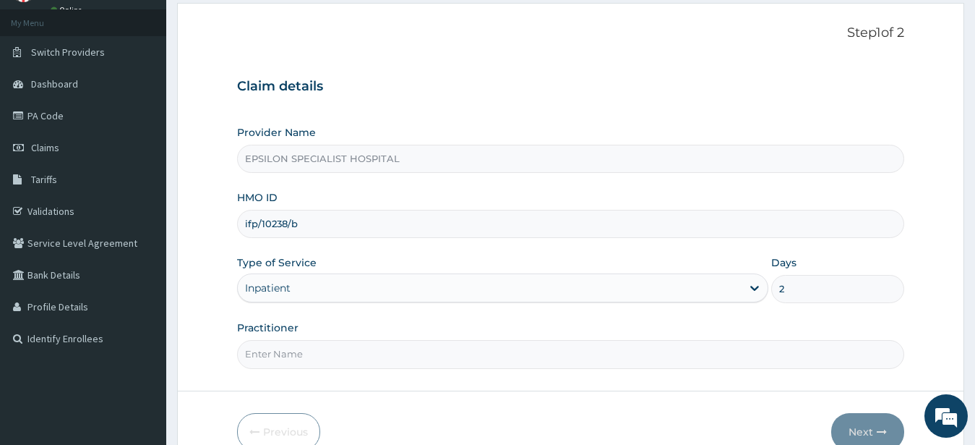
type input "2"
click at [667, 355] on input "Practitioner" at bounding box center [571, 354] width 668 height 28
type input "d"
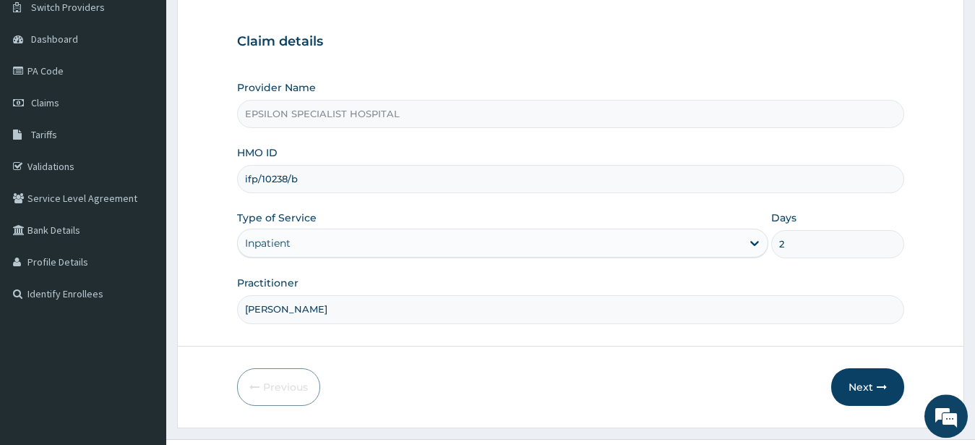
scroll to position [150, 0]
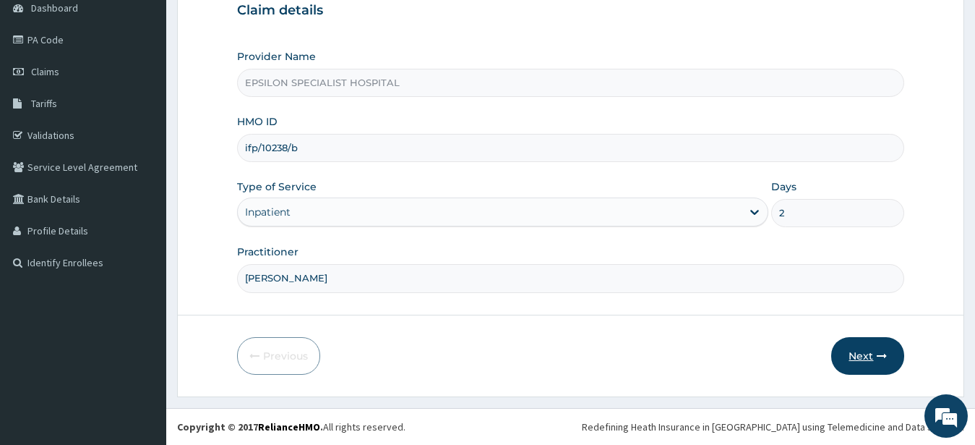
type input "Dr ahmed"
click at [858, 348] on button "Next" at bounding box center [868, 356] width 73 height 38
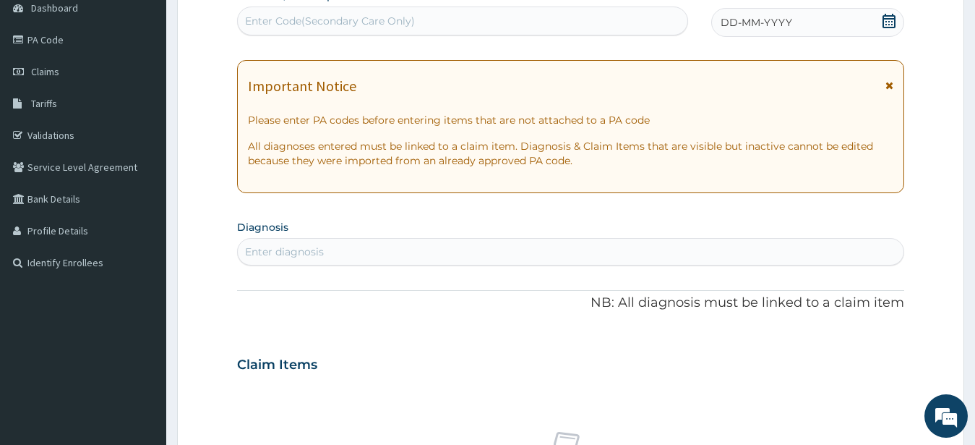
scroll to position [0, 0]
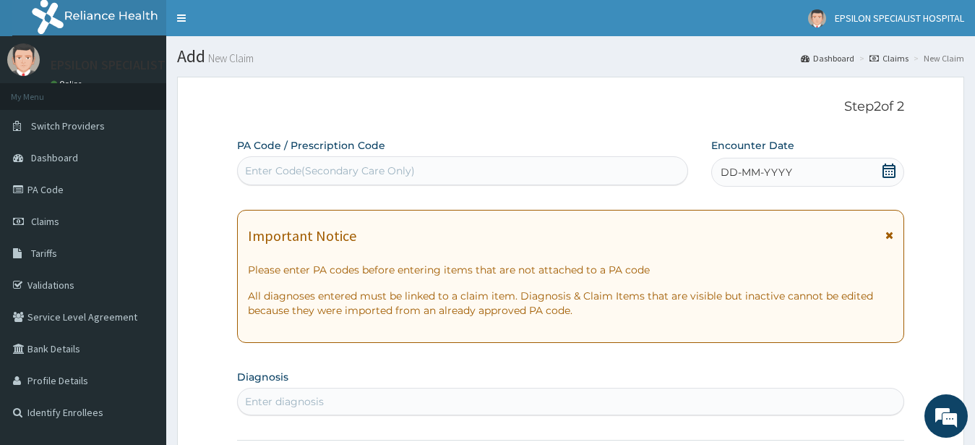
click at [430, 176] on div "Enter Code(Secondary Care Only)" at bounding box center [463, 170] width 450 height 23
click at [889, 171] on icon at bounding box center [889, 170] width 13 height 14
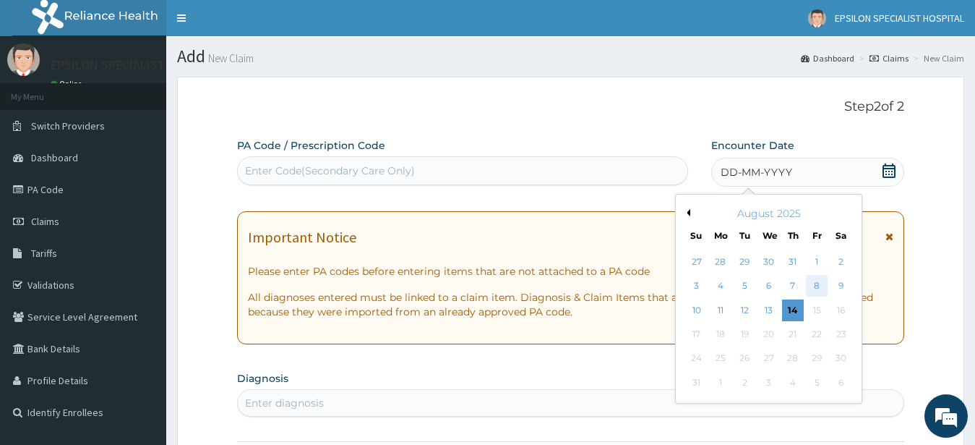
click at [819, 288] on div "8" at bounding box center [817, 286] width 22 height 22
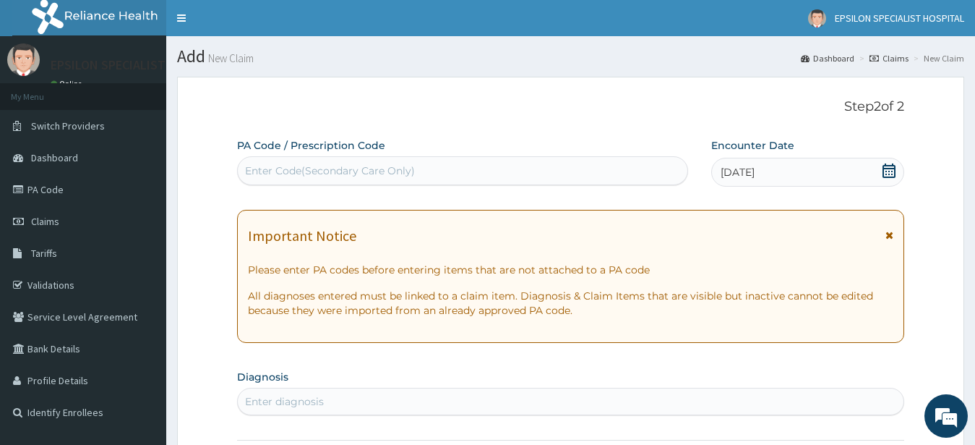
click at [477, 164] on div "Enter Code(Secondary Care Only)" at bounding box center [463, 170] width 450 height 23
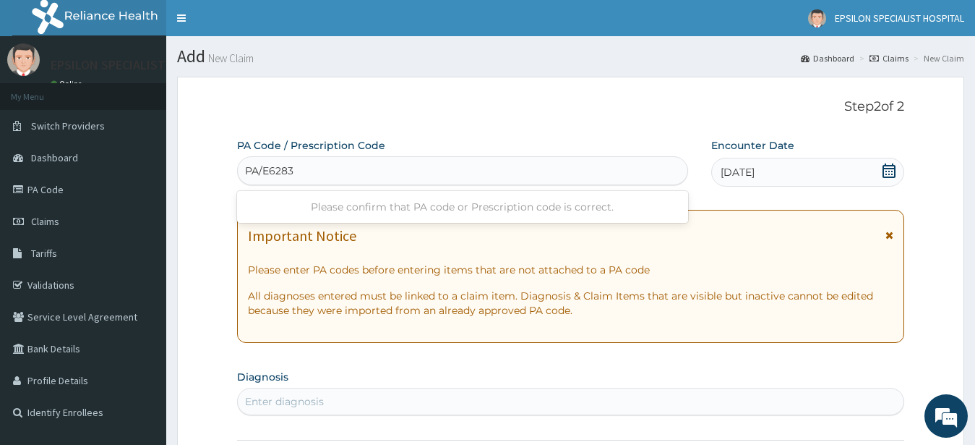
type input "PA/E6283B"
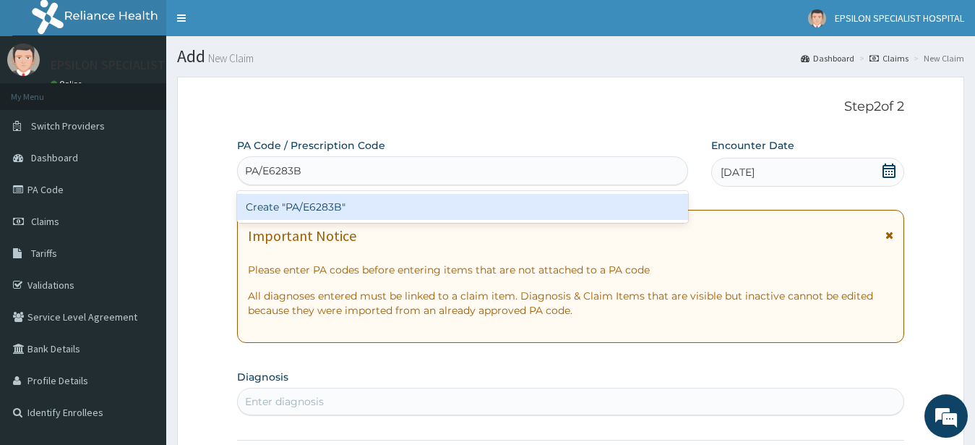
click at [411, 212] on div "Create "PA/E6283B"" at bounding box center [462, 207] width 451 height 26
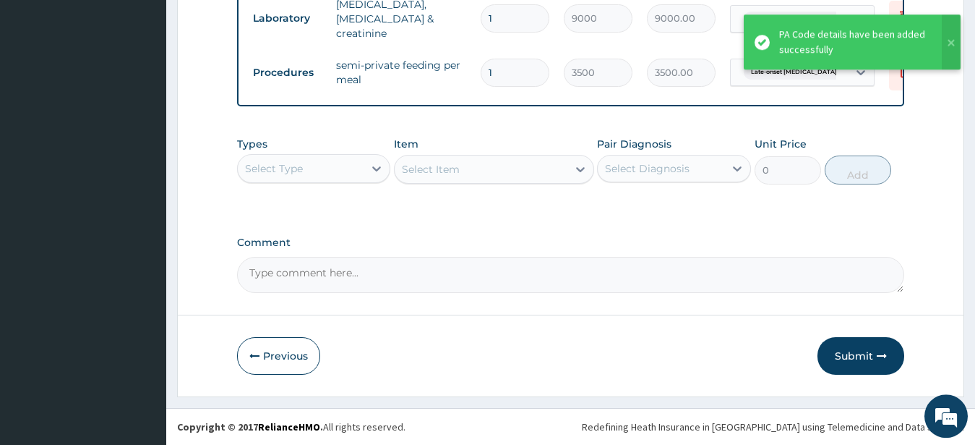
scroll to position [602, 0]
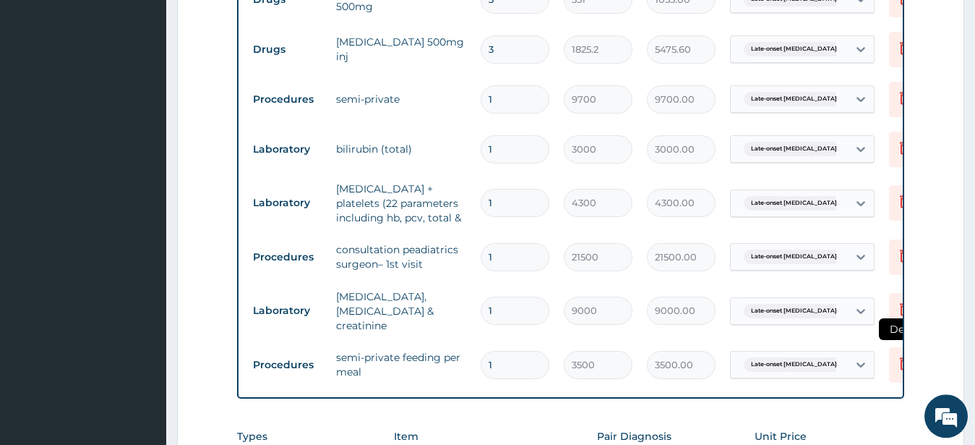
click at [899, 367] on icon at bounding box center [905, 364] width 32 height 35
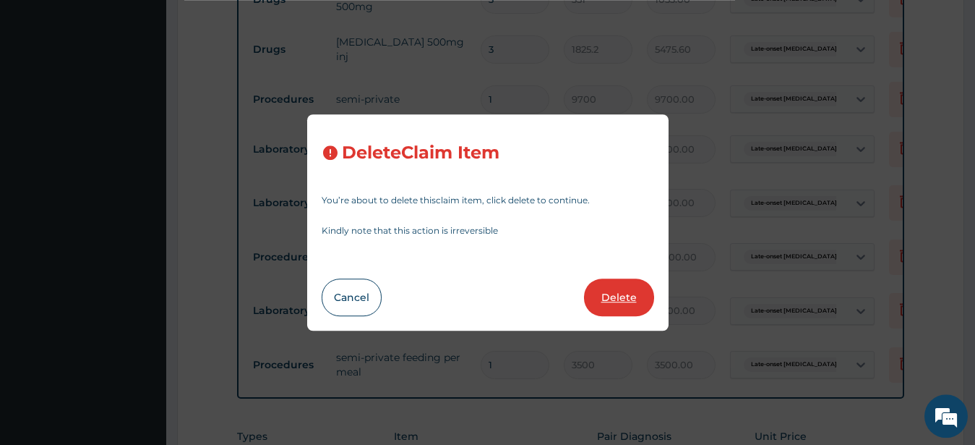
click at [619, 296] on button "Delete" at bounding box center [619, 297] width 70 height 38
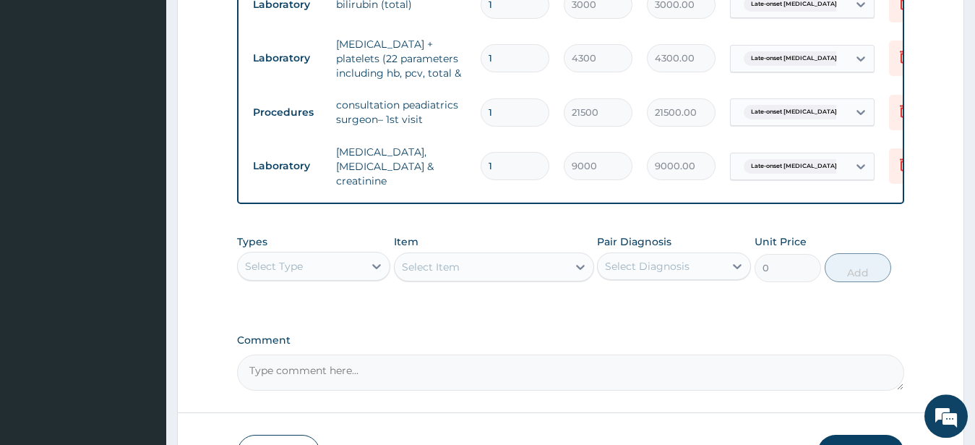
scroll to position [750, 0]
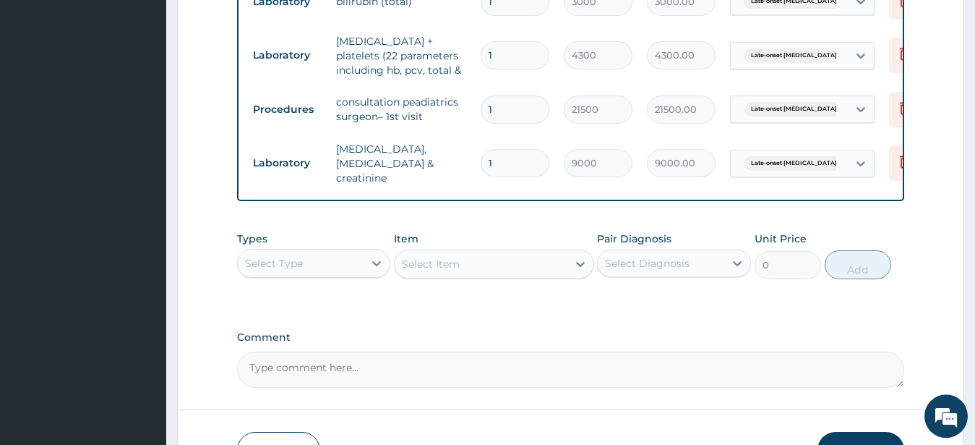
click at [455, 274] on div "Select Item" at bounding box center [494, 263] width 200 height 29
click at [380, 266] on icon at bounding box center [376, 263] width 9 height 5
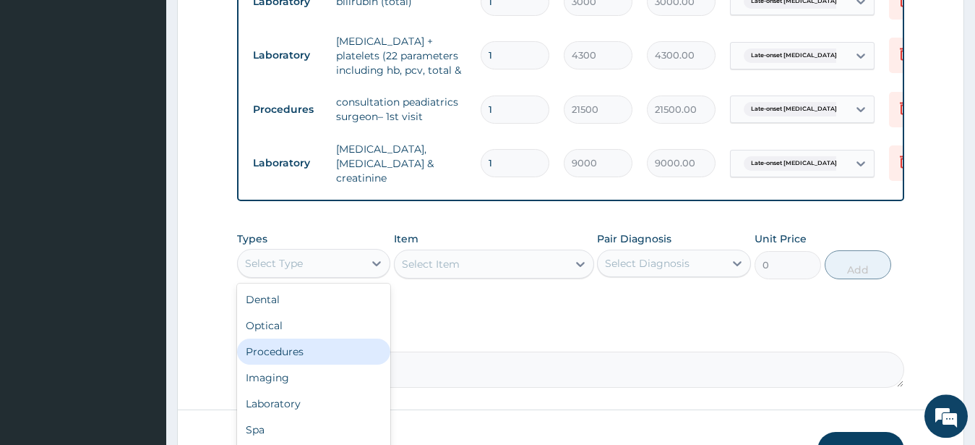
click at [307, 359] on div "Procedures" at bounding box center [314, 351] width 154 height 26
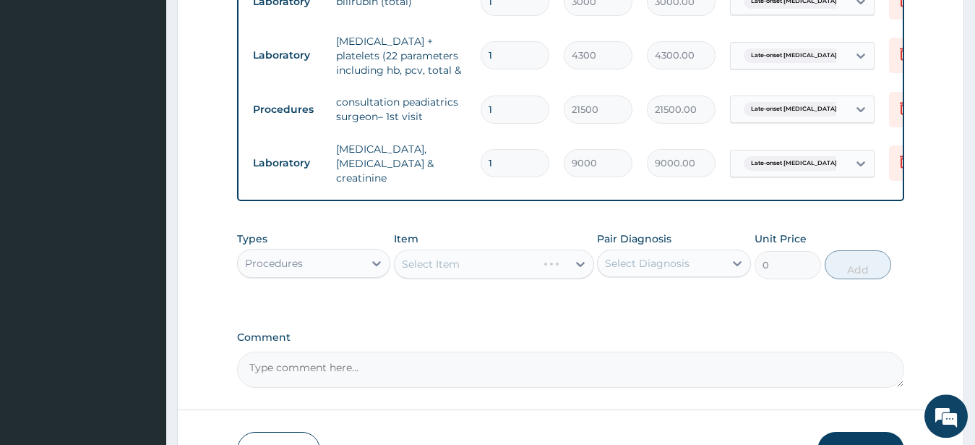
click at [466, 273] on div "Select Item" at bounding box center [494, 263] width 200 height 29
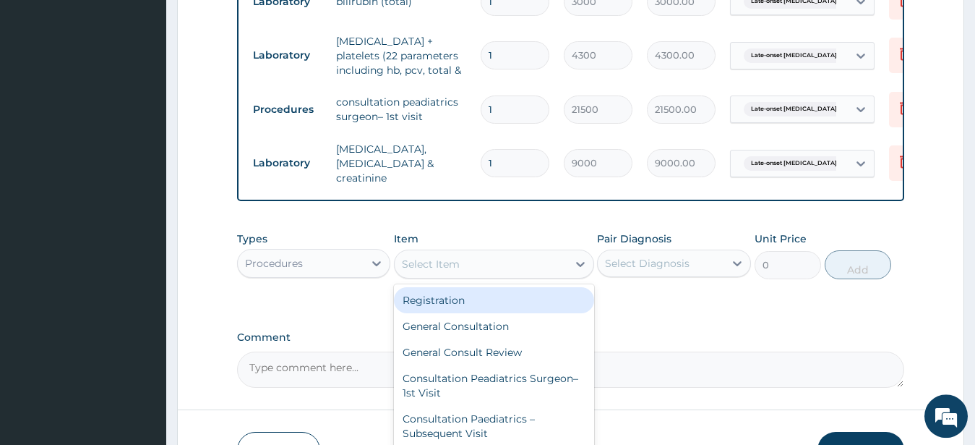
click at [482, 268] on div "Select Item" at bounding box center [481, 263] width 173 height 23
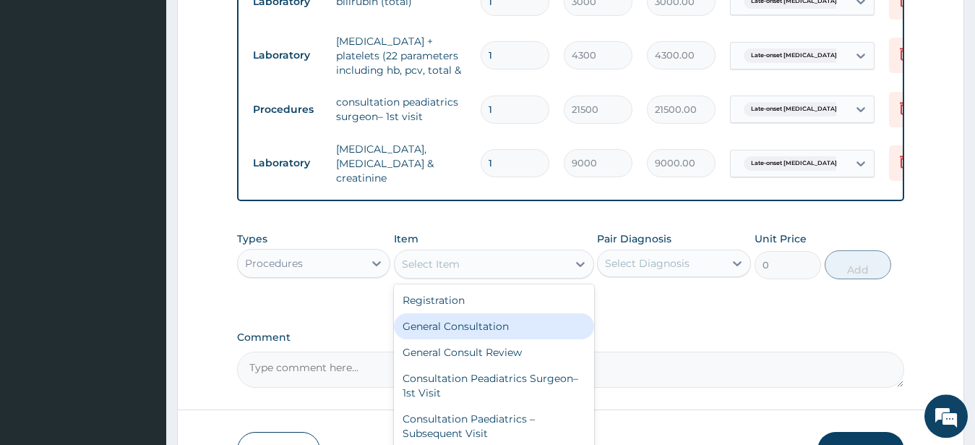
click at [450, 337] on div "General Consultation" at bounding box center [494, 326] width 200 height 26
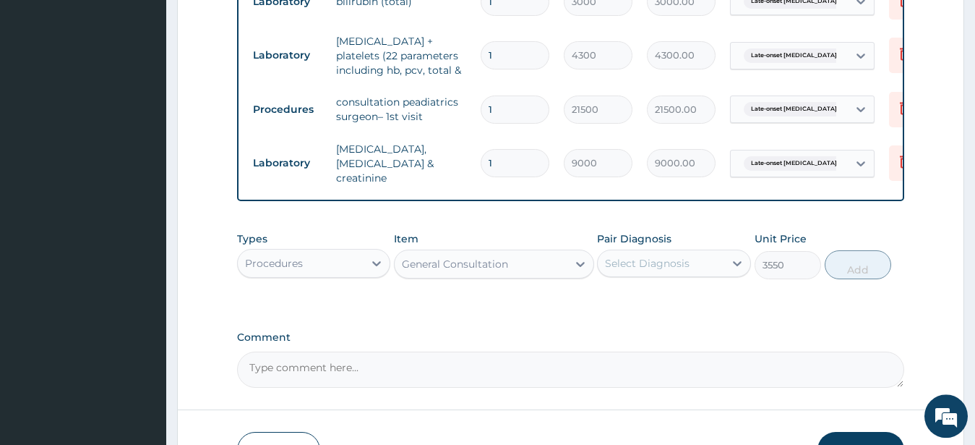
type input "3550"
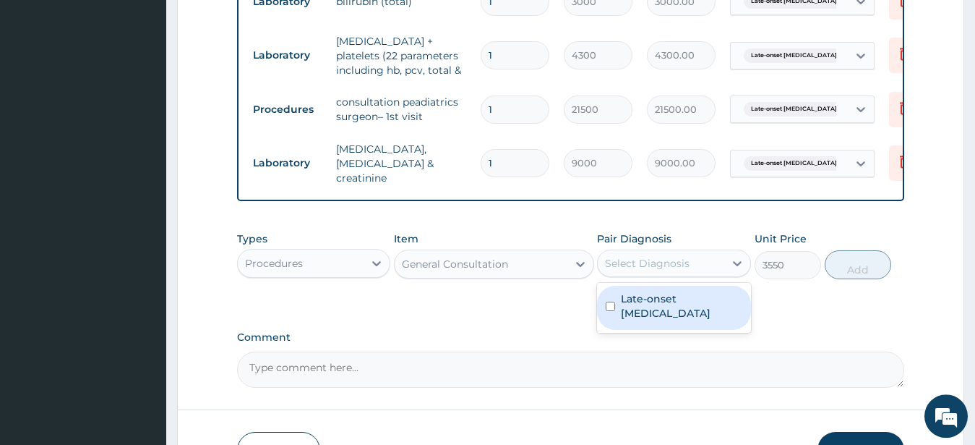
click at [678, 269] on div "Select Diagnosis" at bounding box center [647, 263] width 85 height 14
click at [611, 309] on input "checkbox" at bounding box center [610, 306] width 9 height 9
checkbox input "true"
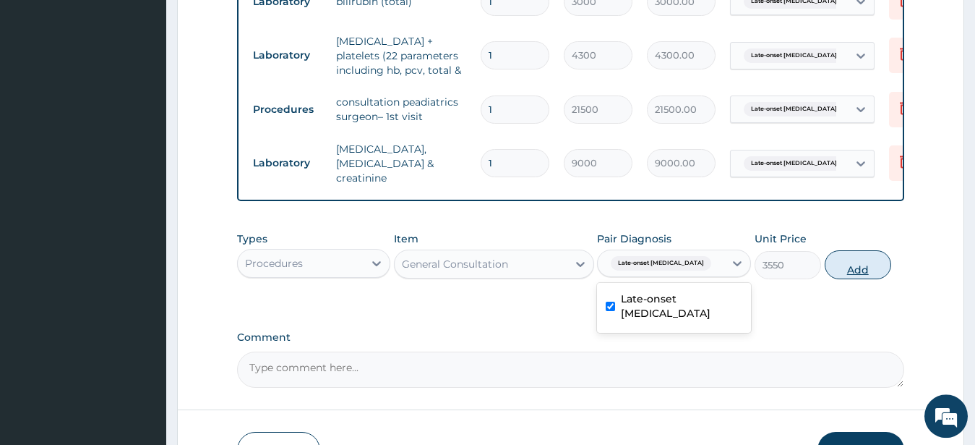
click at [868, 276] on button "Add" at bounding box center [858, 264] width 67 height 29
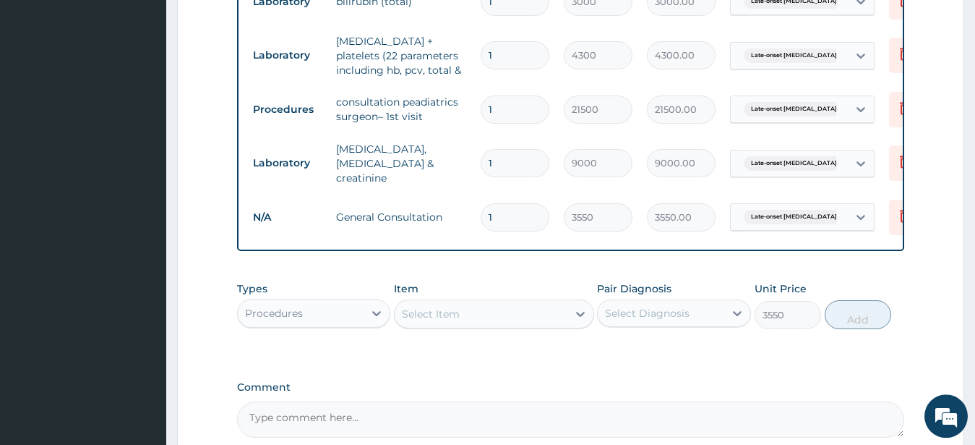
type input "0"
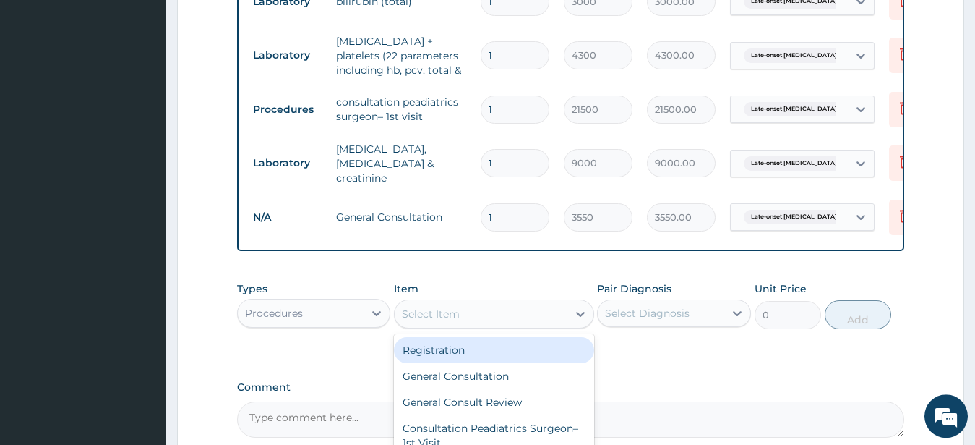
click at [477, 317] on div "Select Item" at bounding box center [481, 313] width 173 height 23
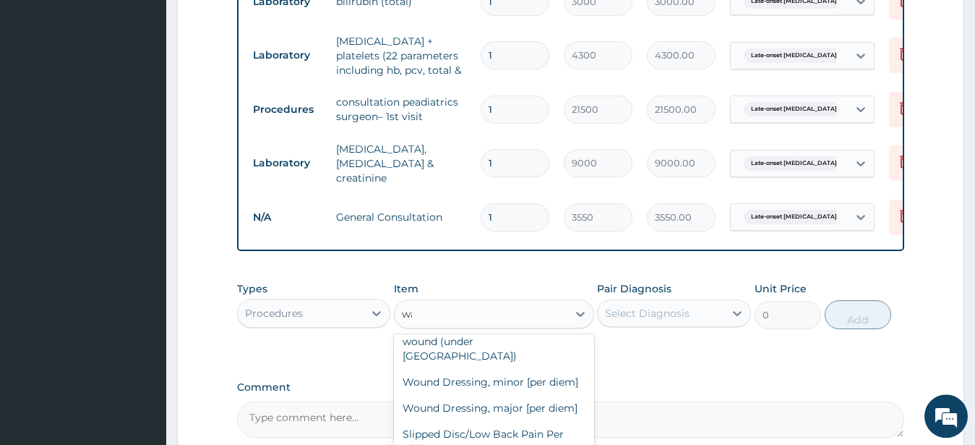
scroll to position [0, 0]
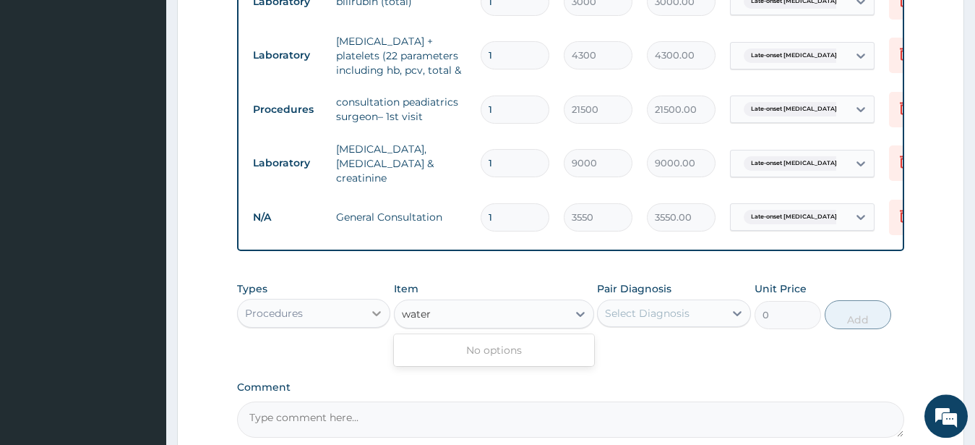
type input "water"
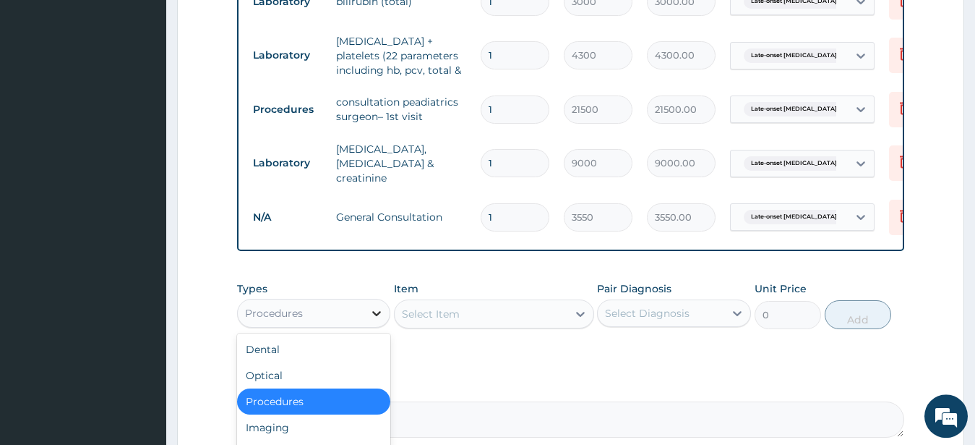
click at [372, 307] on div at bounding box center [377, 313] width 26 height 26
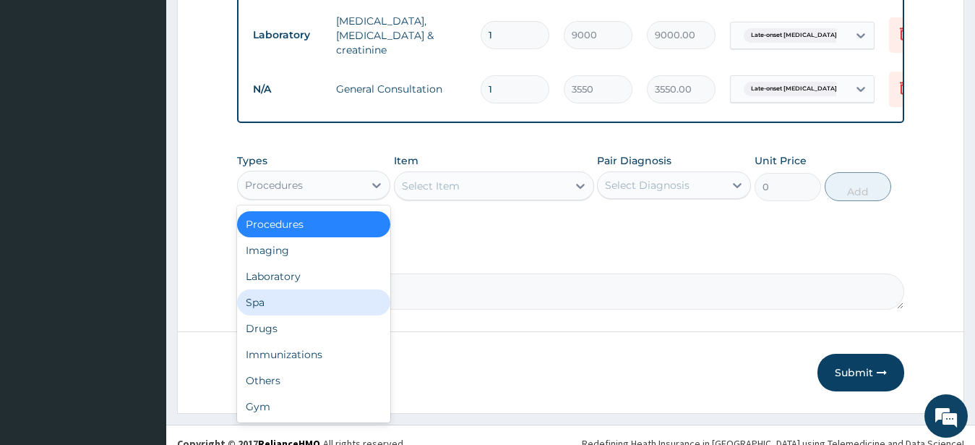
scroll to position [899, 0]
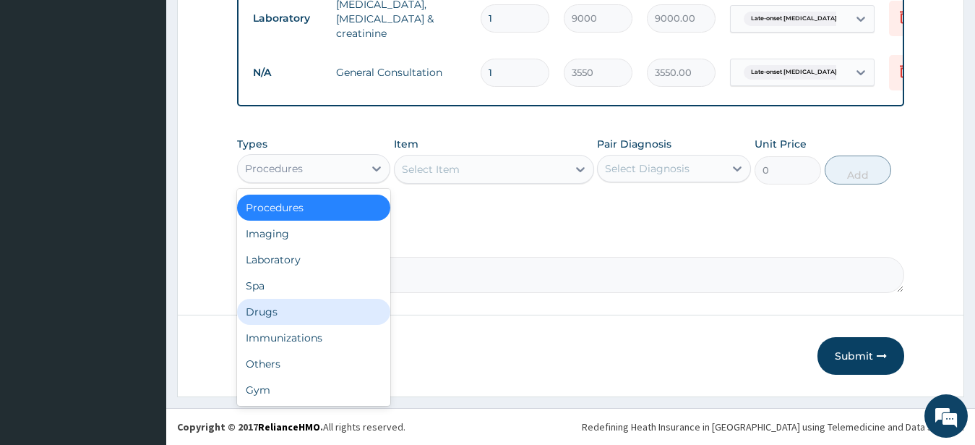
drag, startPoint x: 278, startPoint y: 305, endPoint x: 560, endPoint y: 249, distance: 286.7
click at [286, 305] on div "Drugs" at bounding box center [314, 312] width 154 height 26
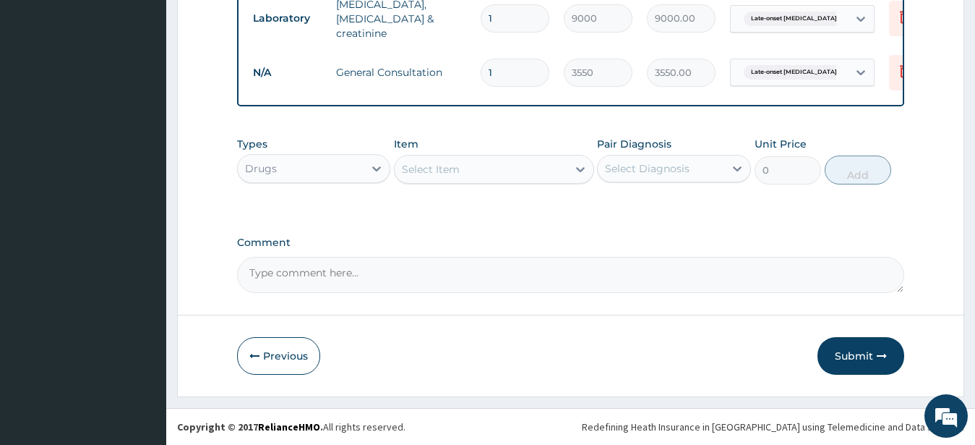
click at [468, 165] on div "Select Item" at bounding box center [481, 169] width 173 height 23
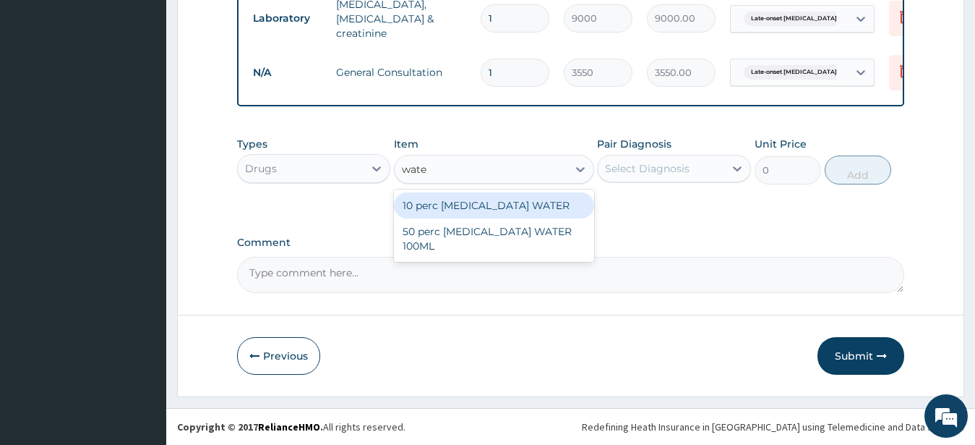
type input "water"
click at [450, 203] on div "10 perc DEXTROSE WATER" at bounding box center [494, 205] width 200 height 26
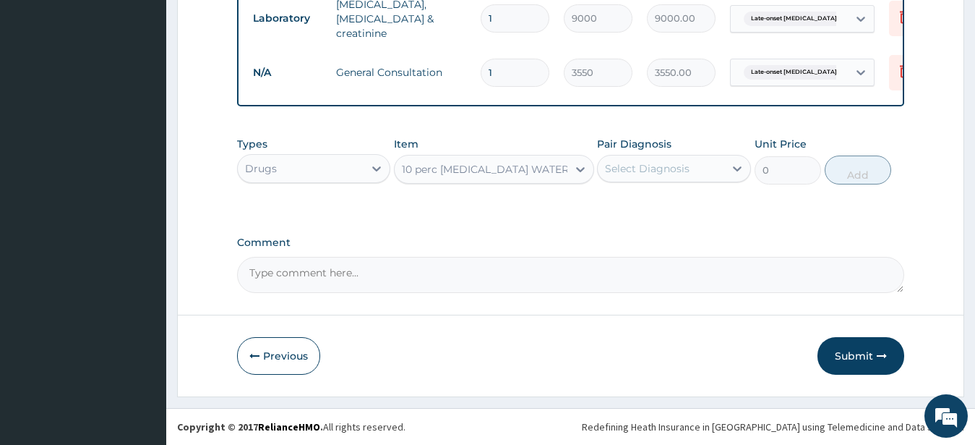
type input "1200"
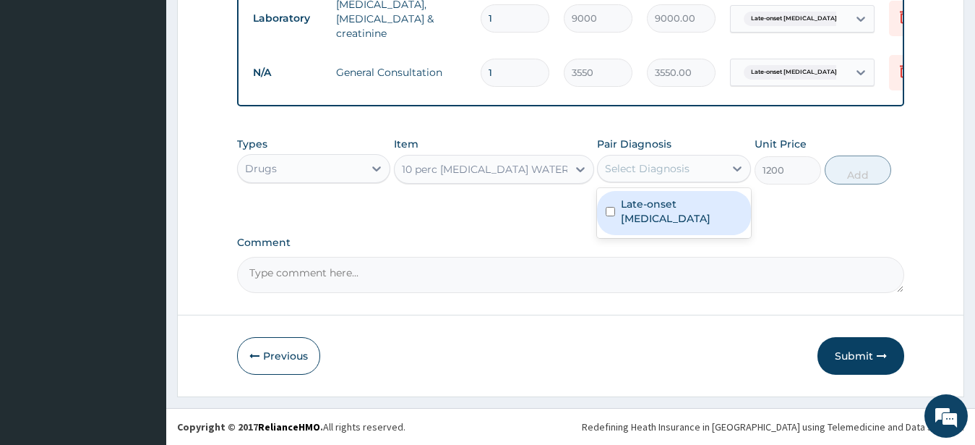
drag, startPoint x: 623, startPoint y: 164, endPoint x: 632, endPoint y: 167, distance: 9.1
click at [625, 164] on div "Select Diagnosis" at bounding box center [647, 168] width 85 height 14
click at [610, 206] on div "Late-onset neonatal sepsis" at bounding box center [674, 213] width 154 height 44
checkbox input "true"
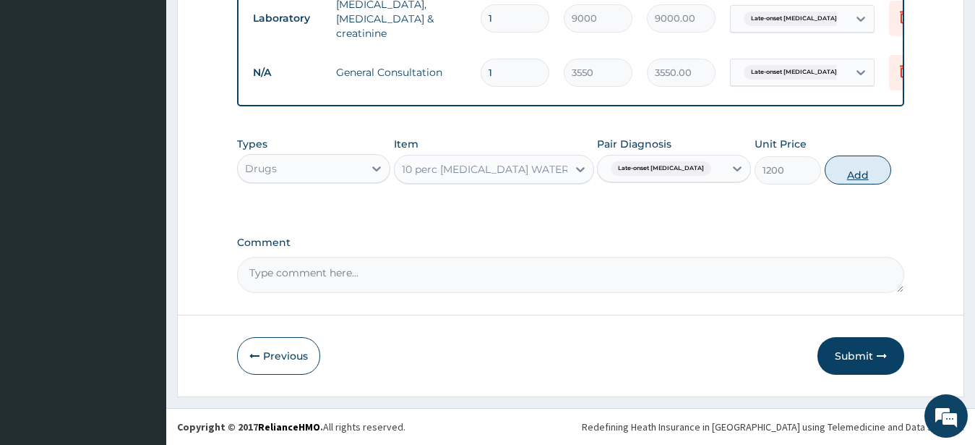
click at [847, 164] on button "Add" at bounding box center [858, 169] width 67 height 29
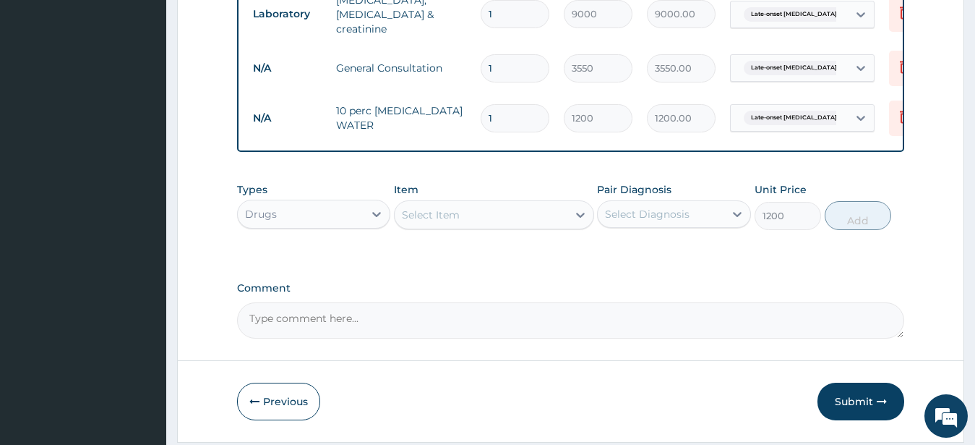
type input "0"
click at [449, 215] on div "Select Item" at bounding box center [431, 215] width 58 height 14
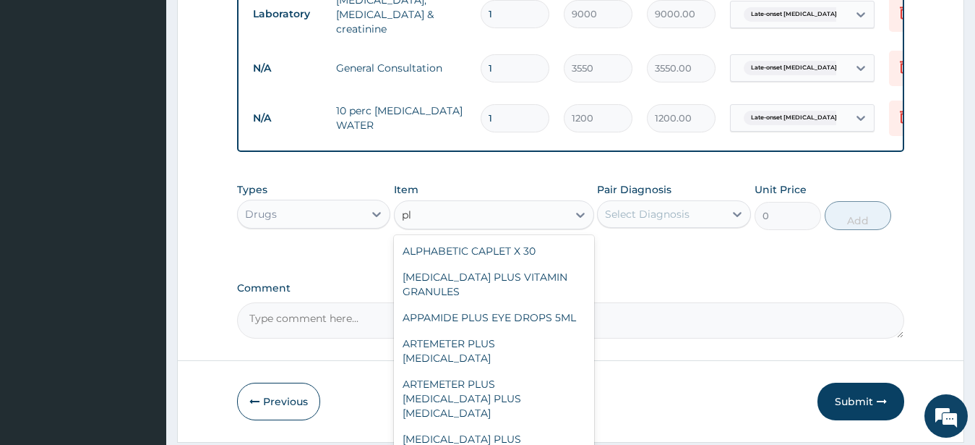
type input "p"
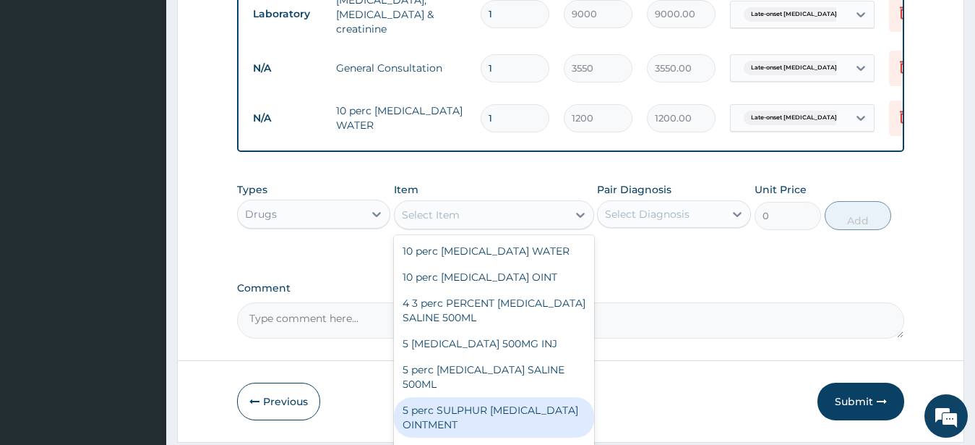
drag, startPoint x: 521, startPoint y: 108, endPoint x: 558, endPoint y: 144, distance: 52.2
click at [522, 108] on input "1" at bounding box center [515, 118] width 69 height 28
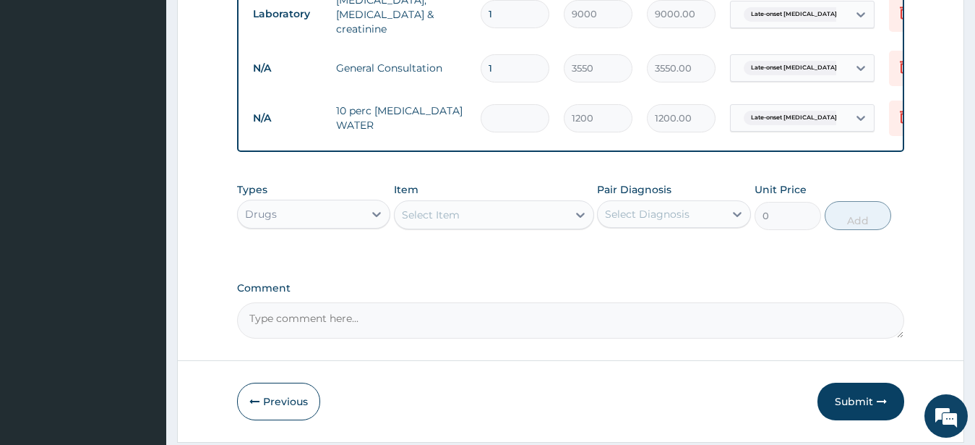
type input "0.00"
type input "3"
type input "3600.00"
type input "3"
click at [453, 221] on div "Select Item" at bounding box center [431, 215] width 58 height 14
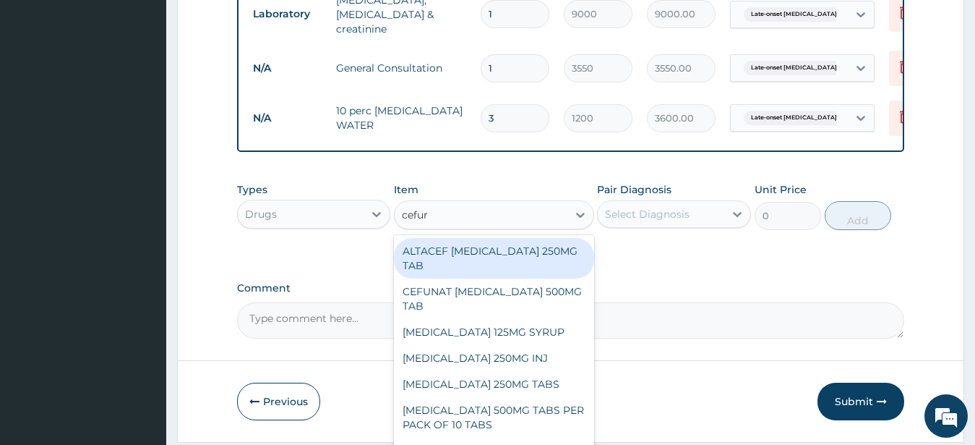
type input "cefuro"
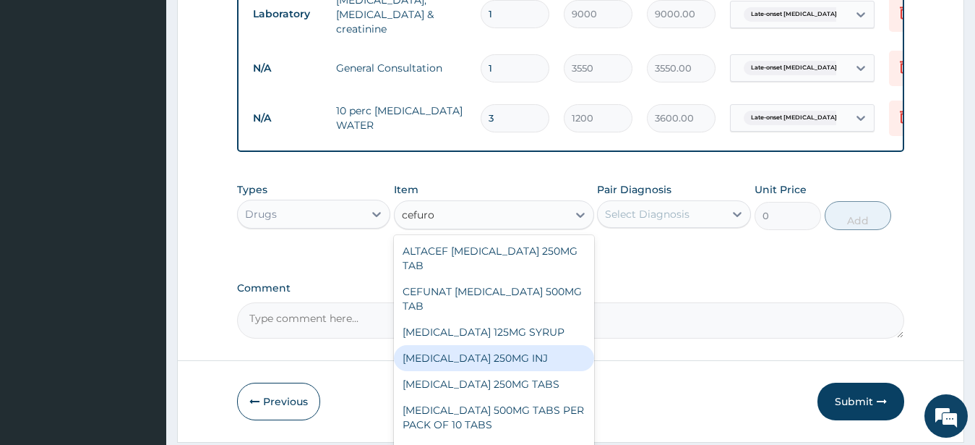
click at [468, 362] on div "CEFUROXIME 250MG INJ" at bounding box center [494, 358] width 200 height 26
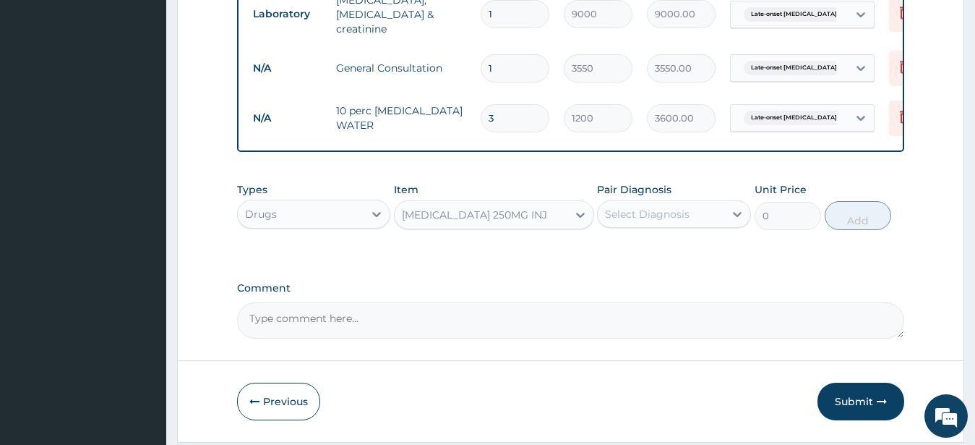
type input "1579.5"
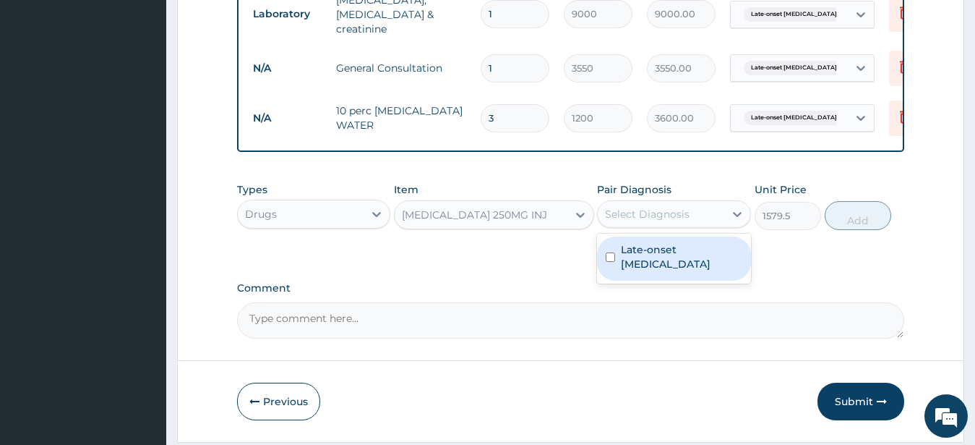
click at [653, 218] on div "Select Diagnosis" at bounding box center [647, 214] width 85 height 14
click at [448, 217] on div "CEFUROXIME 250MG INJ" at bounding box center [474, 215] width 145 height 14
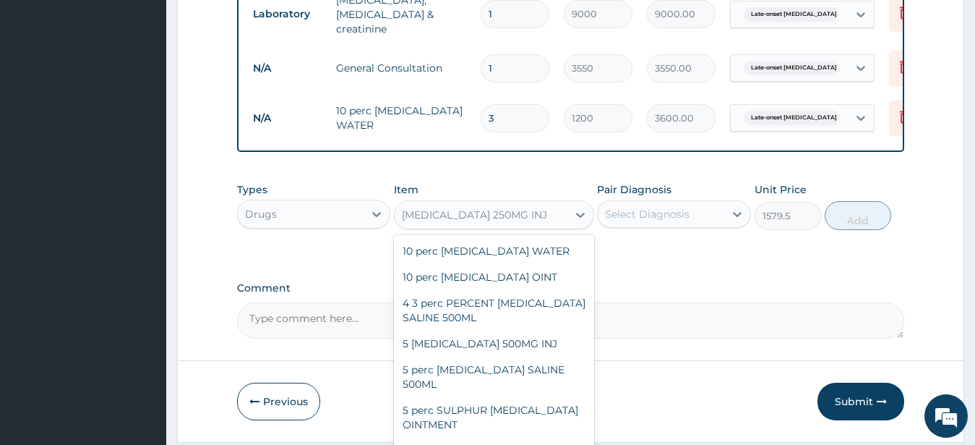
scroll to position [12211, 0]
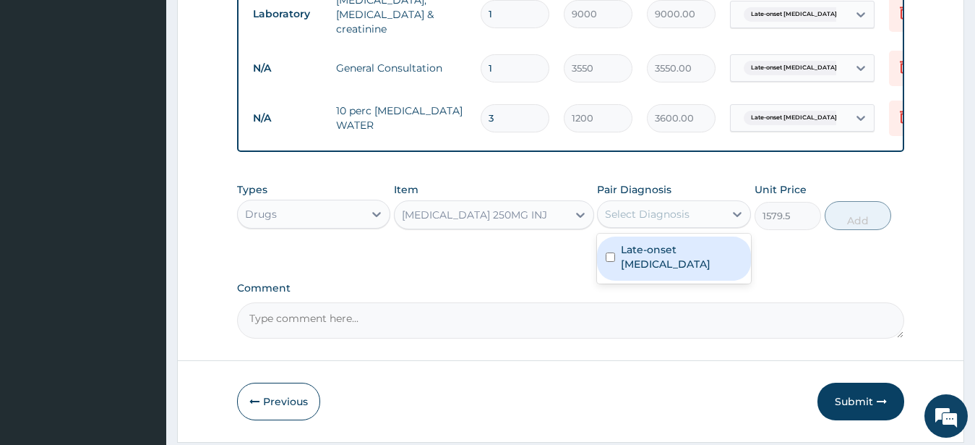
click at [681, 217] on div "Select Diagnosis" at bounding box center [647, 214] width 85 height 14
drag, startPoint x: 610, startPoint y: 260, endPoint x: 695, endPoint y: 236, distance: 88.8
click at [612, 260] on input "checkbox" at bounding box center [610, 256] width 9 height 9
checkbox input "true"
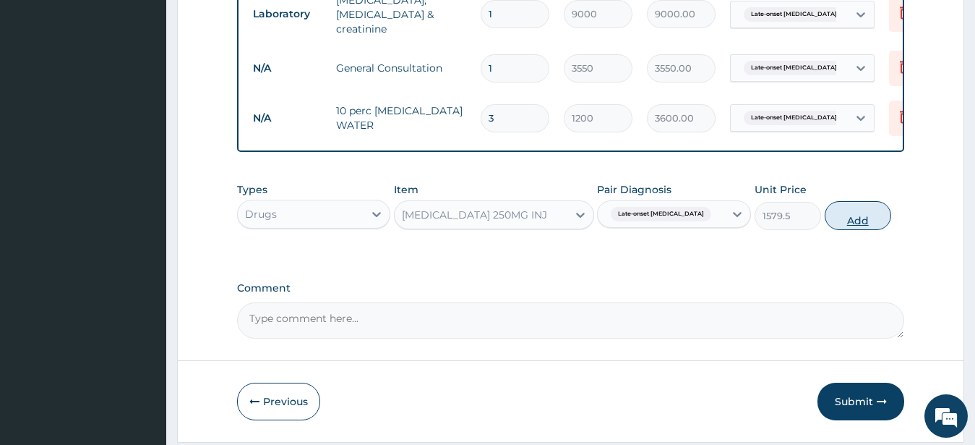
click at [860, 226] on button "Add" at bounding box center [858, 215] width 67 height 29
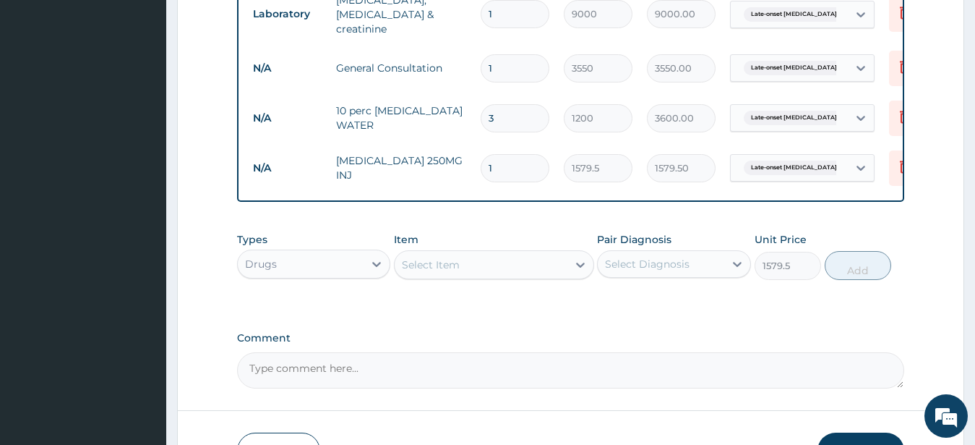
type input "0"
click at [477, 268] on div "Select Item" at bounding box center [481, 264] width 173 height 23
click at [473, 273] on div "Select Item" at bounding box center [481, 264] width 173 height 23
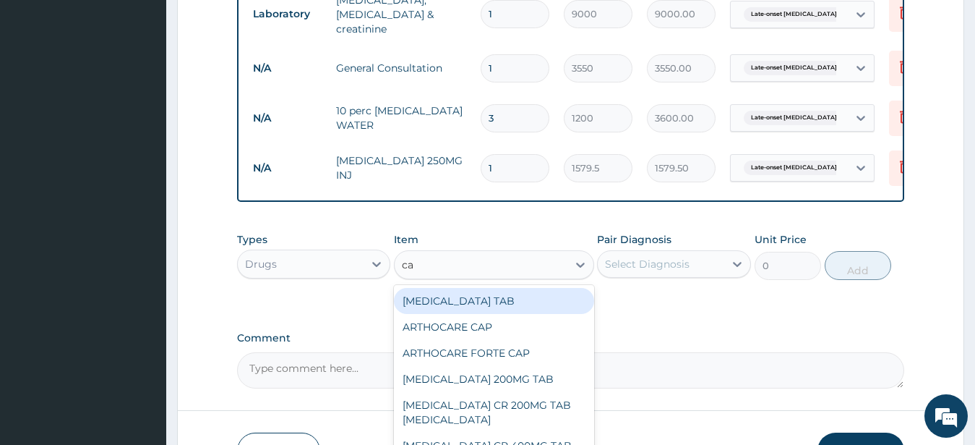
type input "c"
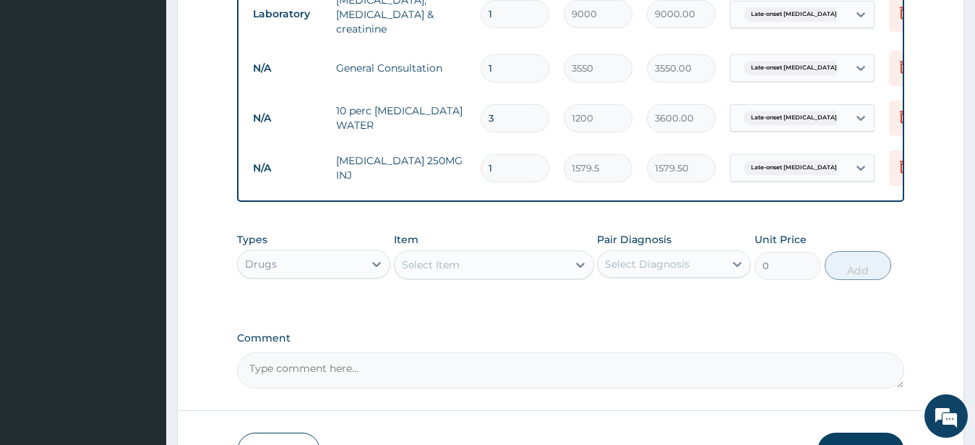
click at [494, 107] on input "3" at bounding box center [515, 118] width 69 height 28
type input "0.00"
type input "5"
type input "6000.00"
type input "5"
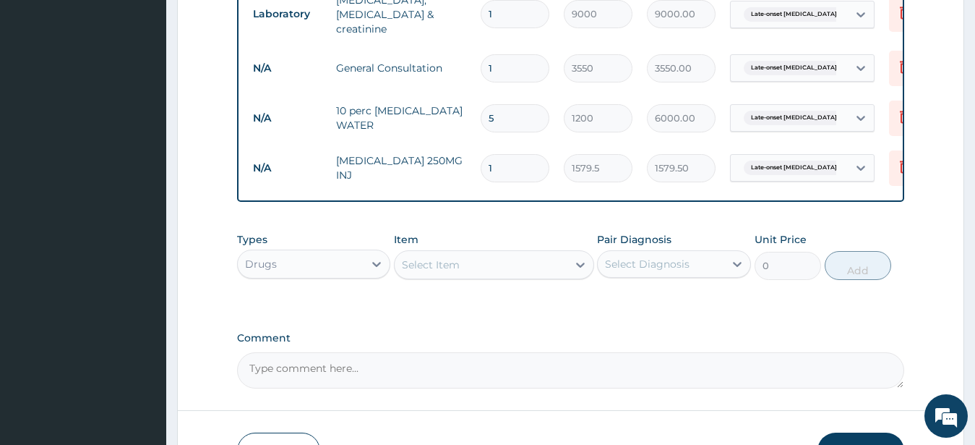
click at [471, 265] on div "Select Item" at bounding box center [481, 264] width 173 height 23
click at [450, 265] on div "Select Item" at bounding box center [431, 264] width 58 height 14
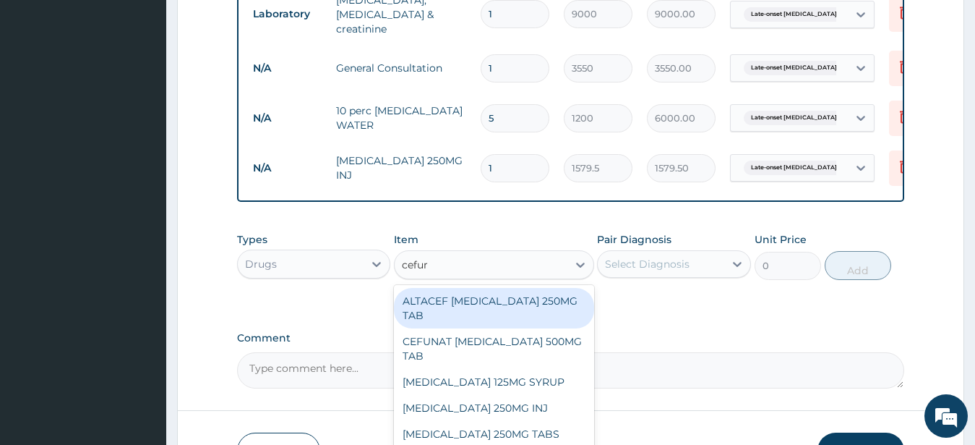
type input "cefuro"
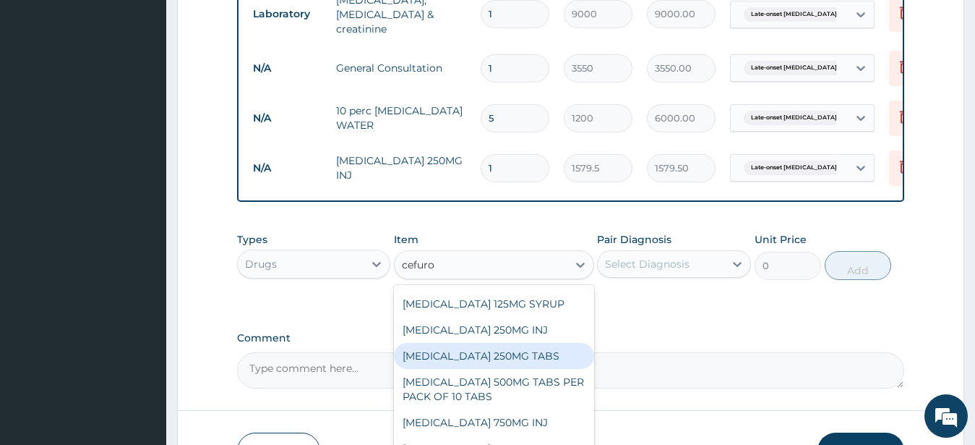
scroll to position [93, 0]
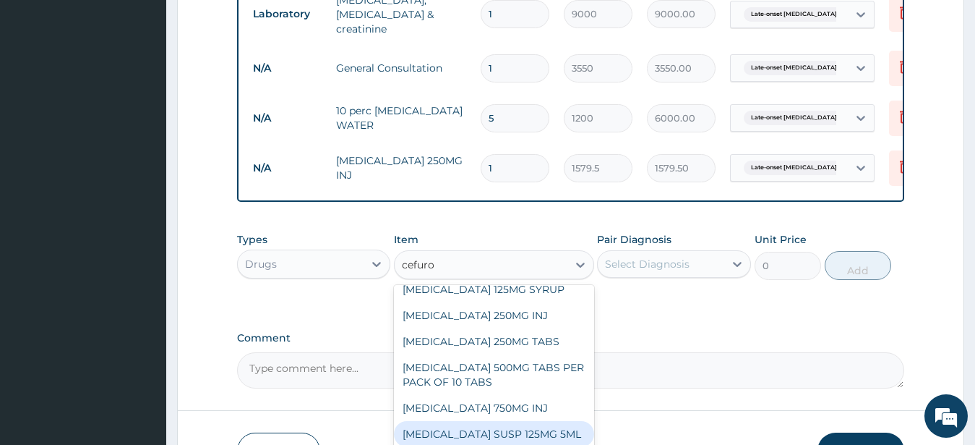
click at [436, 432] on div "CEFUROXIME SUSP 125MG 5ML" at bounding box center [494, 434] width 200 height 26
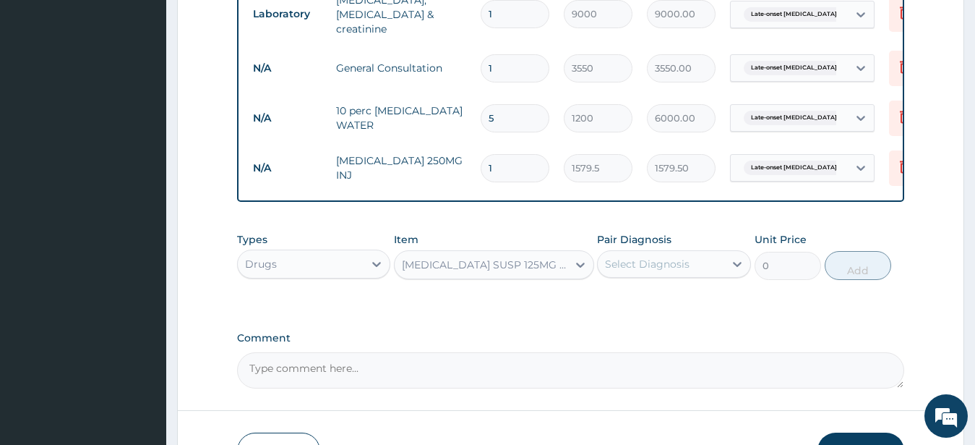
type input "1842.75"
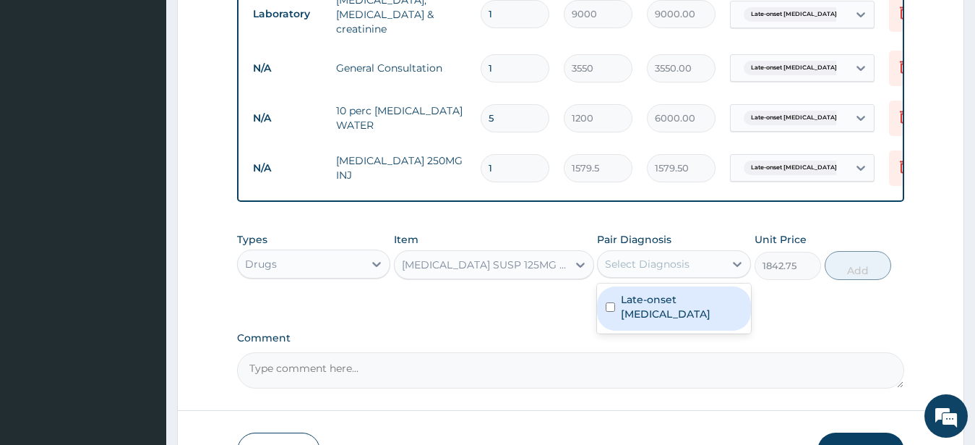
click at [718, 270] on div "Select Diagnosis" at bounding box center [661, 263] width 127 height 23
click at [608, 312] on input "checkbox" at bounding box center [610, 306] width 9 height 9
checkbox input "true"
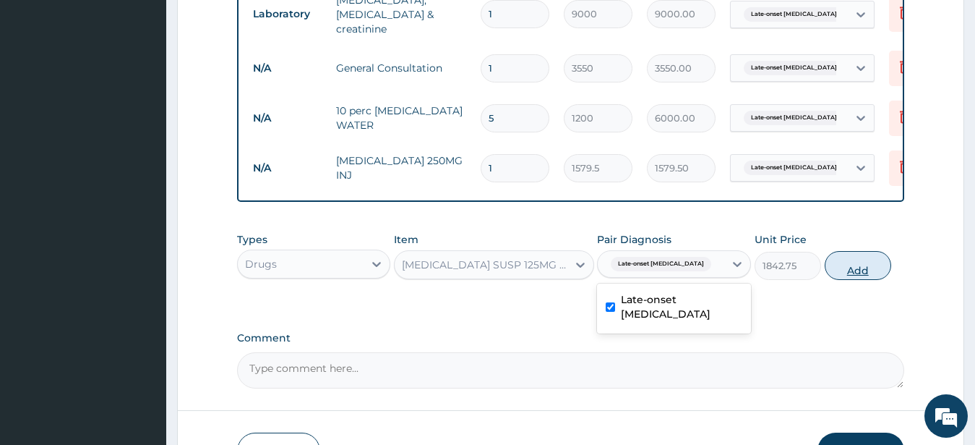
click at [850, 271] on button "Add" at bounding box center [858, 265] width 67 height 29
type input "0"
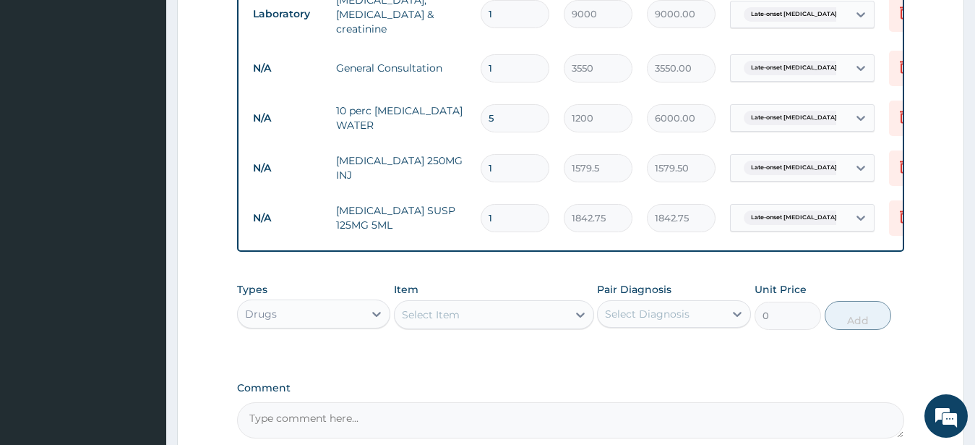
click at [513, 319] on div "Select Item" at bounding box center [481, 314] width 173 height 23
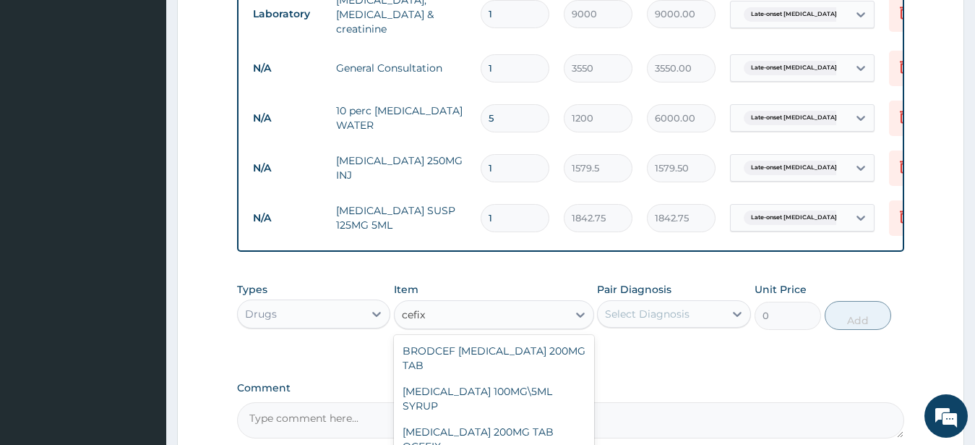
scroll to position [78, 0]
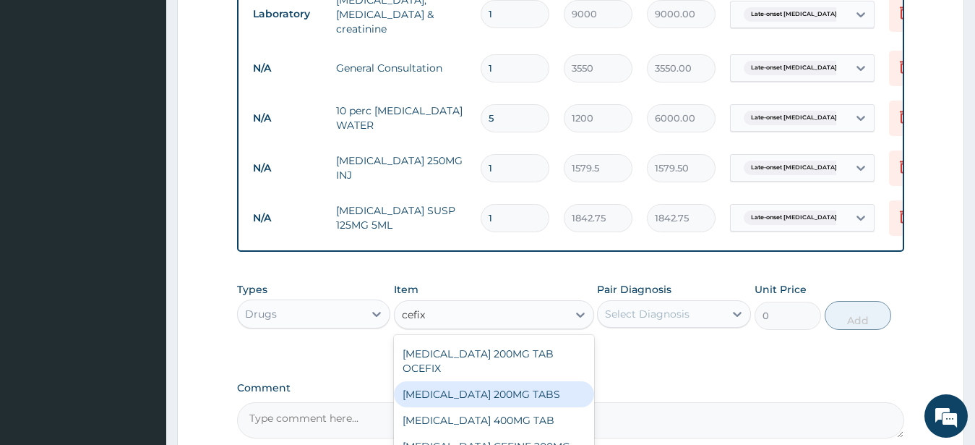
type input "cefix"
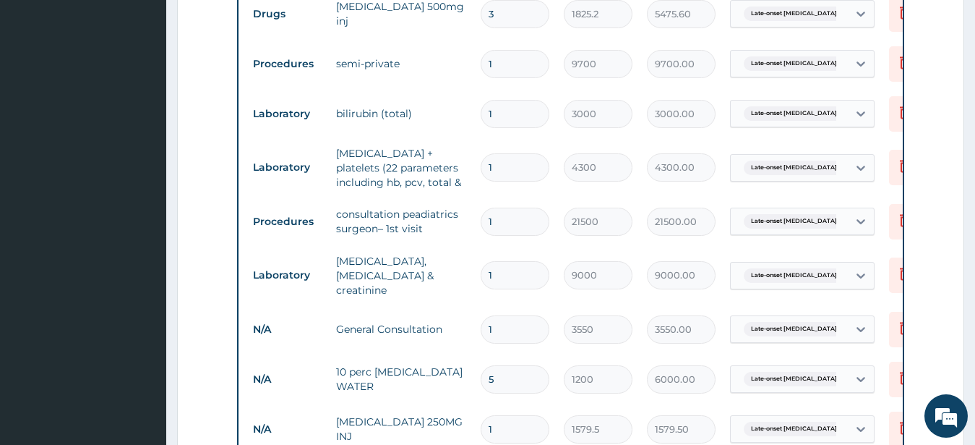
scroll to position [604, 0]
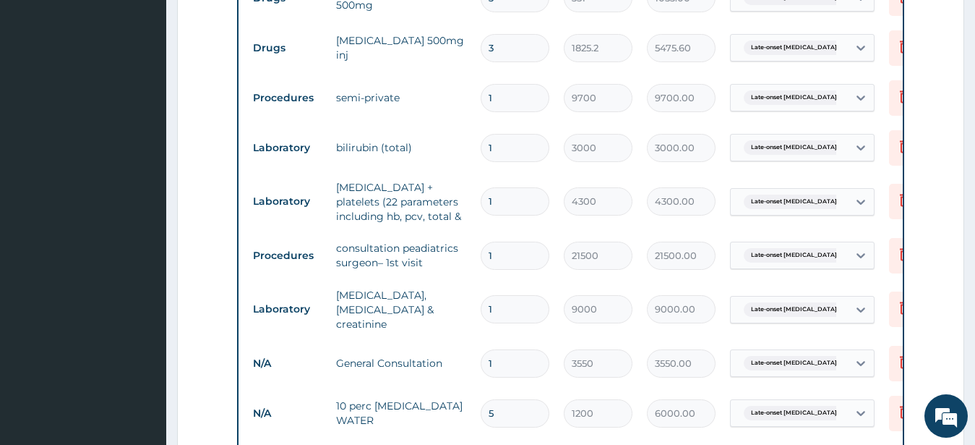
click at [497, 96] on input "1" at bounding box center [515, 98] width 69 height 28
type input "0.00"
type input "3"
type input "29100.00"
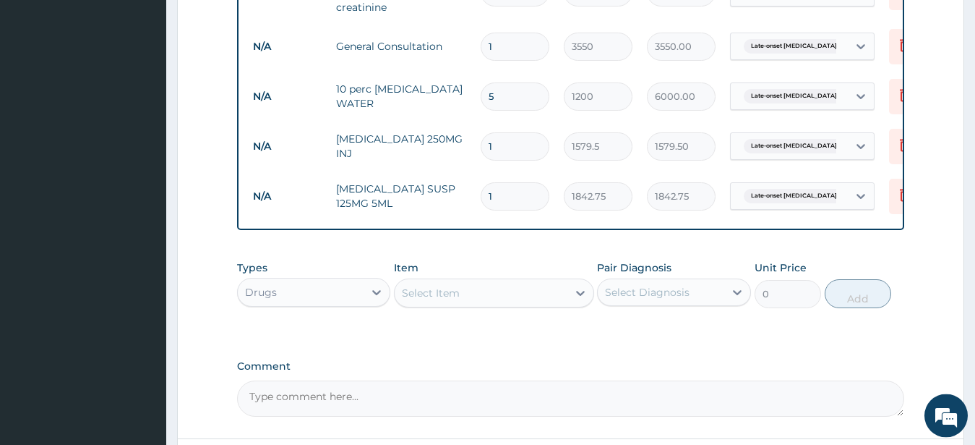
scroll to position [827, 0]
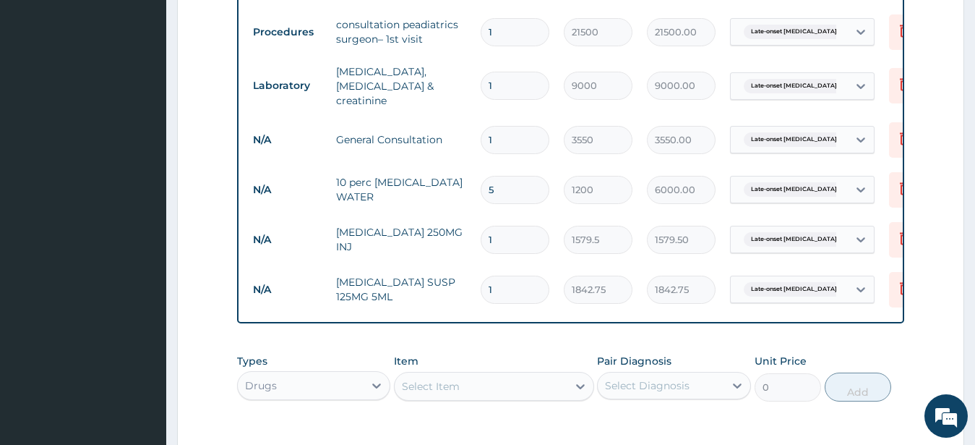
type input "3"
click at [296, 384] on div "Drugs" at bounding box center [301, 385] width 127 height 23
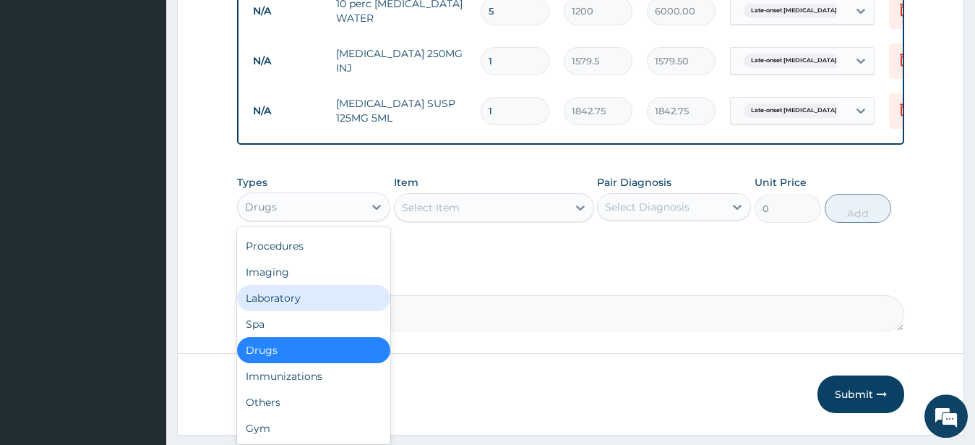
scroll to position [1048, 0]
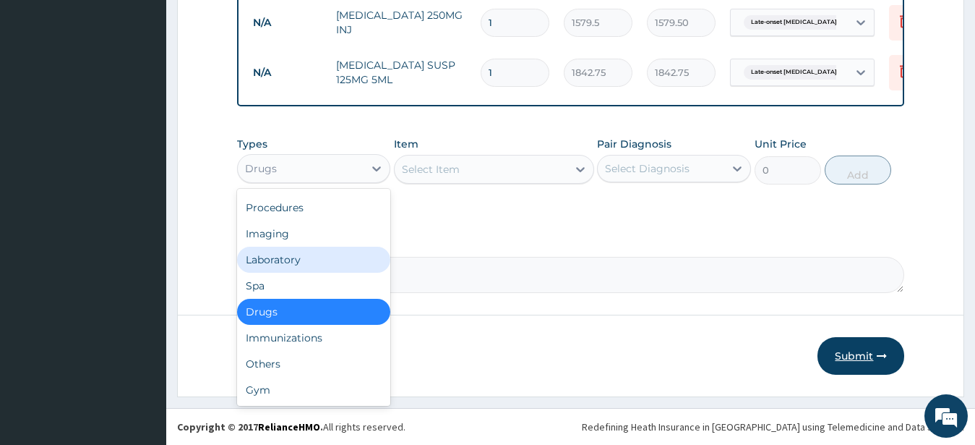
click at [862, 361] on button "Submit" at bounding box center [861, 356] width 87 height 38
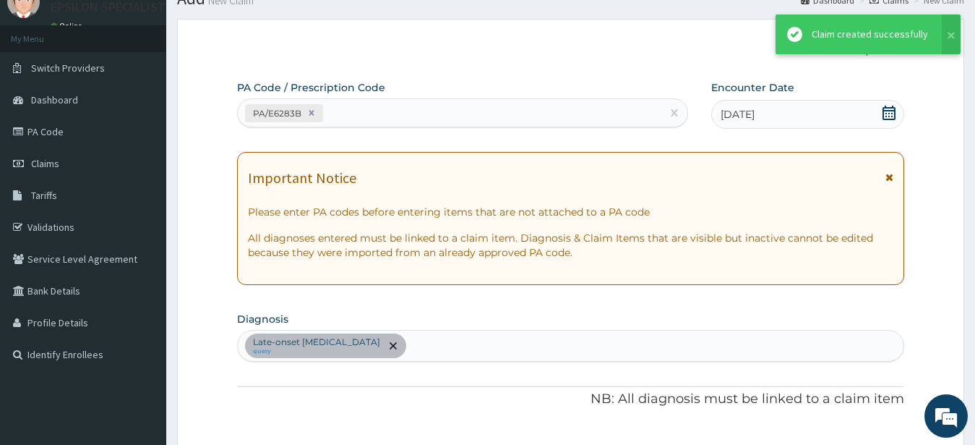
scroll to position [0, 0]
